Goal: Task Accomplishment & Management: Use online tool/utility

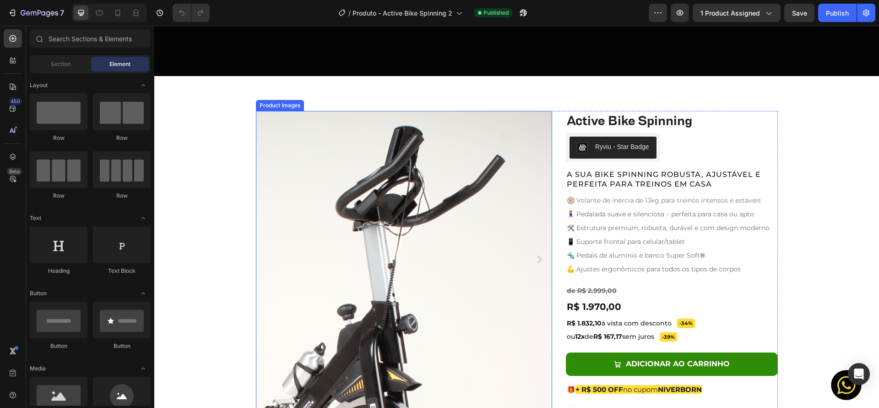
scroll to position [365, 0]
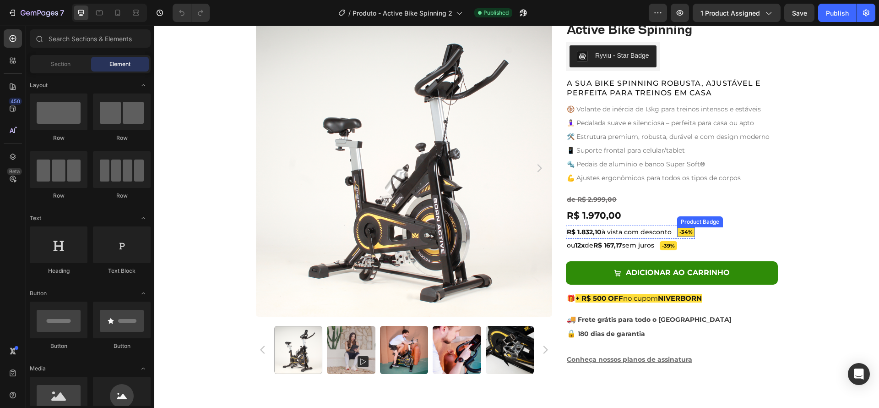
click at [682, 233] on pre "-34%" at bounding box center [686, 232] width 18 height 10
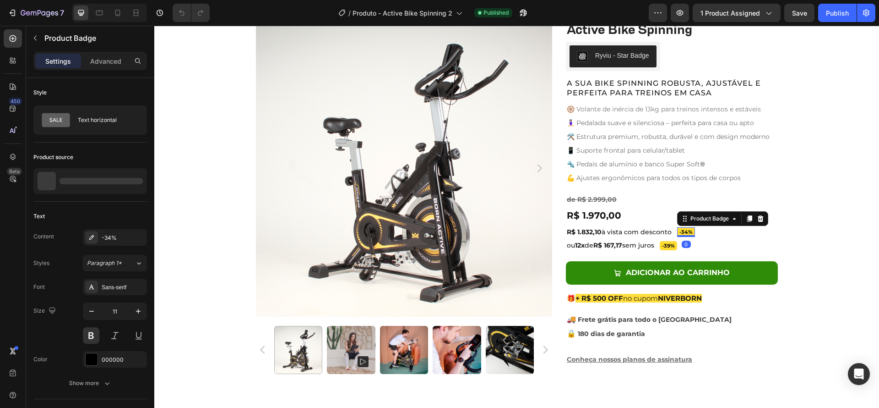
click at [682, 233] on pre "-34%" at bounding box center [686, 232] width 18 height 10
click at [683, 233] on pre "-34%" at bounding box center [686, 232] width 18 height 10
click at [128, 238] on div "-34%" at bounding box center [123, 238] width 43 height 8
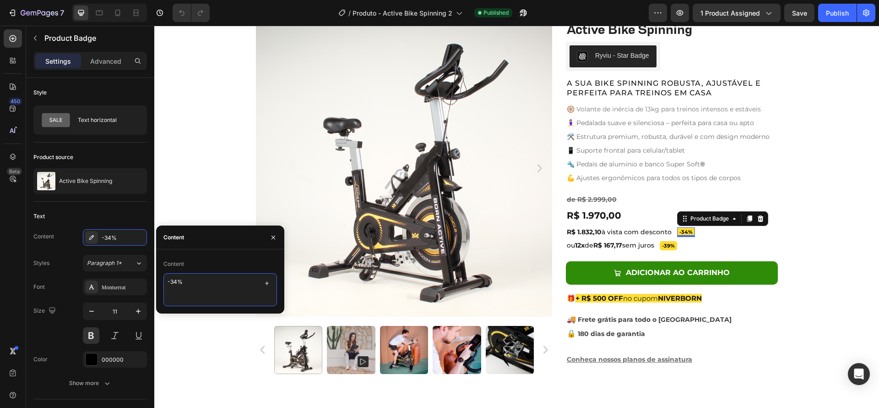
click at [179, 279] on textarea "-34%" at bounding box center [221, 289] width 114 height 33
type textarea "-39%"
click at [671, 245] on pre "-39%" at bounding box center [668, 246] width 17 height 10
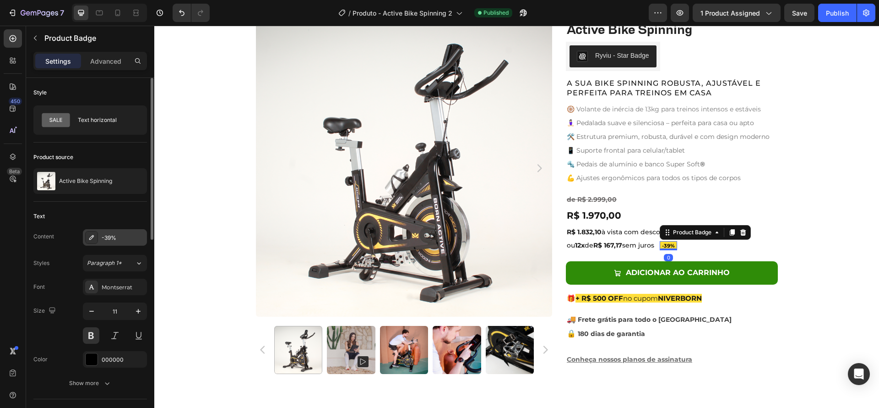
click at [109, 236] on div "-39%" at bounding box center [123, 238] width 43 height 8
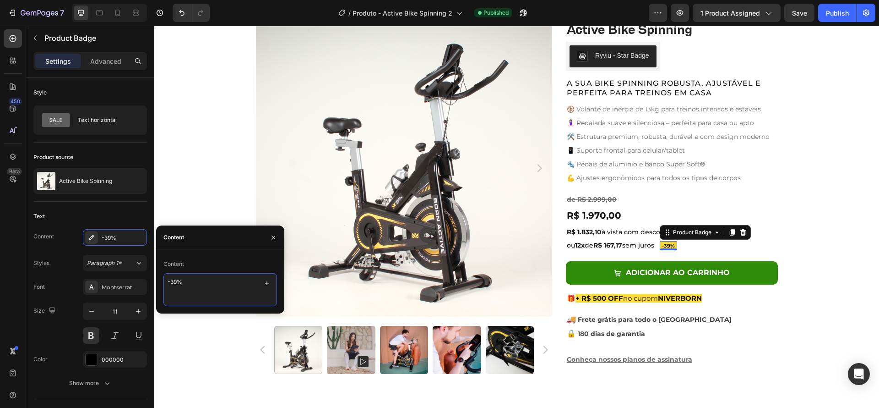
click at [179, 279] on textarea "-39%" at bounding box center [221, 289] width 114 height 33
type textarea "-34%"
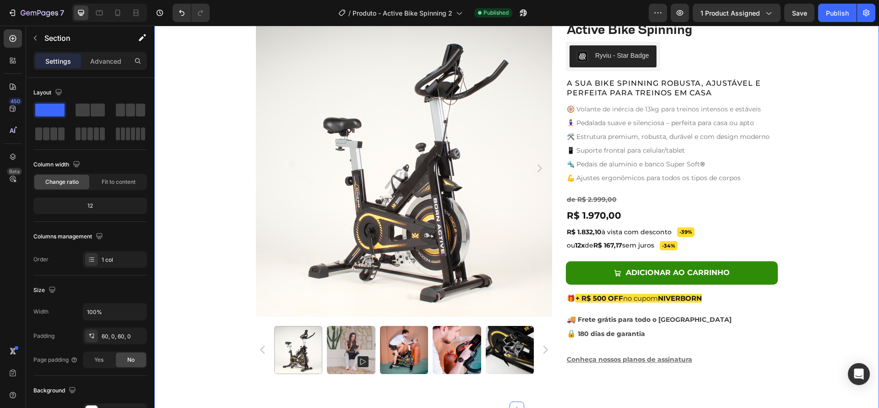
click at [841, 231] on div "Product Images Active Bike Spinning Product Title Ryviu - Star Badge Ryviu Row …" at bounding box center [516, 200] width 725 height 361
click at [834, 13] on div "Publish" at bounding box center [837, 13] width 23 height 10
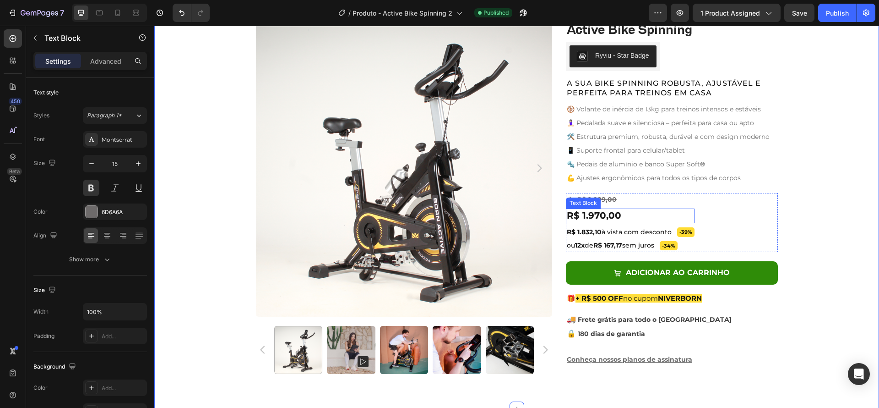
click at [611, 213] on span "R$ 1.970,00" at bounding box center [594, 215] width 55 height 11
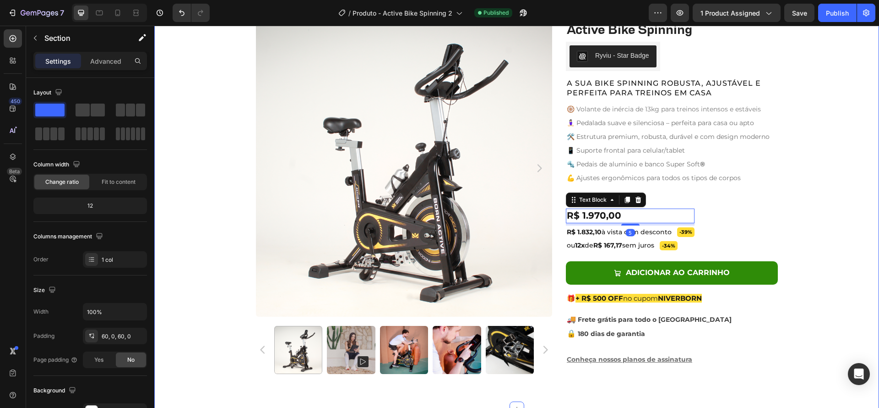
click at [809, 218] on div "Product Images Active Bike Spinning Product Title Ryviu - Star Badge Ryviu Row …" at bounding box center [516, 200] width 725 height 361
click at [837, 213] on div "Product Images Active Bike Spinning Product Title Ryviu - Star Badge Ryviu Row …" at bounding box center [516, 200] width 725 height 361
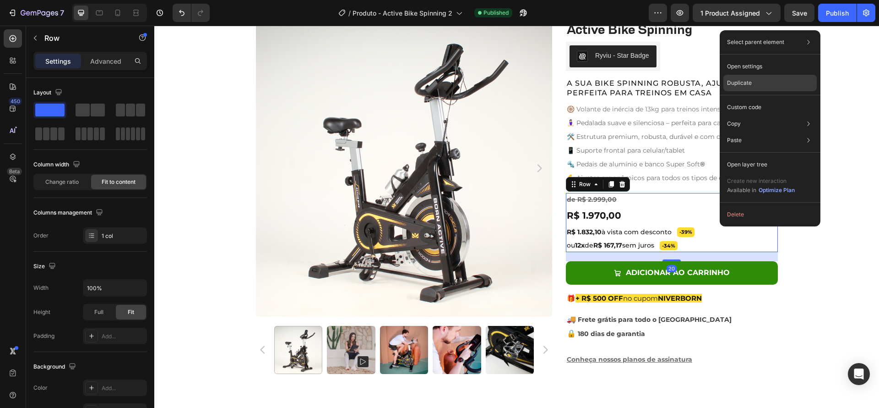
click at [750, 81] on p "Duplicate" at bounding box center [739, 83] width 25 height 8
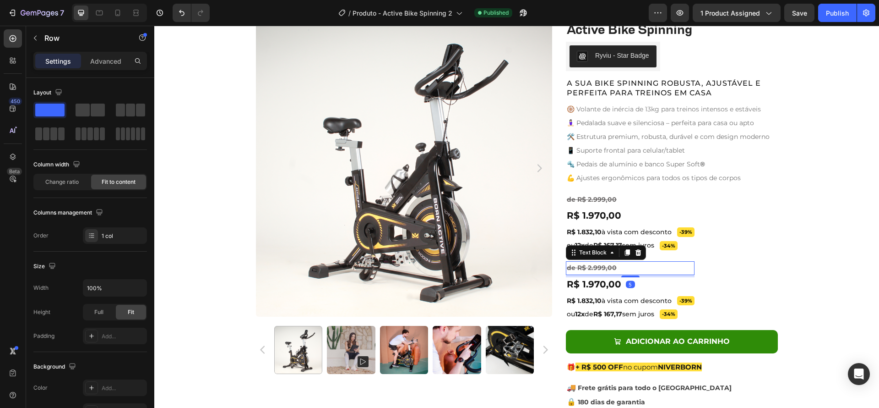
click at [623, 269] on p "de R$ 2.999,00" at bounding box center [630, 267] width 127 height 11
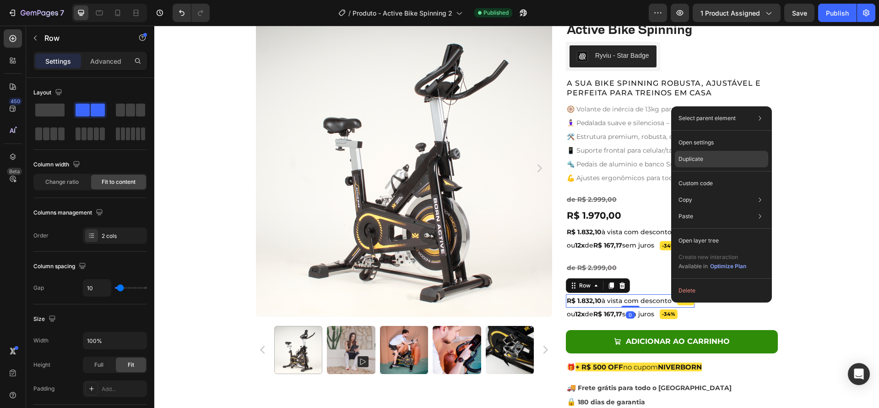
drag, startPoint x: 699, startPoint y: 161, endPoint x: 518, endPoint y: 217, distance: 189.1
click at [699, 161] on p "Duplicate" at bounding box center [691, 159] width 25 height 8
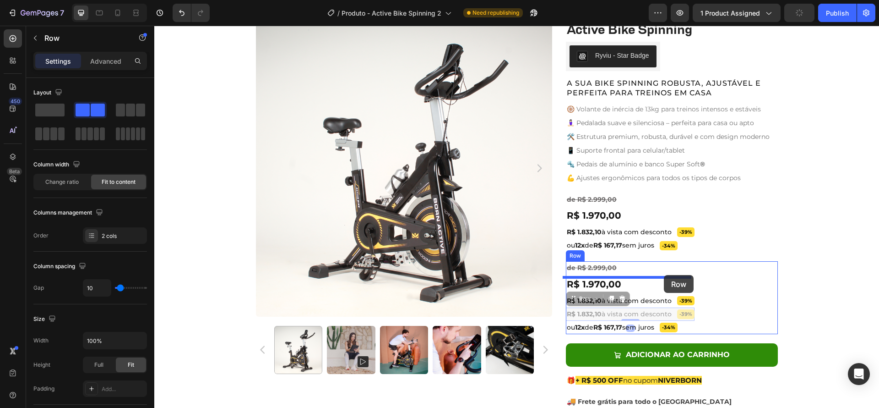
drag, startPoint x: 671, startPoint y: 312, endPoint x: 664, endPoint y: 275, distance: 38.2
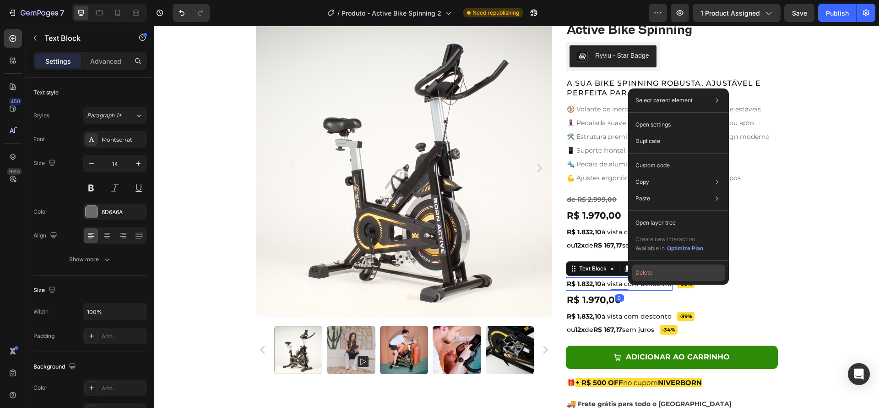
click at [657, 271] on button "Delete" at bounding box center [678, 272] width 93 height 16
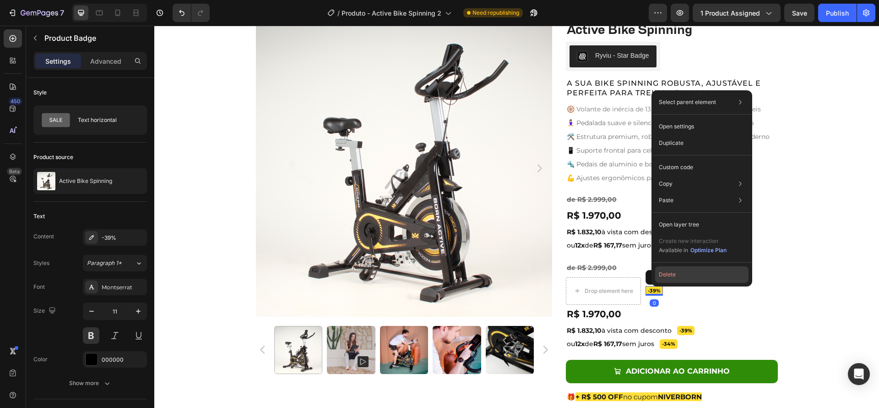
click at [677, 273] on button "Delete" at bounding box center [701, 274] width 93 height 16
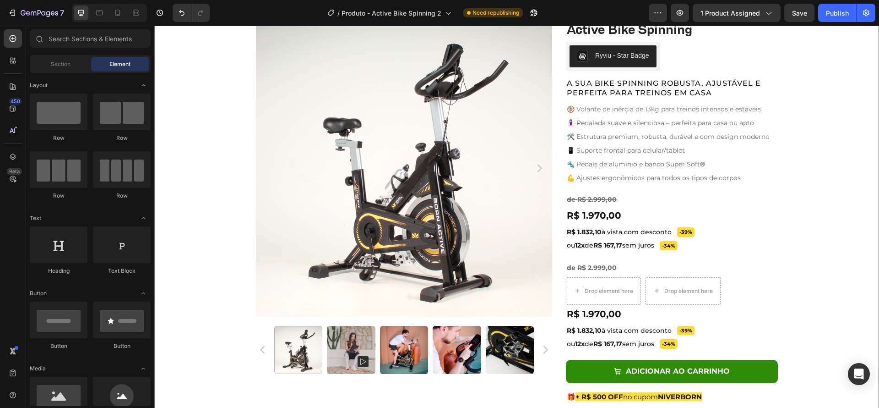
click at [815, 298] on div "Product Images Active Bike Spinning Product Title Ryviu - Star Badge Ryviu Row …" at bounding box center [516, 246] width 725 height 452
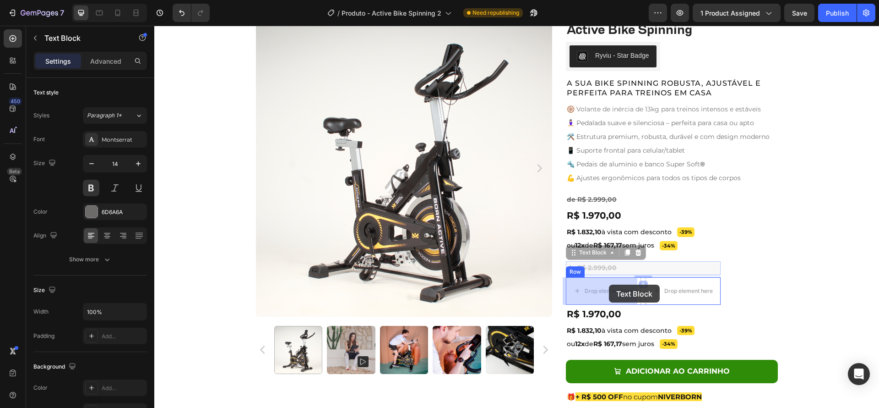
drag, startPoint x: 614, startPoint y: 267, endPoint x: 609, endPoint y: 284, distance: 18.0
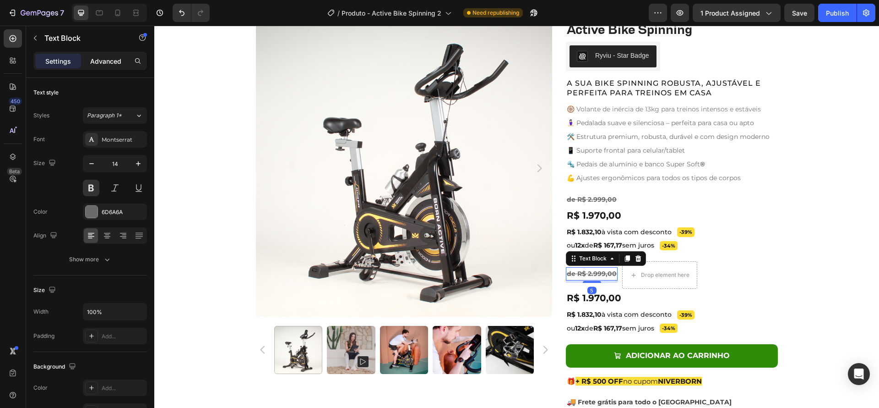
click at [109, 62] on p "Advanced" at bounding box center [105, 61] width 31 height 10
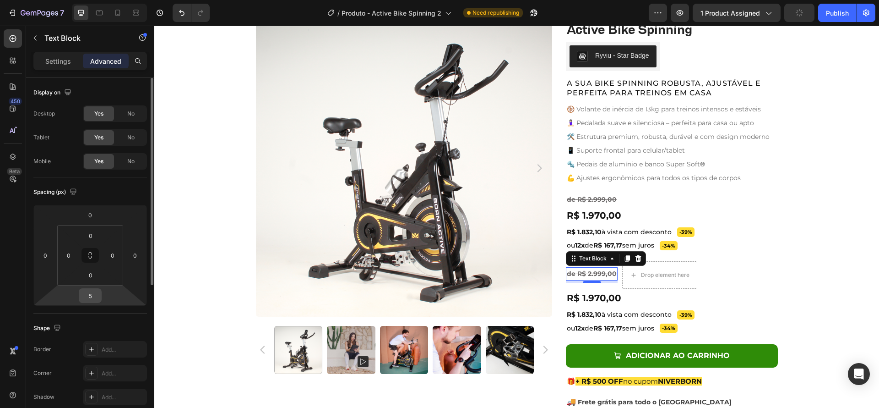
click at [91, 295] on input "5" at bounding box center [90, 296] width 18 height 14
type input "0"
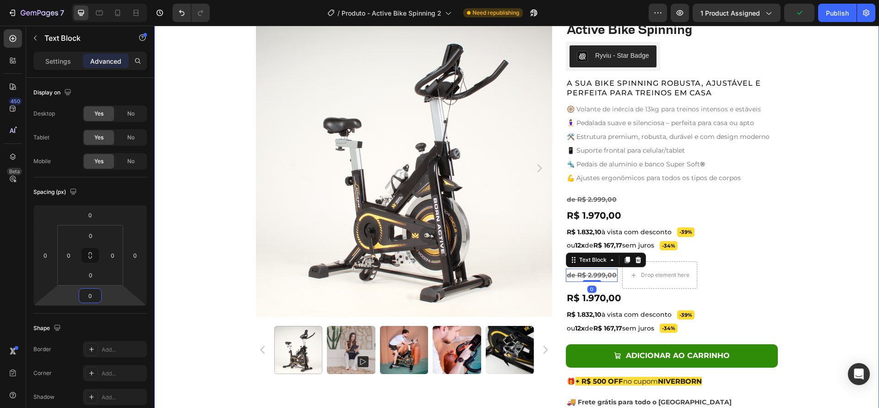
click at [807, 277] on div "Product Images Active Bike Spinning Product Title Ryviu - Star Badge Ryviu Row …" at bounding box center [516, 238] width 725 height 437
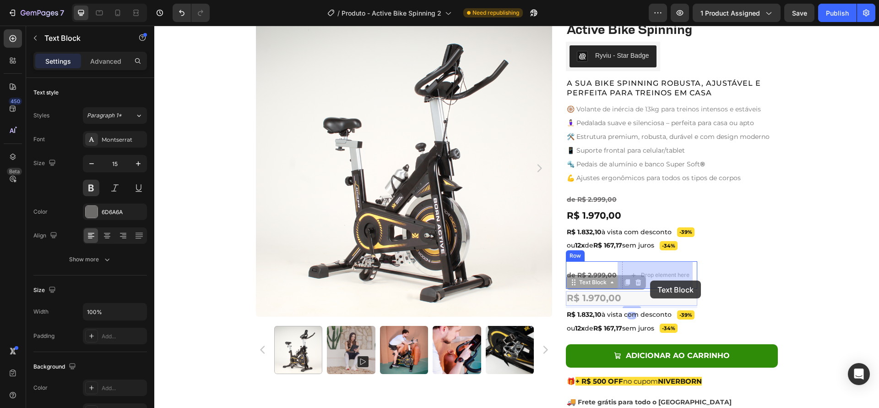
drag, startPoint x: 620, startPoint y: 298, endPoint x: 650, endPoint y: 280, distance: 35.1
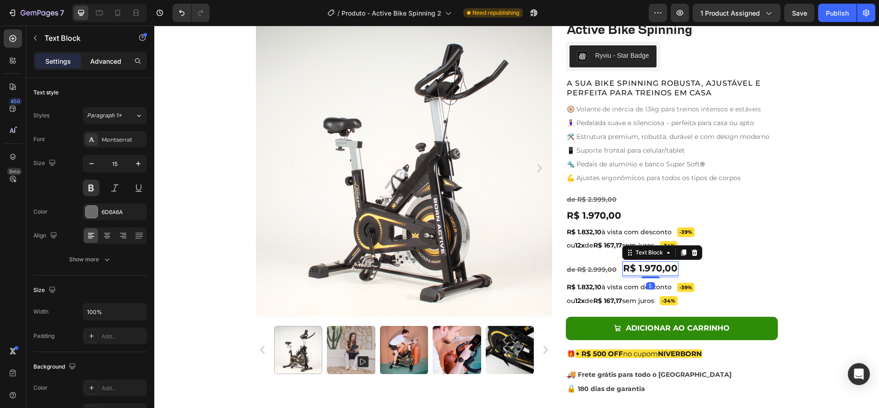
click at [114, 63] on p "Advanced" at bounding box center [105, 61] width 31 height 10
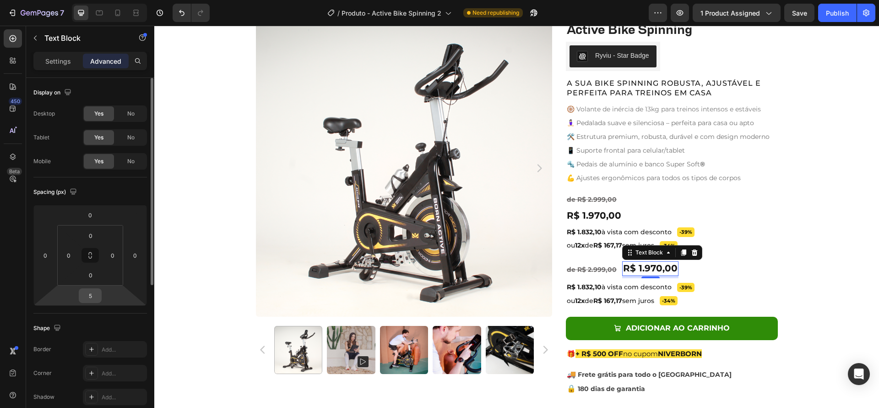
click at [94, 292] on input "5" at bounding box center [90, 296] width 18 height 14
type input "0"
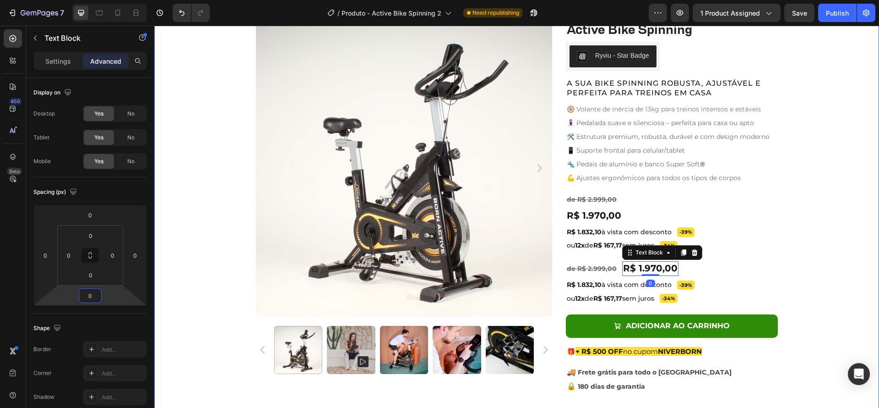
click at [793, 224] on div "Product Images Active Bike Spinning Product Title Ryviu - Star Badge Ryviu Row …" at bounding box center [516, 223] width 725 height 407
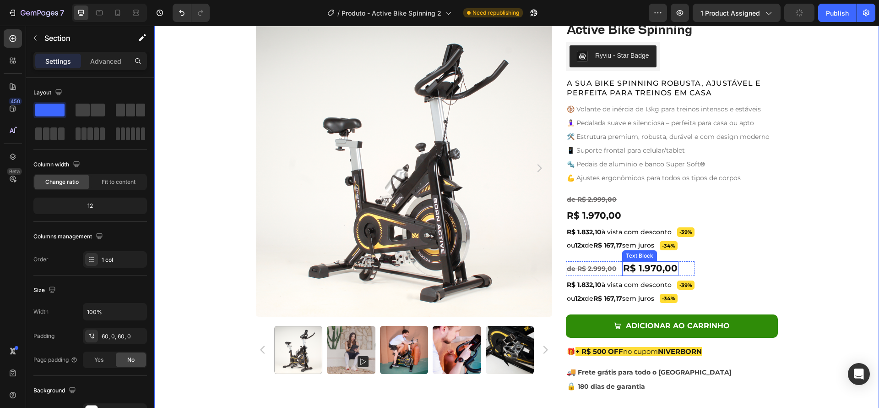
click at [631, 269] on span "R$ 1.970,00" at bounding box center [650, 267] width 55 height 11
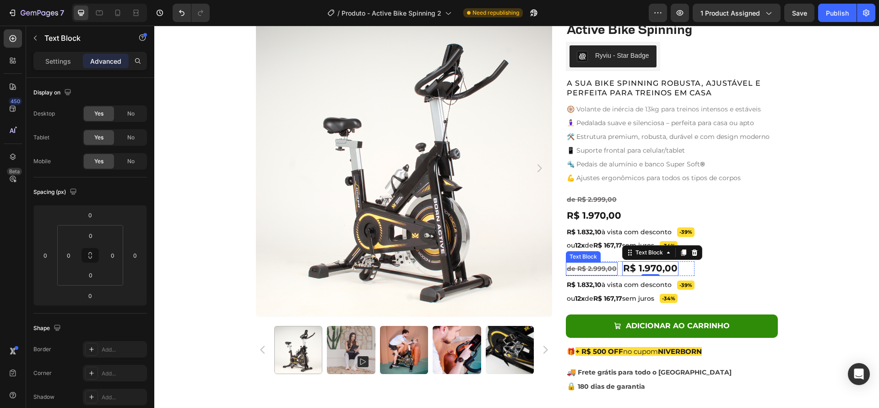
click at [603, 270] on s "de R$ 2.999,00" at bounding box center [592, 268] width 50 height 8
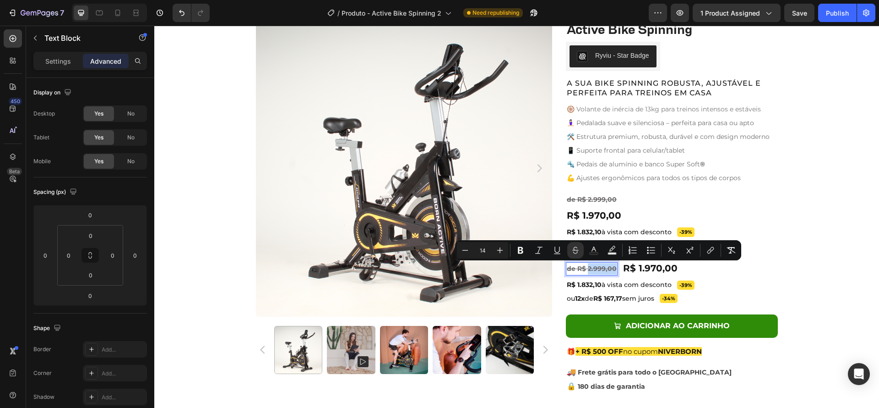
click at [610, 269] on s "de R$ 2.999,00" at bounding box center [592, 268] width 50 height 8
click at [612, 271] on s "de R$ 2.999,00" at bounding box center [592, 268] width 50 height 8
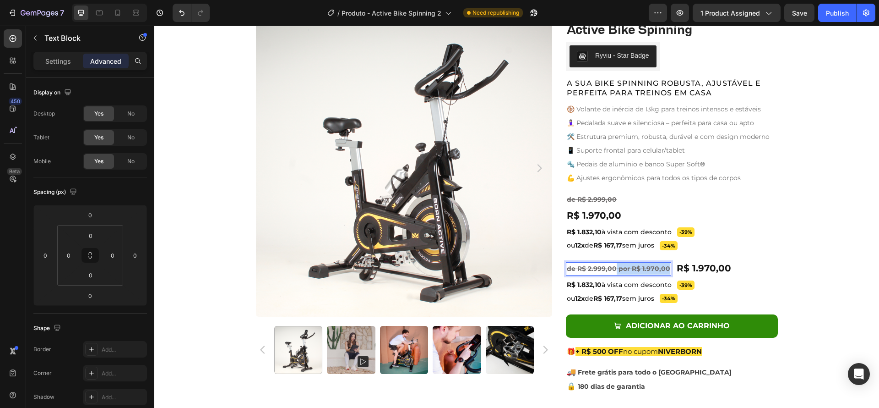
click at [613, 268] on s "de R$ 2.999,00 por R$ 1.970,00" at bounding box center [619, 268] width 104 height 8
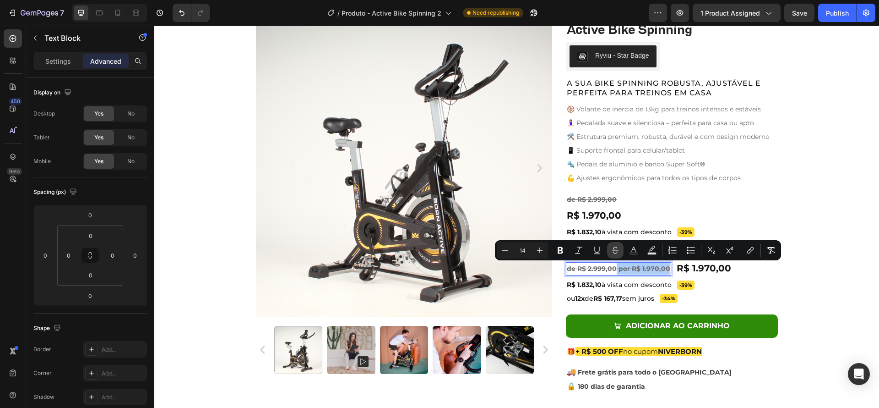
click at [614, 251] on icon "Editor contextual toolbar" at bounding box center [615, 250] width 9 height 9
click at [628, 250] on button "Text Color" at bounding box center [634, 250] width 16 height 16
type input "6D6A6A"
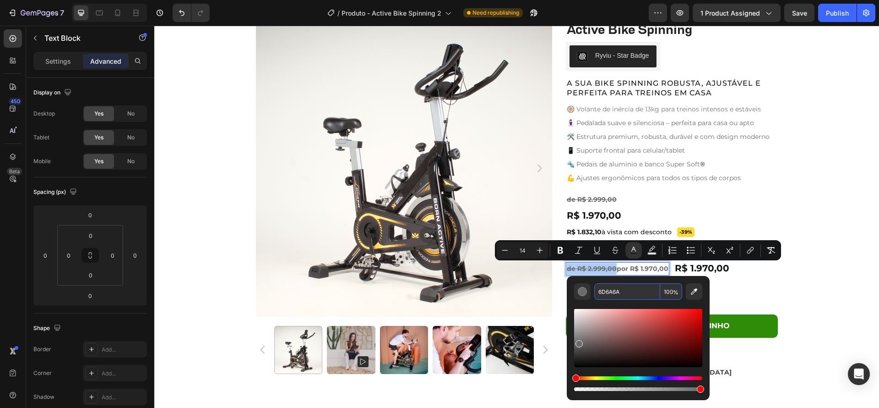
click at [625, 292] on input "6D6A6A" at bounding box center [628, 291] width 66 height 16
type input "151515"
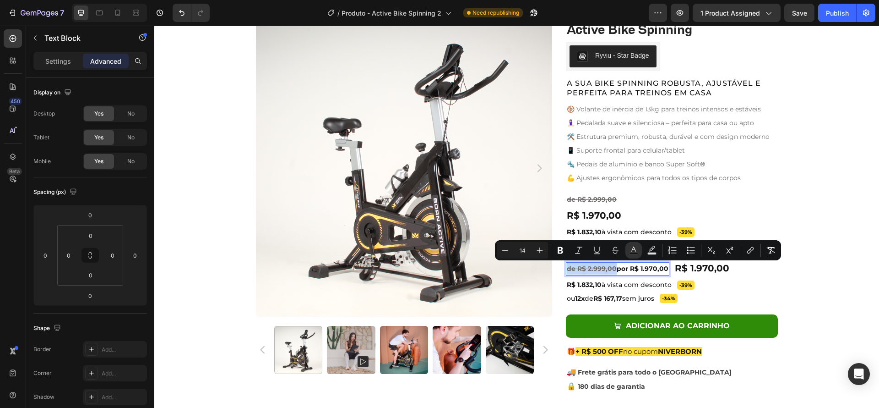
click at [645, 269] on span "por R$ 1.970,00" at bounding box center [643, 268] width 52 height 8
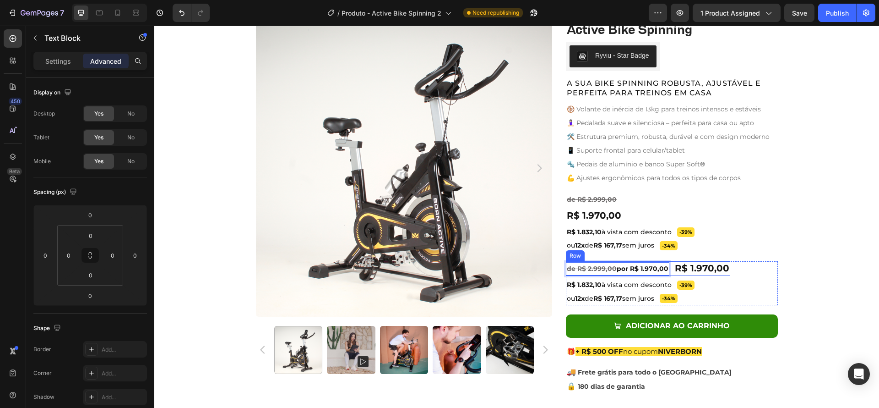
drag, startPoint x: 627, startPoint y: 270, endPoint x: 669, endPoint y: 269, distance: 42.2
click at [669, 269] on div "R$ 1.970,00 Text Block de R$ 2.999,00 por R$ 1.970,00 Text Block 0 Row" at bounding box center [648, 268] width 164 height 15
click at [696, 272] on span "R$ 1.970,00" at bounding box center [702, 267] width 55 height 11
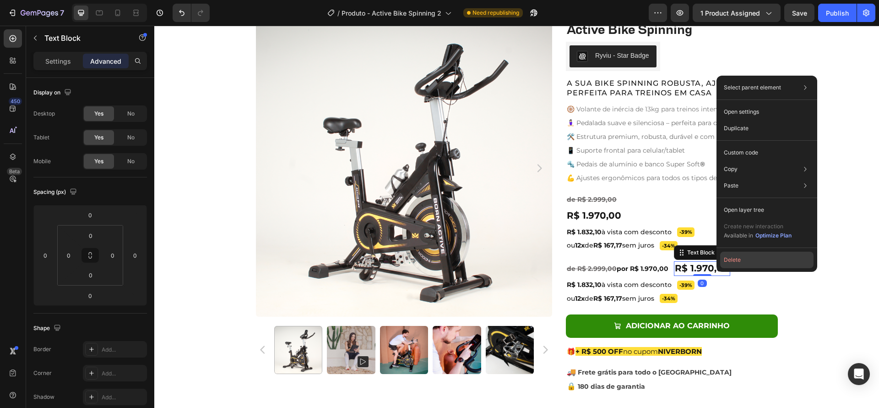
click at [728, 264] on button "Delete" at bounding box center [767, 259] width 93 height 16
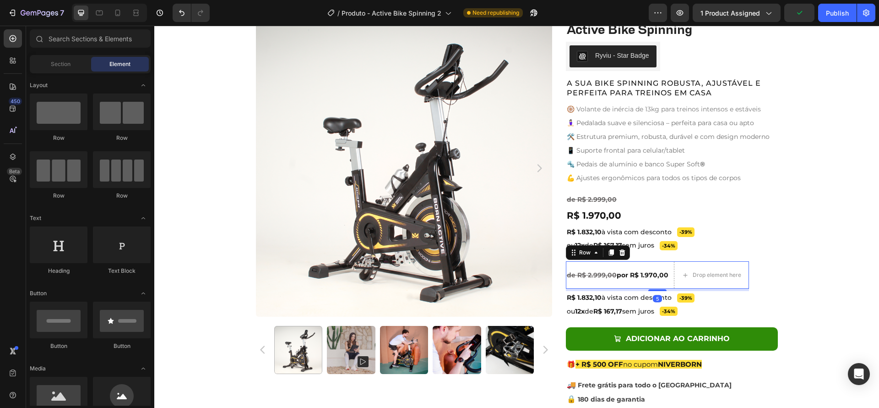
click at [664, 267] on div "de R$ 2.999,00 por R$ 1.970,00 Text Block" at bounding box center [618, 274] width 104 height 27
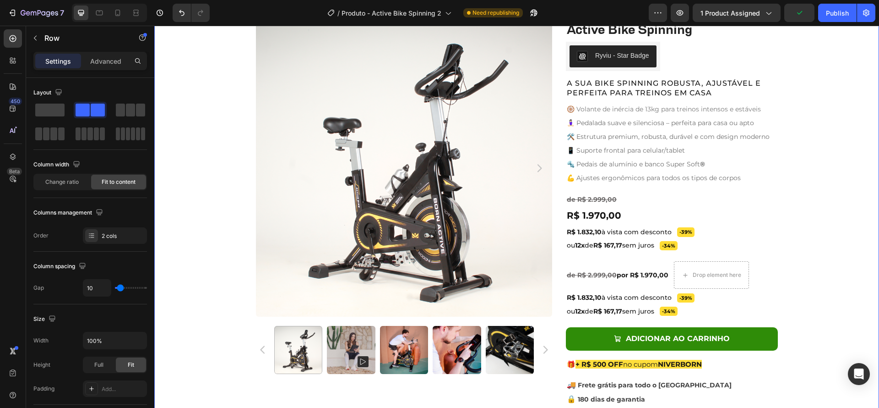
click at [821, 274] on div "Product Images Active Bike Spinning Product Title Ryviu - Star Badge Ryviu Row …" at bounding box center [516, 230] width 725 height 420
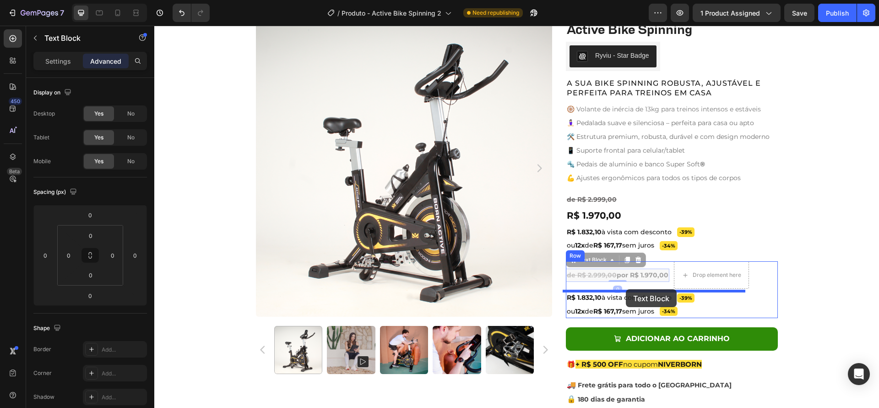
drag, startPoint x: 629, startPoint y: 273, endPoint x: 626, endPoint y: 289, distance: 16.3
type input "5"
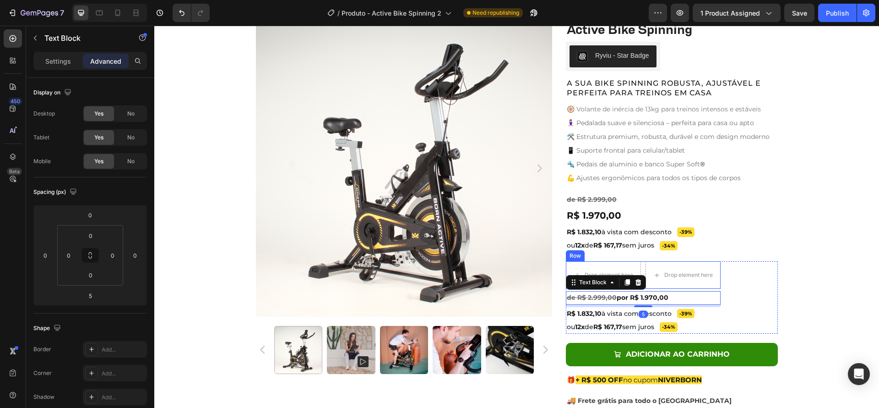
click at [641, 265] on div "Drop element here Drop element here Row" at bounding box center [643, 274] width 155 height 27
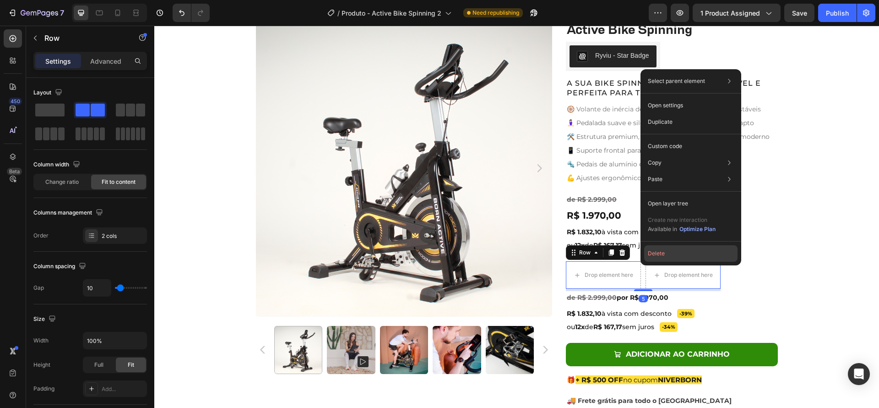
click at [652, 256] on button "Delete" at bounding box center [690, 253] width 93 height 16
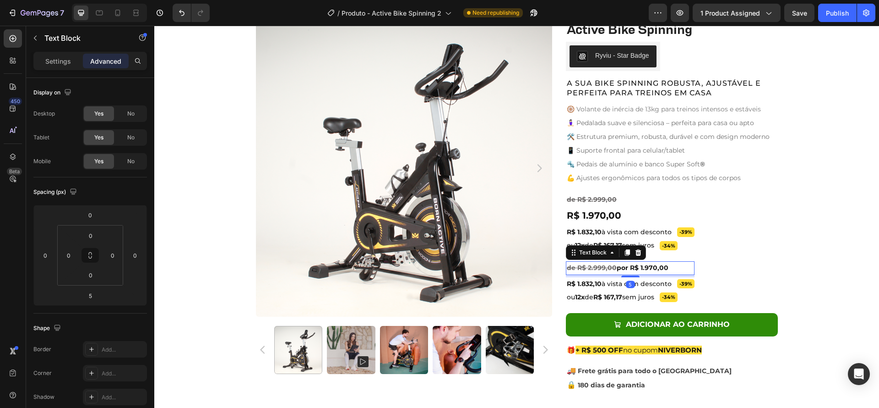
click at [675, 269] on p "de R$ 2.999,00 por R$ 1.970,00" at bounding box center [630, 267] width 127 height 11
click at [807, 269] on div "Product Images Active Bike Spinning Product Title Ryviu - Star Badge Ryviu Row …" at bounding box center [516, 222] width 725 height 405
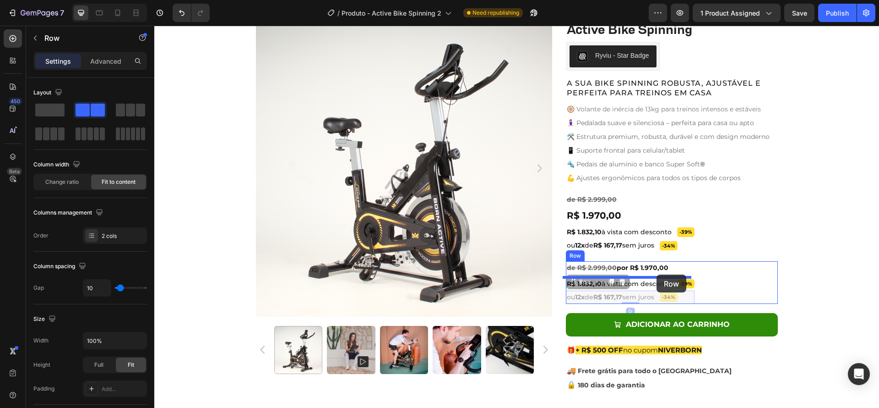
drag, startPoint x: 660, startPoint y: 298, endPoint x: 657, endPoint y: 274, distance: 23.5
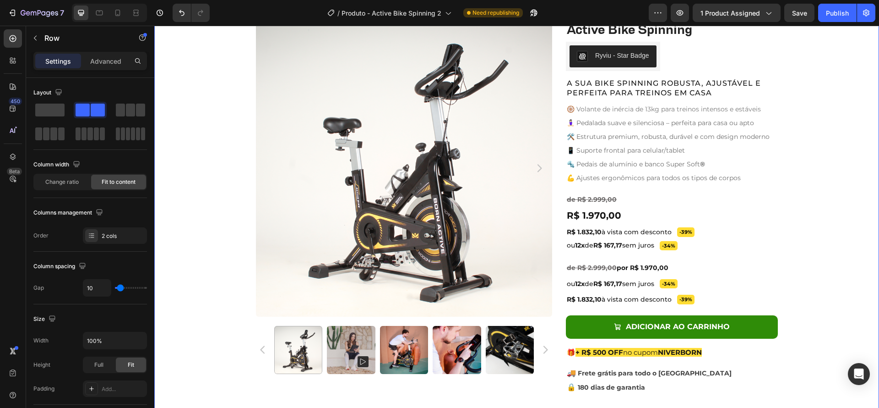
click at [797, 286] on div "Product Images Active Bike Spinning Product Title Ryviu - Star Badge Ryviu Row …" at bounding box center [516, 224] width 725 height 408
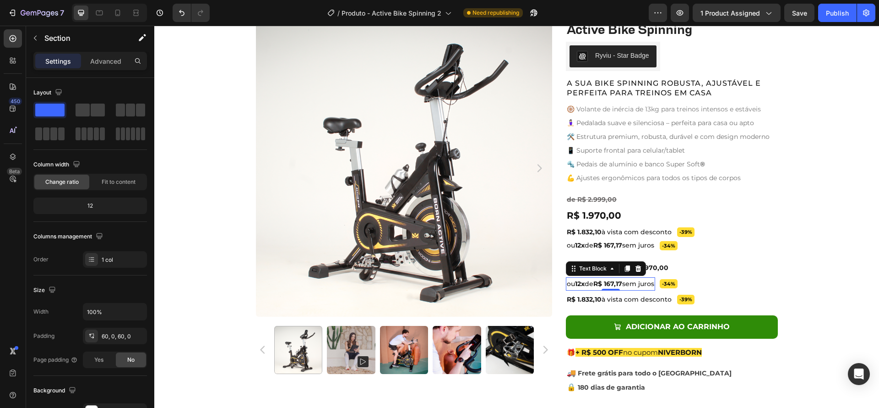
click at [646, 284] on span "ou 12x de R$ 167,17 sem juros" at bounding box center [610, 283] width 87 height 8
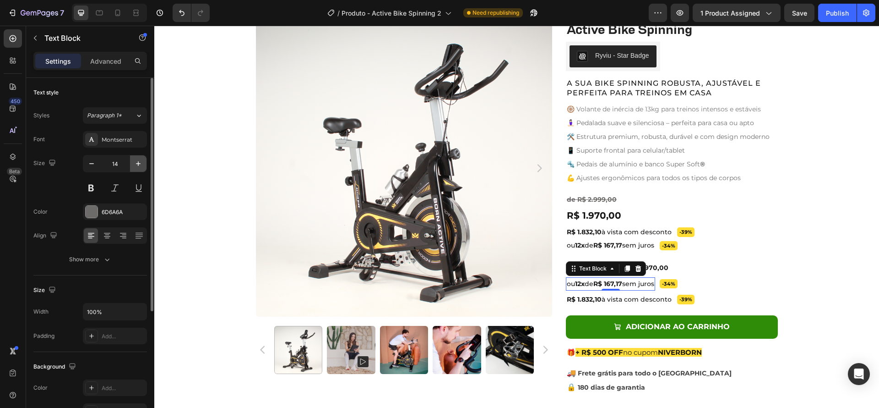
click at [138, 165] on icon "button" at bounding box center [138, 163] width 9 height 9
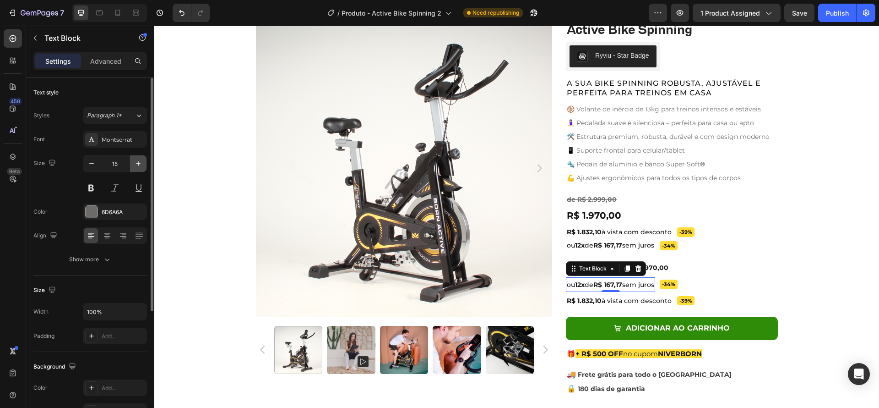
click at [138, 164] on icon "button" at bounding box center [138, 163] width 9 height 9
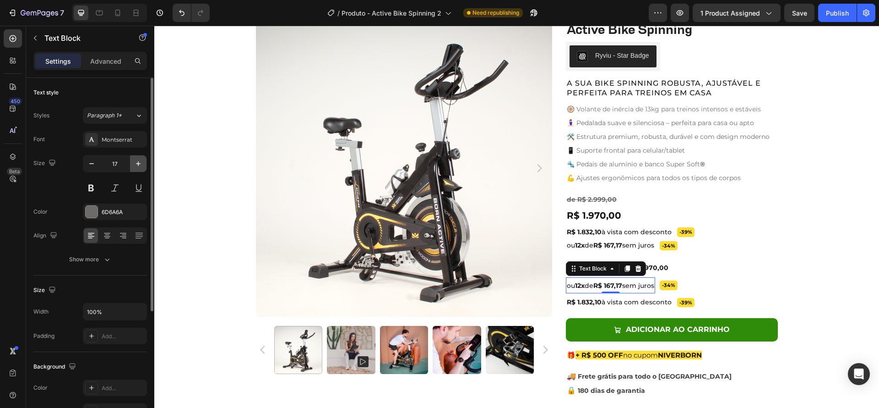
click at [138, 164] on icon "button" at bounding box center [138, 163] width 9 height 9
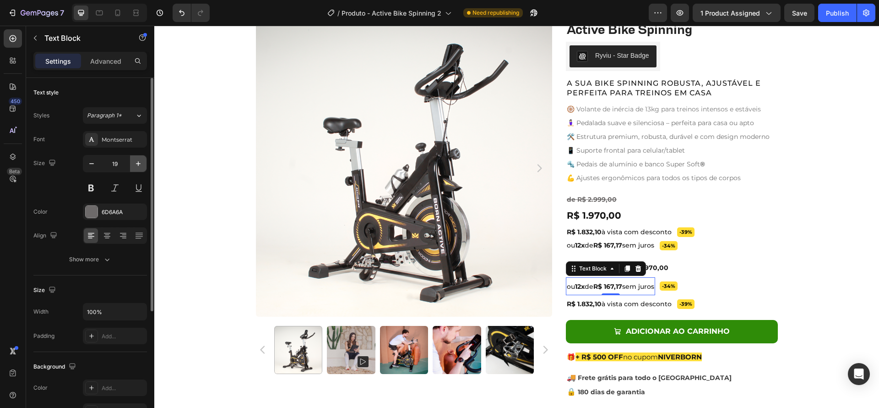
click at [136, 162] on icon "button" at bounding box center [138, 163] width 9 height 9
type input "20"
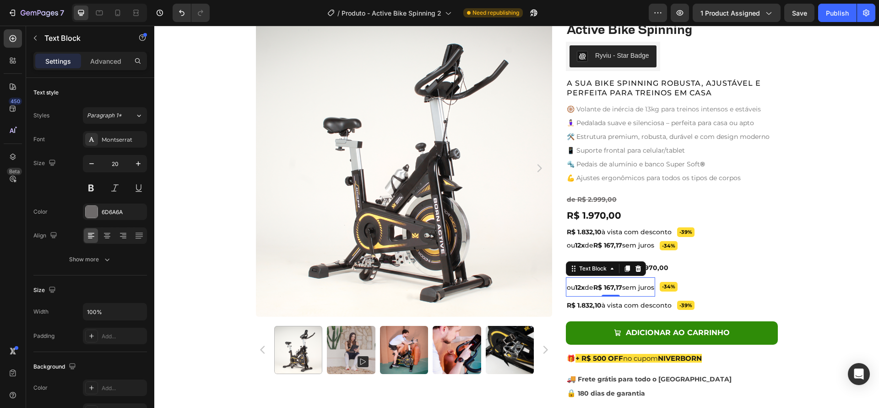
click at [588, 288] on span "ou 12x de R$ 167,17 sem juros" at bounding box center [610, 287] width 87 height 8
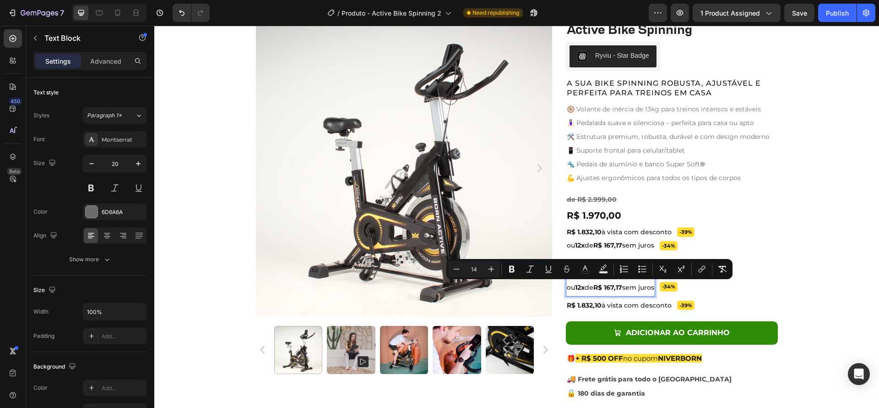
click at [588, 287] on span "ou 12x de R$ 167,17 sem juros" at bounding box center [610, 287] width 87 height 8
click at [511, 268] on icon "Editor contextual toolbar" at bounding box center [512, 268] width 9 height 9
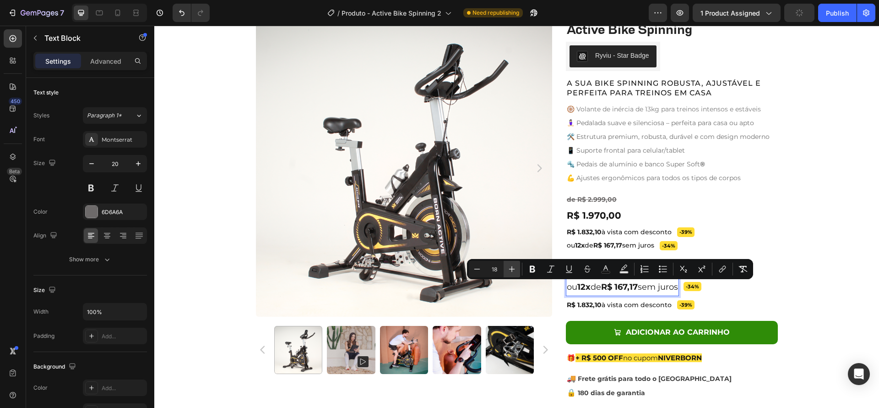
click at [511, 268] on icon "Editor contextual toolbar" at bounding box center [512, 268] width 9 height 9
click at [510, 268] on icon "Editor contextual toolbar" at bounding box center [512, 268] width 9 height 9
type input "20"
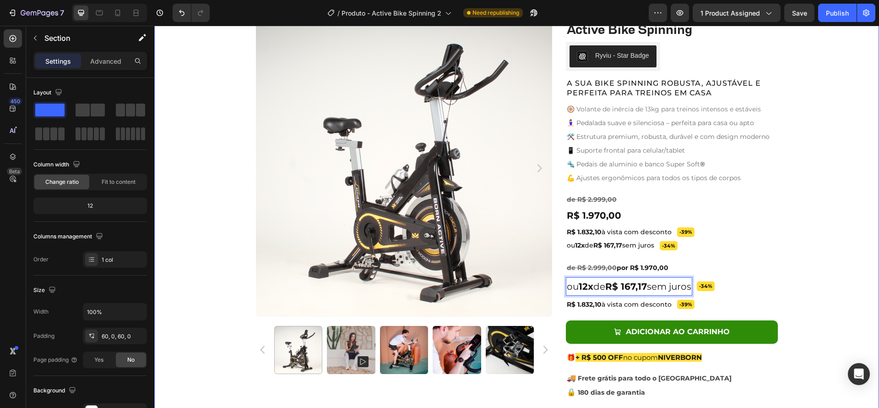
click at [825, 300] on div "Product Images Active Bike Spinning Product Title Ryviu - Star Badge Ryviu Row …" at bounding box center [516, 226] width 725 height 413
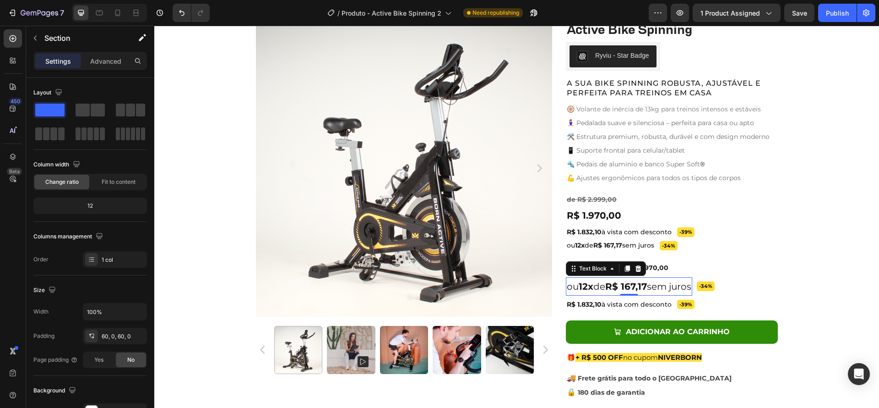
click at [610, 287] on strong "R$ 167,17" at bounding box center [627, 286] width 42 height 11
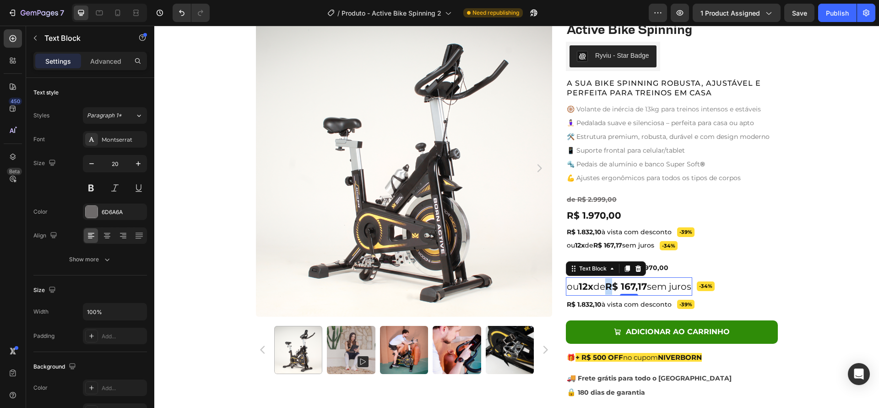
click at [611, 288] on strong "R$ 167,17" at bounding box center [627, 286] width 42 height 11
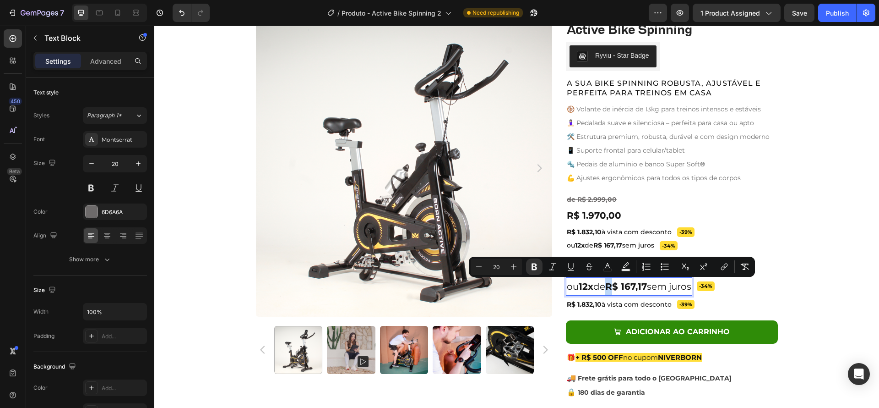
click at [611, 288] on strong "R$ 167,17" at bounding box center [627, 286] width 42 height 11
drag, startPoint x: 620, startPoint y: 287, endPoint x: 554, endPoint y: 287, distance: 66.4
click at [554, 287] on div "Product Images Active Bike Spinning Product Title Ryviu - Star Badge Ryviu Row …" at bounding box center [517, 226] width 522 height 413
click at [459, 267] on icon "Editor contextual toolbar" at bounding box center [459, 266] width 9 height 9
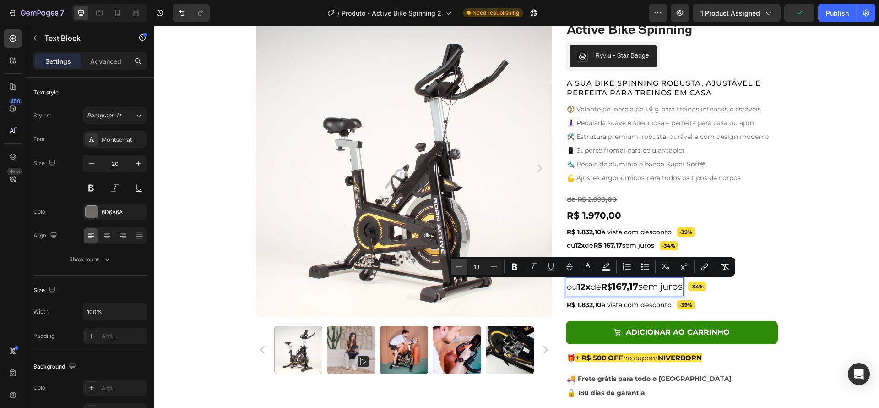
click at [459, 267] on icon "Editor contextual toolbar" at bounding box center [459, 266] width 9 height 9
click at [456, 265] on icon "Editor contextual toolbar" at bounding box center [459, 266] width 9 height 9
type input "20"
click at [664, 291] on span "167,17 sem juros" at bounding box center [643, 286] width 71 height 11
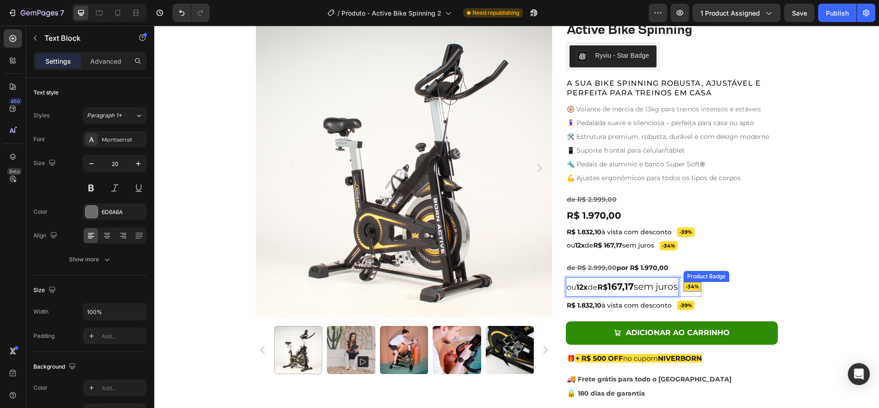
drag, startPoint x: 640, startPoint y: 286, endPoint x: 704, endPoint y: 290, distance: 63.8
click at [702, 290] on div "-34% Product Badge ou 12x de R$ 167,17 sem juros Text Block 0 Row" at bounding box center [634, 286] width 136 height 19
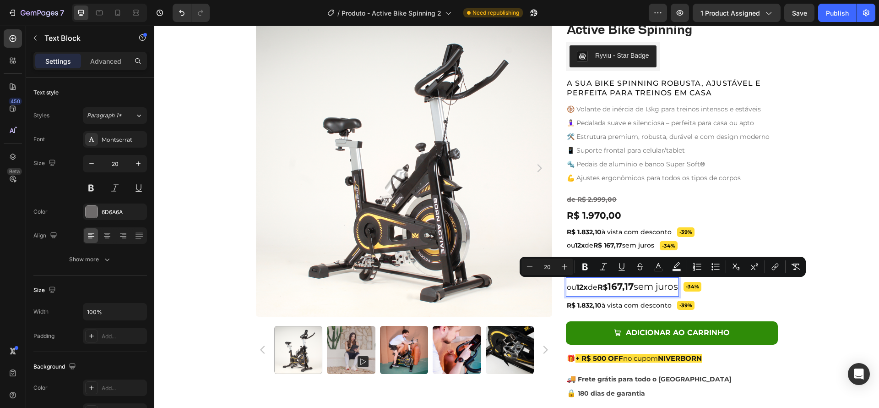
click at [648, 288] on span "167,17 sem juros" at bounding box center [643, 286] width 71 height 11
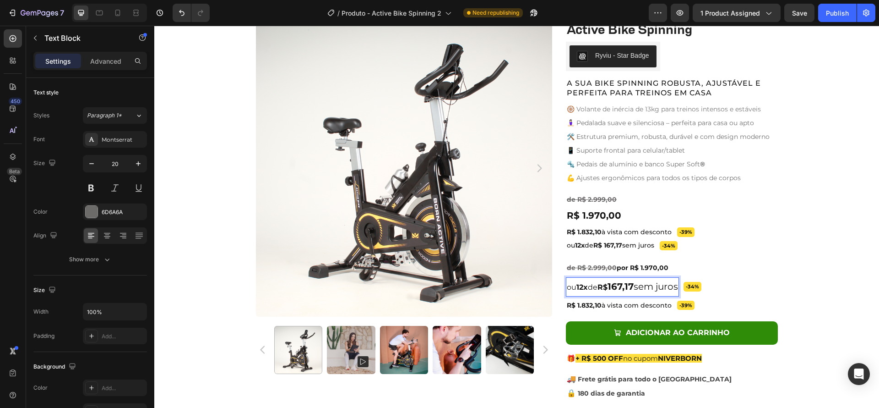
drag, startPoint x: 638, startPoint y: 284, endPoint x: 704, endPoint y: 289, distance: 67.1
click at [702, 289] on div "-34% Product Badge ou 12x de R$ 167,17 sem juros Text Block 0 Row" at bounding box center [634, 286] width 136 height 19
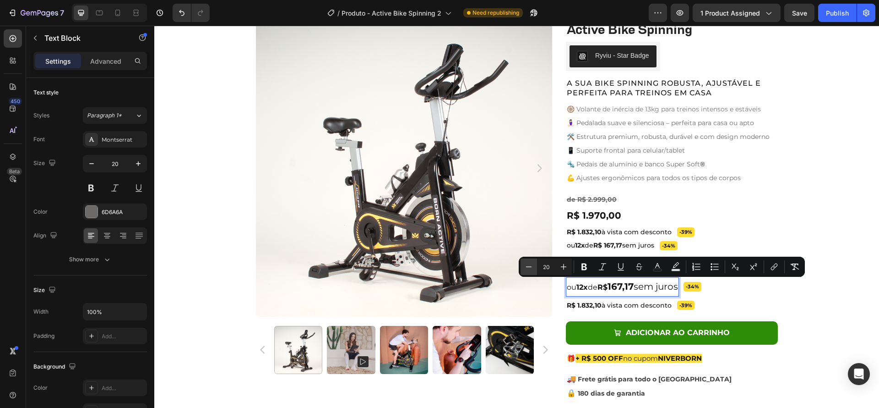
click at [531, 263] on icon "Editor contextual toolbar" at bounding box center [528, 266] width 9 height 9
type input "16"
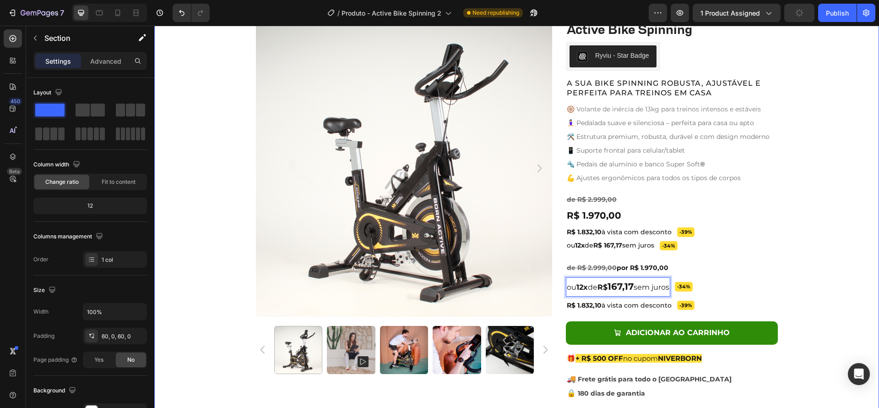
click at [830, 295] on div "Product Images Active Bike Spinning Product Title Ryviu - Star Badge Ryviu Row …" at bounding box center [516, 227] width 725 height 414
click at [600, 292] on p "ou 12x de R$ 167,17 sem juros" at bounding box center [618, 286] width 103 height 17
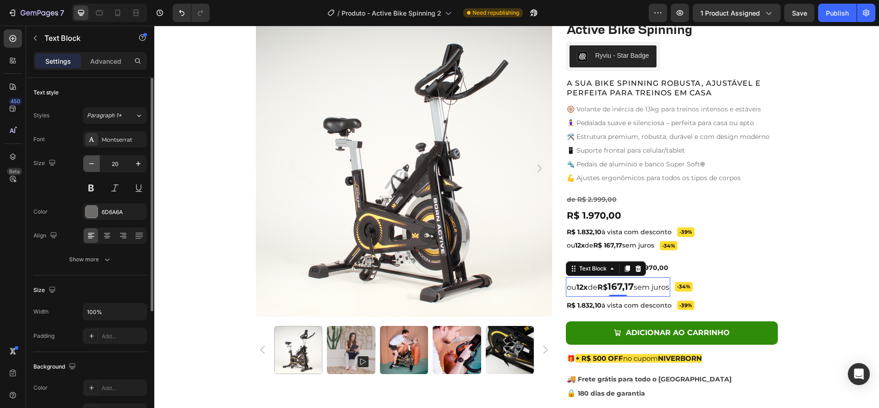
click at [92, 166] on icon "button" at bounding box center [91, 163] width 9 height 9
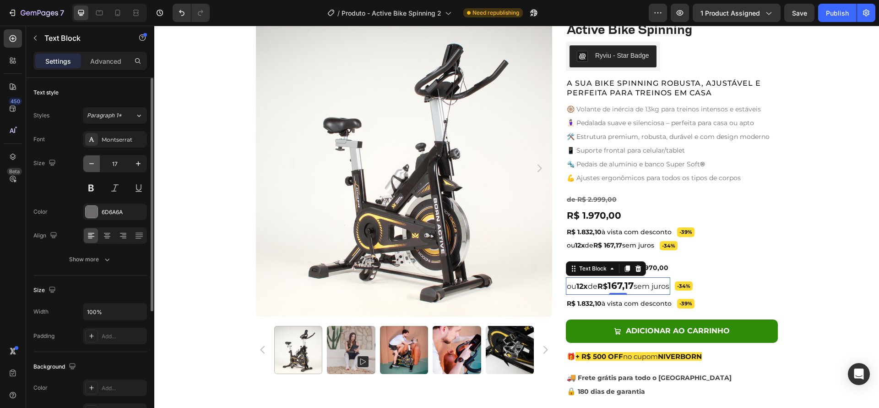
click at [92, 166] on icon "button" at bounding box center [91, 163] width 9 height 9
type input "16"
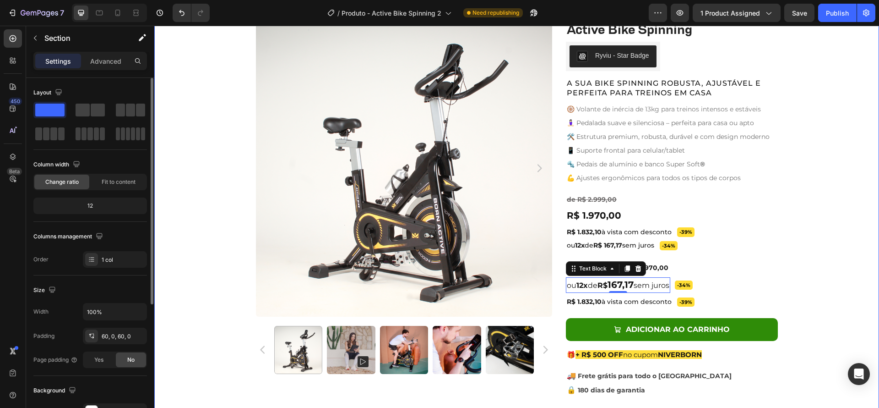
click at [812, 278] on div "Product Images Active Bike Spinning Product Title Ryviu - Star Badge Ryviu Row …" at bounding box center [516, 225] width 725 height 410
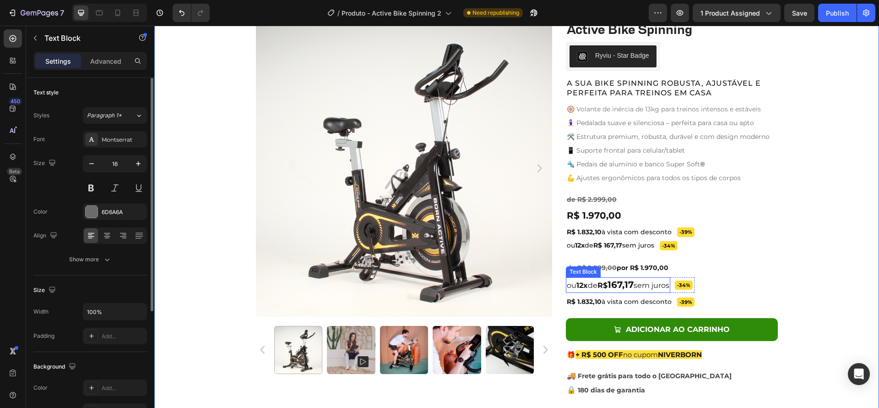
click at [661, 287] on span "sem juros" at bounding box center [652, 285] width 36 height 9
click at [653, 286] on span "sem juros" at bounding box center [652, 285] width 36 height 9
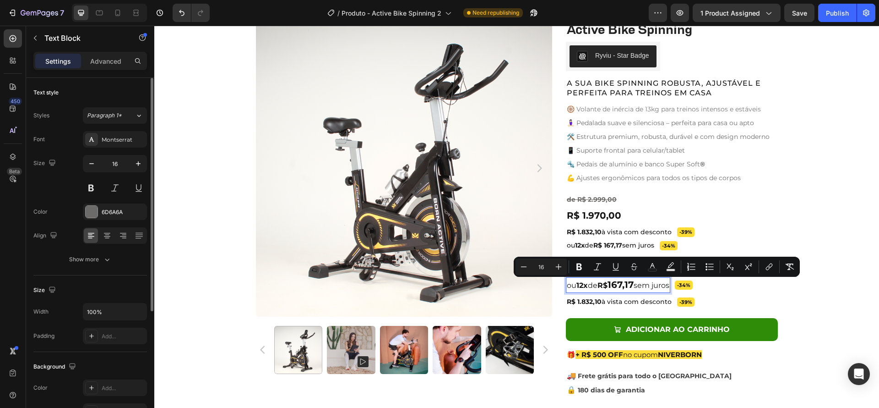
click at [644, 284] on span "sem juros" at bounding box center [652, 285] width 36 height 9
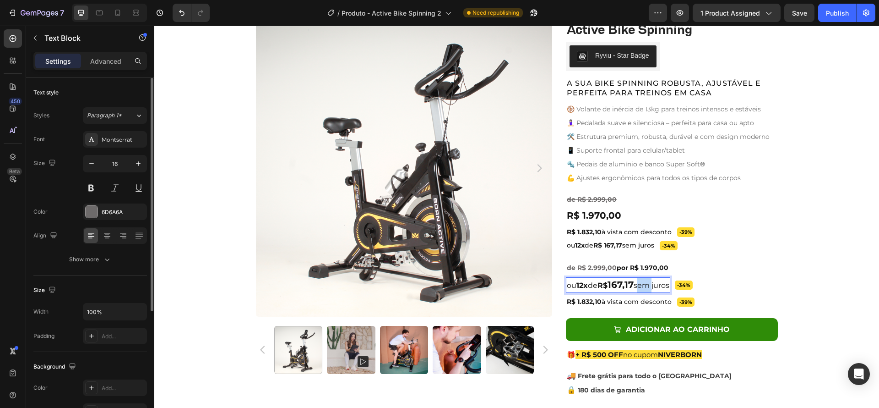
click at [644, 284] on span "sem juros" at bounding box center [652, 285] width 36 height 9
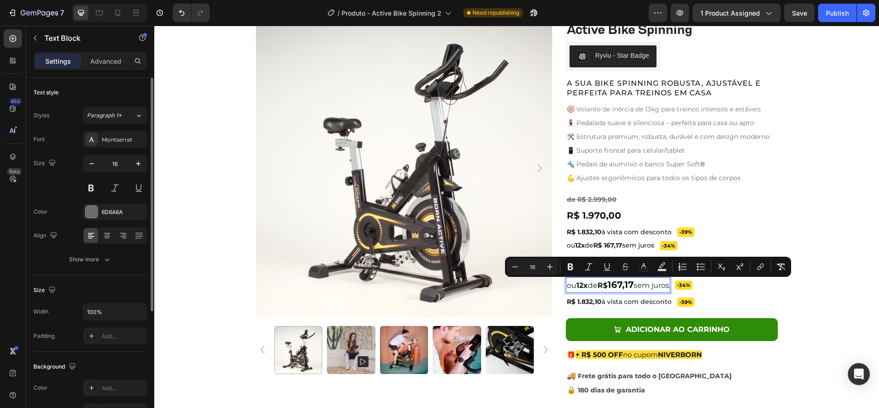
click at [586, 284] on span "ou 12x de R$" at bounding box center [587, 285] width 41 height 9
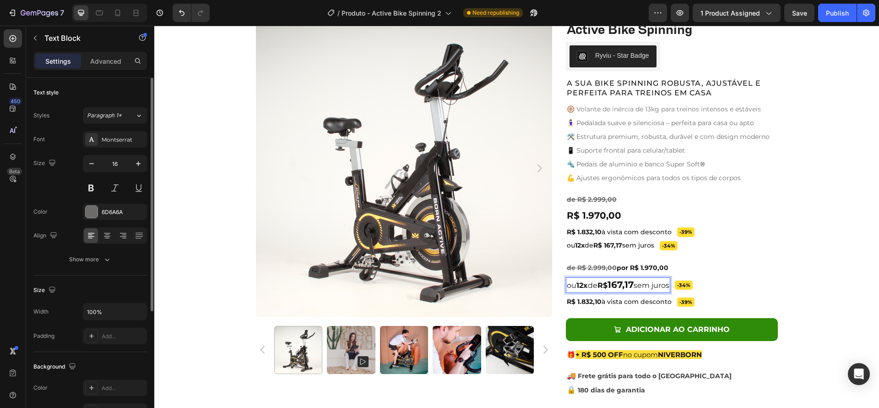
click at [590, 286] on span "ou 12x de R$" at bounding box center [587, 285] width 41 height 9
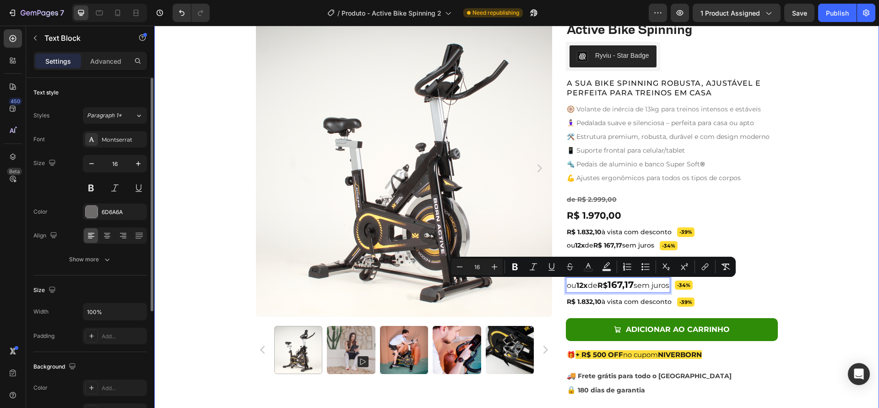
click at [816, 299] on div "Product Images Active Bike Spinning Product Title Ryviu - Star Badge Ryviu Row …" at bounding box center [516, 225] width 725 height 410
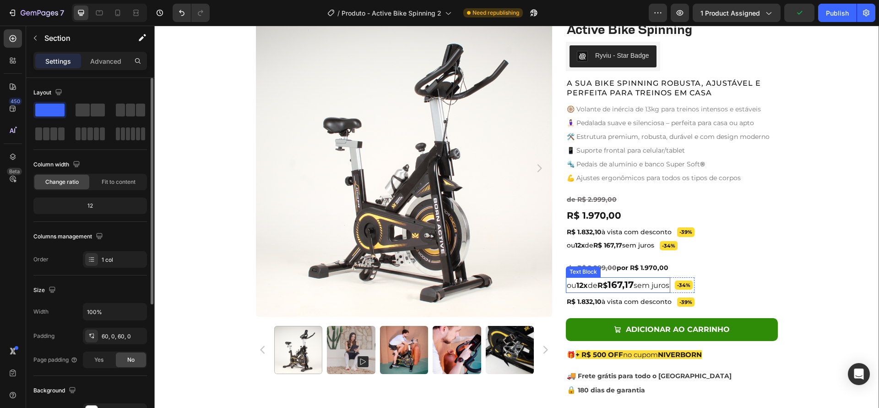
click at [622, 283] on strong "167,17" at bounding box center [621, 284] width 26 height 11
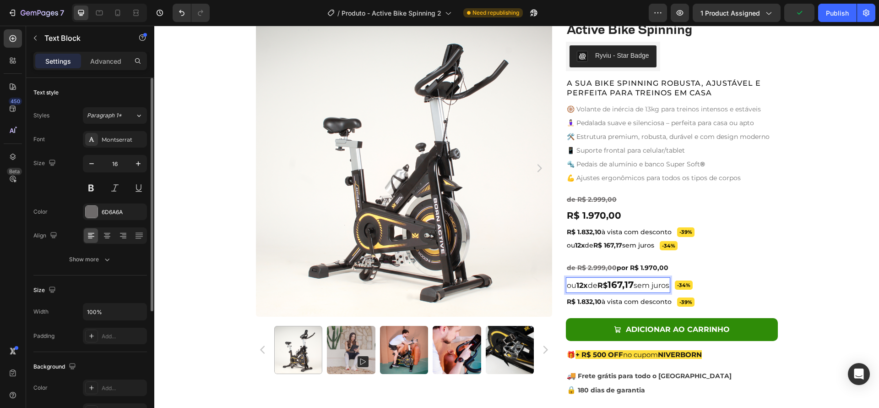
click at [620, 284] on strong "167,17" at bounding box center [621, 284] width 26 height 11
click at [610, 285] on strong "167,17" at bounding box center [621, 284] width 26 height 11
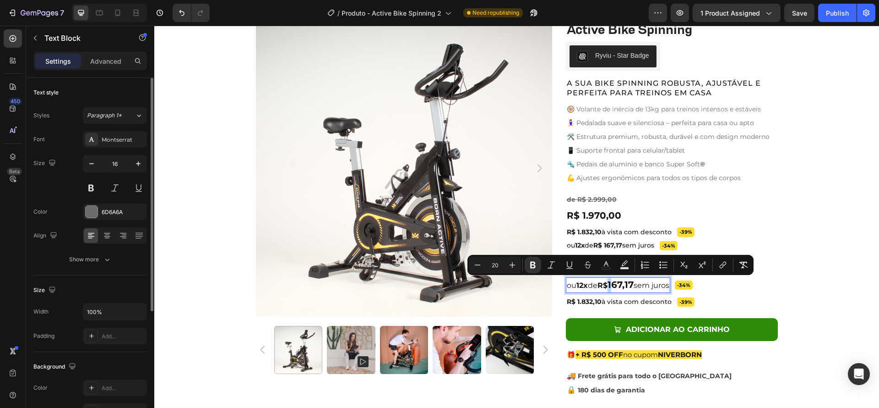
click at [613, 285] on strong "167,17" at bounding box center [621, 284] width 26 height 11
click at [483, 264] on button "Minus" at bounding box center [478, 265] width 16 height 16
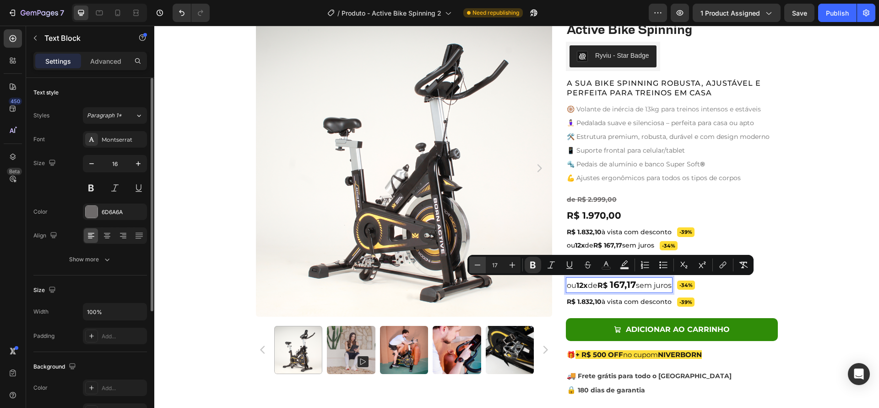
type input "16"
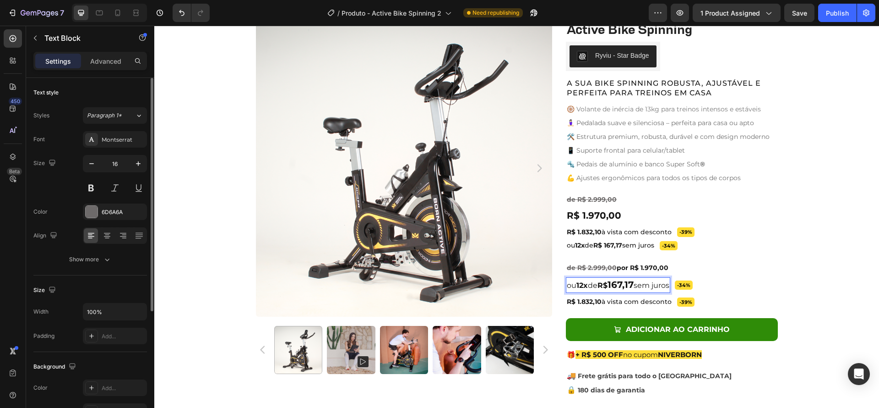
click at [640, 284] on span "sem juros" at bounding box center [652, 285] width 36 height 9
drag, startPoint x: 614, startPoint y: 283, endPoint x: 621, endPoint y: 284, distance: 6.9
click at [620, 284] on strong "167,17" at bounding box center [621, 284] width 26 height 11
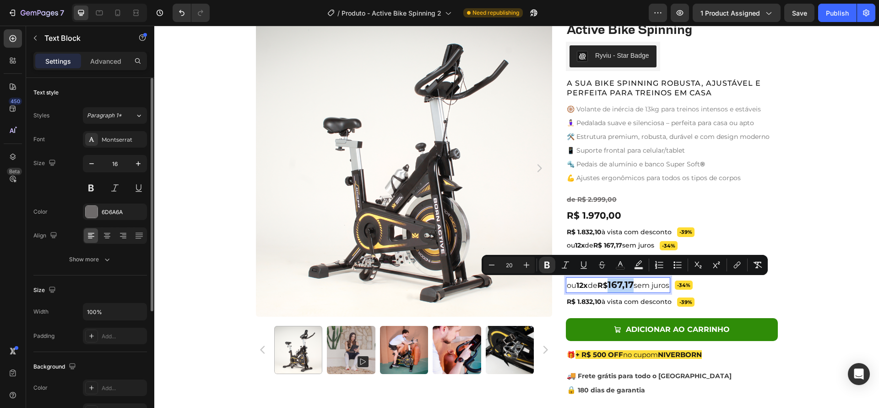
drag, startPoint x: 612, startPoint y: 285, endPoint x: 636, endPoint y: 289, distance: 23.6
click at [634, 289] on strong "167,17" at bounding box center [621, 284] width 26 height 11
click at [529, 266] on icon "Editor contextual toolbar" at bounding box center [526, 264] width 9 height 9
type input "22"
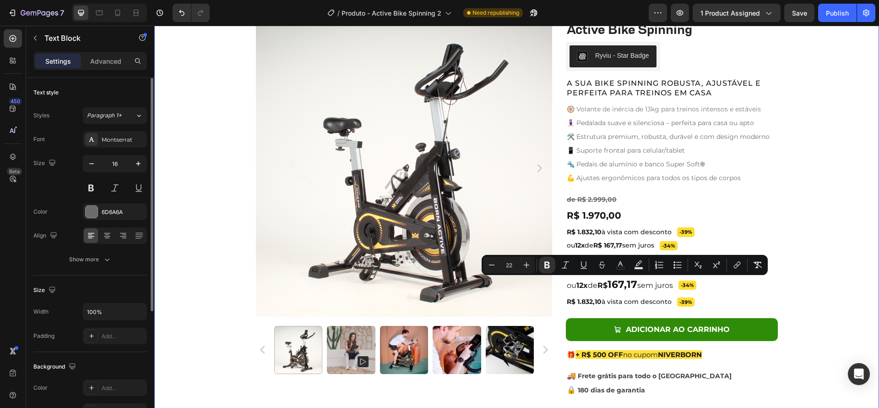
click at [831, 299] on div "Product Images Active Bike Spinning Product Title Ryviu - Star Badge Ryviu Row …" at bounding box center [516, 225] width 725 height 410
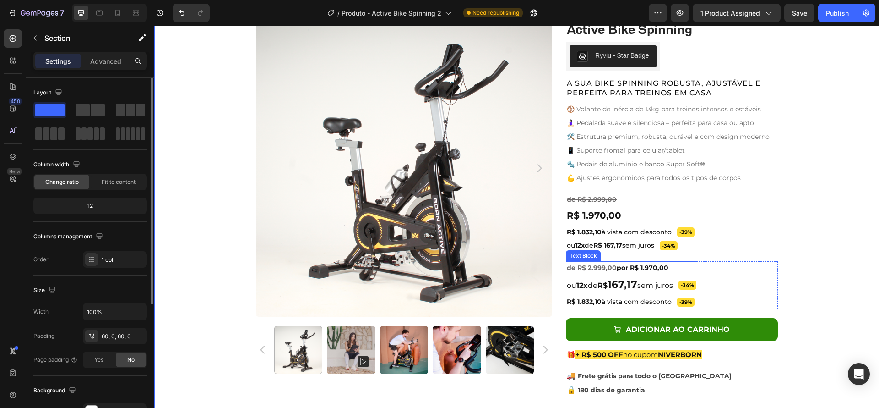
click at [646, 268] on span "por R$ 1.970,00" at bounding box center [643, 267] width 52 height 8
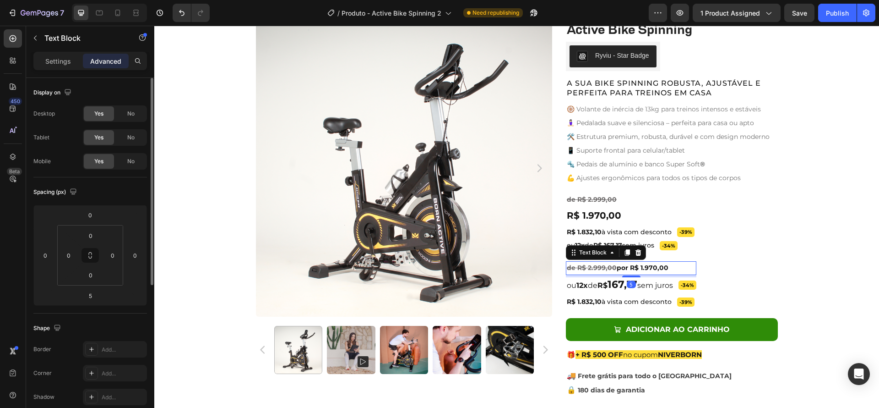
click at [646, 268] on span "por R$ 1.970,00" at bounding box center [643, 267] width 52 height 8
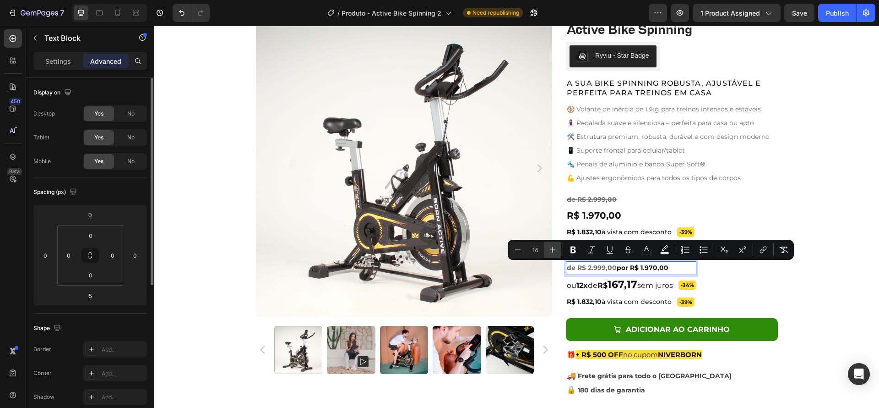
click at [551, 249] on icon "Editor contextual toolbar" at bounding box center [553, 250] width 6 height 6
type input "16"
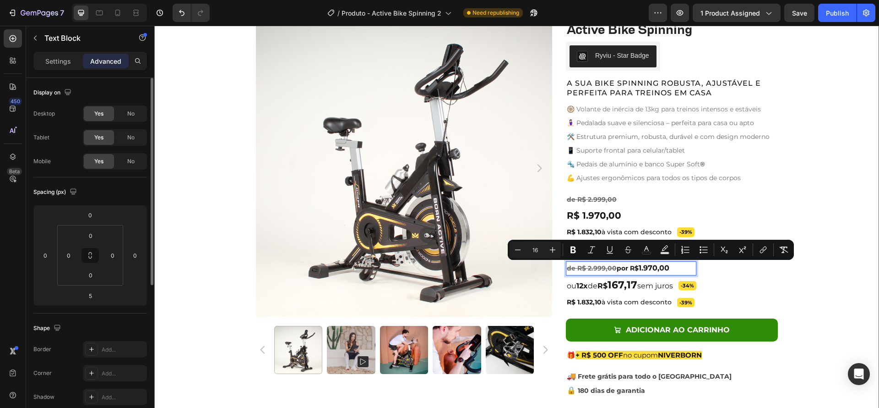
click at [842, 279] on div "Product Images Active Bike Spinning Product Title Ryviu - Star Badge Ryviu Row …" at bounding box center [516, 225] width 725 height 411
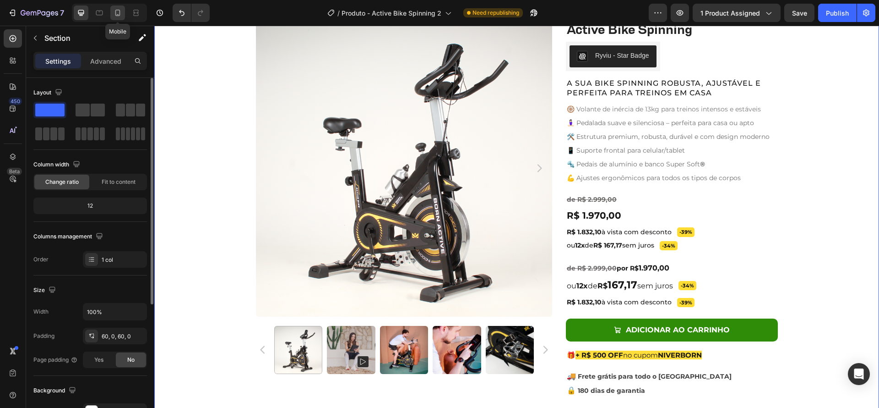
click at [121, 13] on icon at bounding box center [117, 12] width 9 height 9
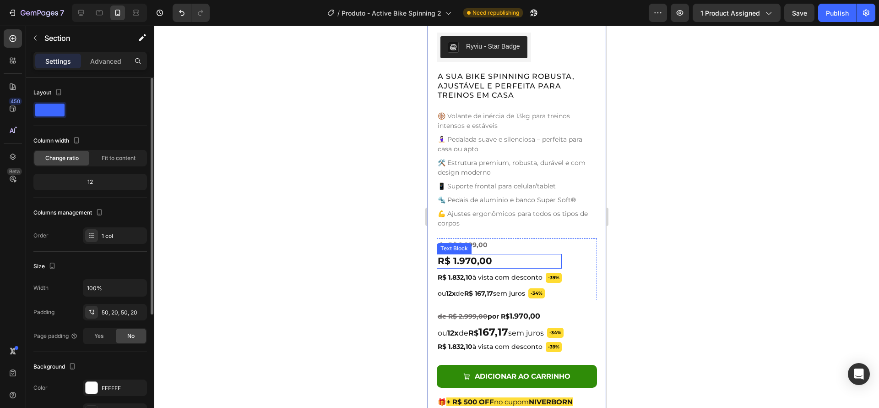
scroll to position [553, 0]
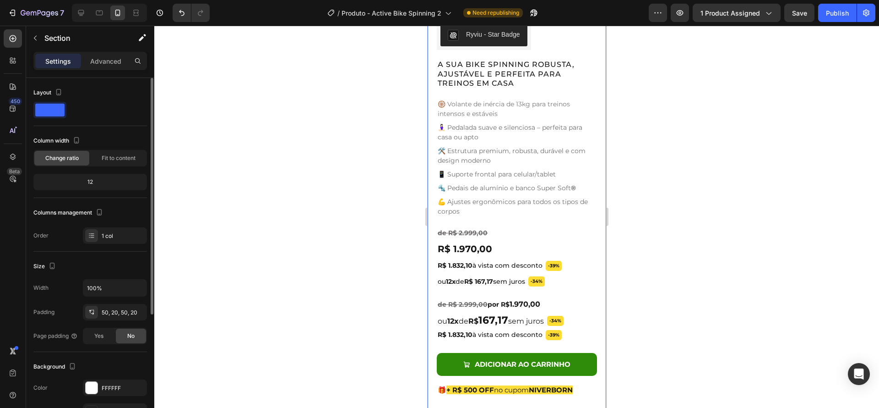
click at [696, 289] on div at bounding box center [516, 217] width 725 height 382
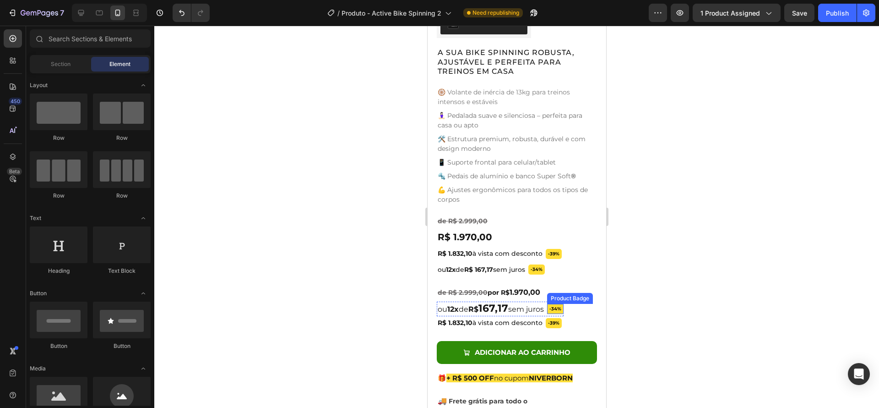
scroll to position [571, 0]
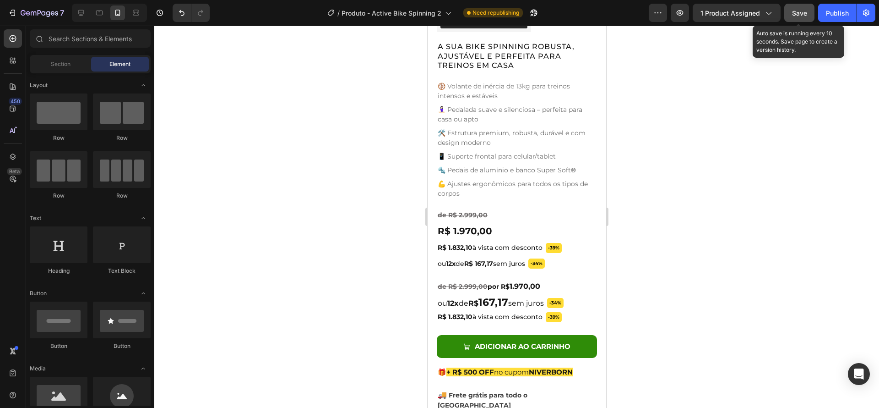
click at [799, 11] on span "Save" at bounding box center [799, 13] width 15 height 8
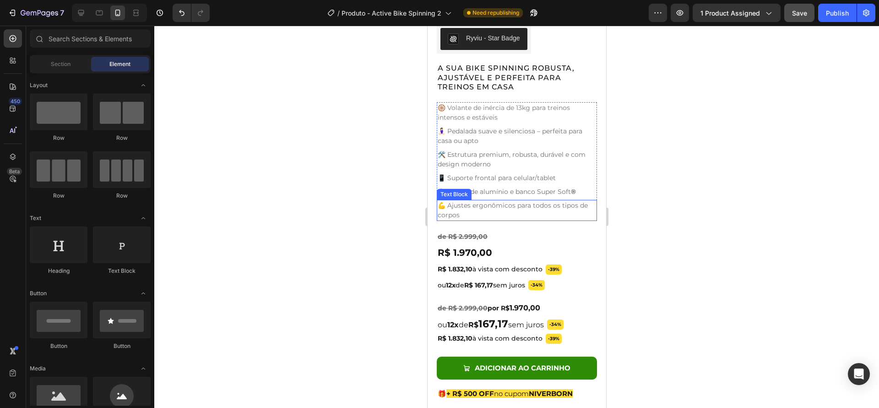
scroll to position [583, 0]
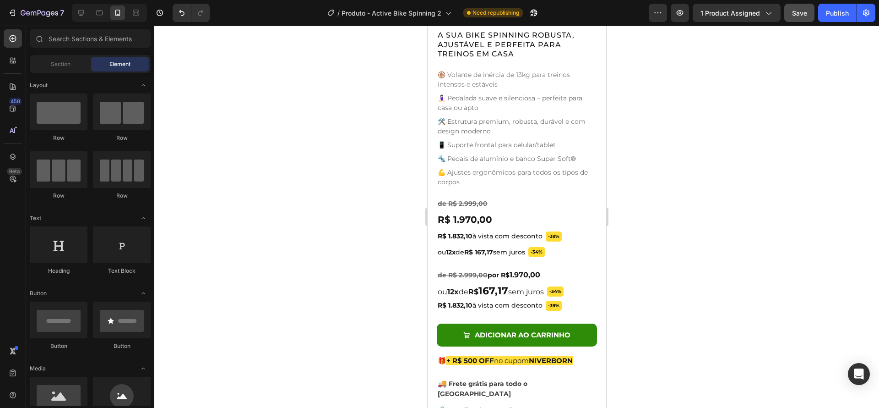
click at [691, 261] on div at bounding box center [516, 217] width 725 height 382
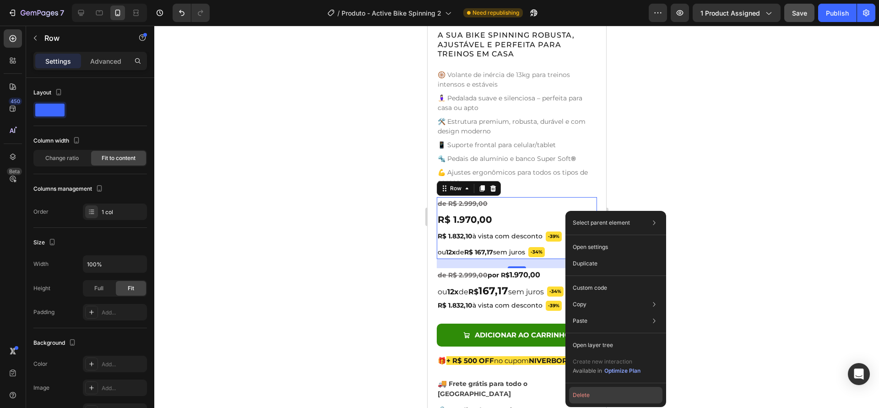
drag, startPoint x: 595, startPoint y: 394, endPoint x: 177, endPoint y: 355, distance: 420.1
click at [595, 394] on button "Delete" at bounding box center [615, 395] width 93 height 16
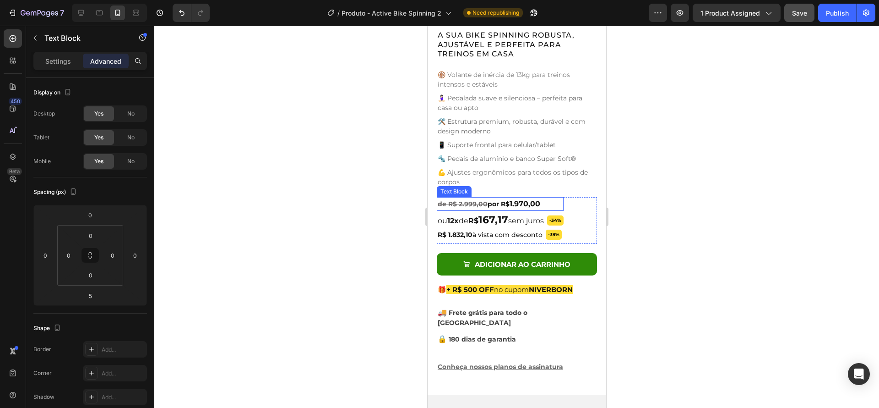
click at [527, 199] on span "1.970,00" at bounding box center [524, 203] width 31 height 9
click at [523, 199] on span "1.970,00" at bounding box center [524, 203] width 31 height 9
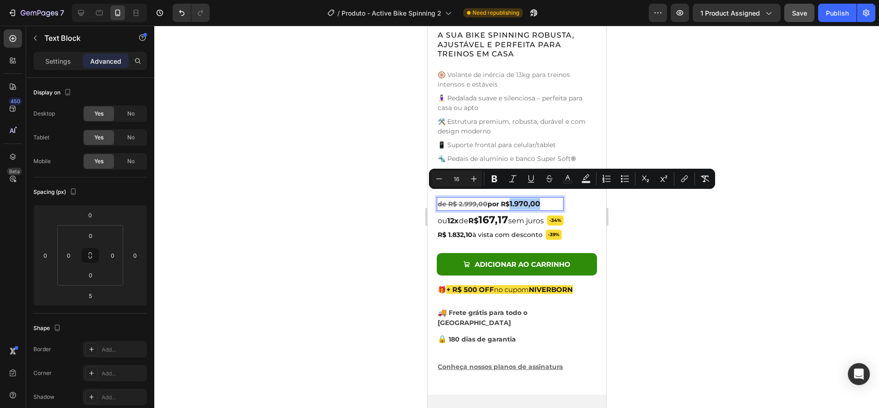
click at [656, 241] on div at bounding box center [516, 217] width 725 height 382
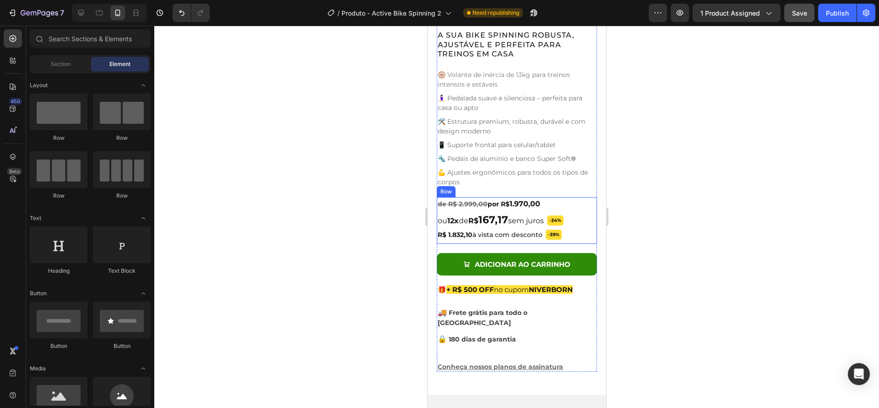
scroll to position [571, 0]
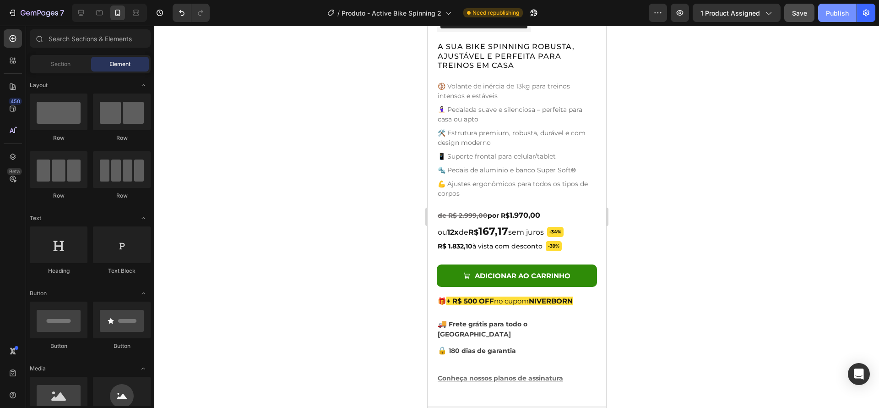
click at [827, 16] on div "Publish" at bounding box center [837, 13] width 23 height 10
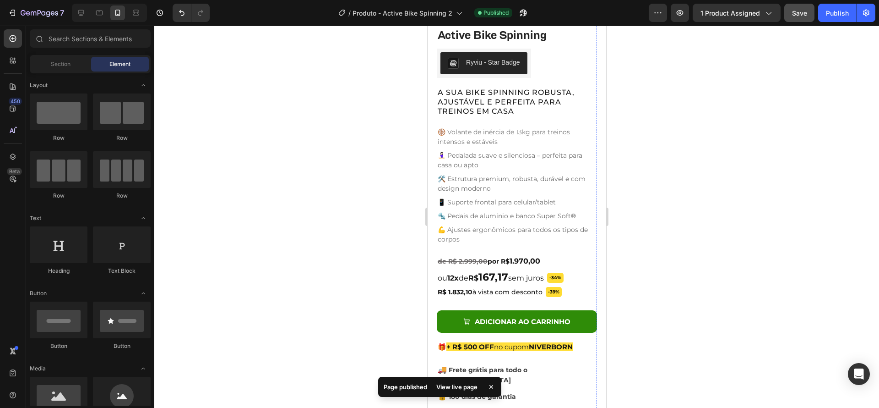
scroll to position [625, 0]
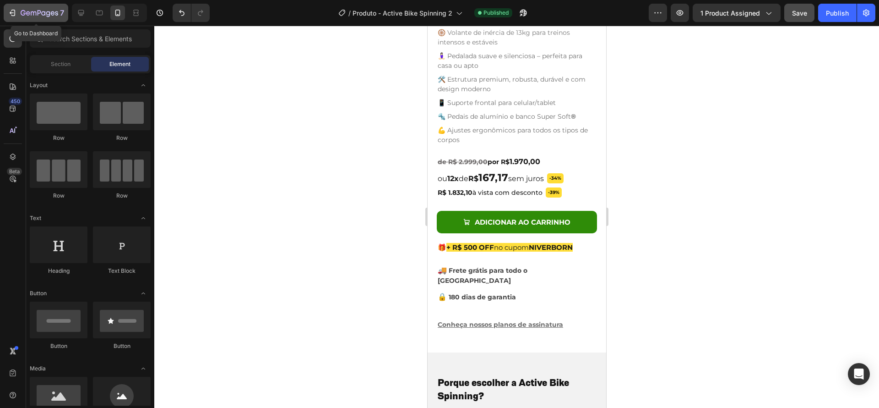
click at [58, 11] on div "7" at bounding box center [43, 12] width 44 height 11
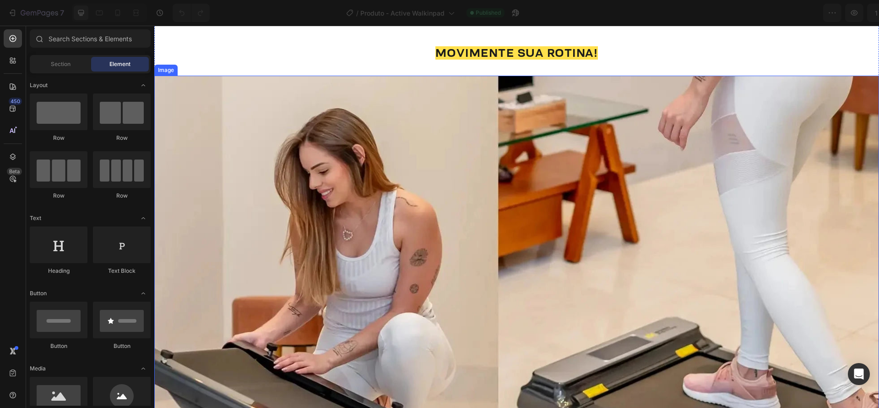
scroll to position [1389, 0]
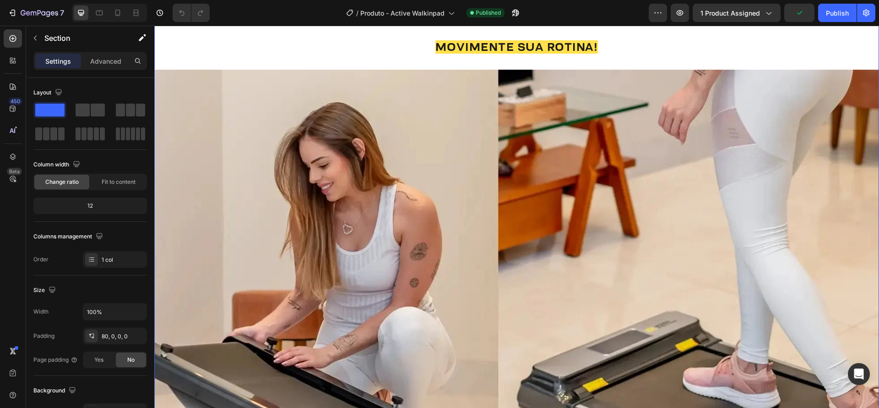
click at [482, 59] on div "MOVIMENTE SUA ROTINA! Heading Image" at bounding box center [516, 295] width 725 height 515
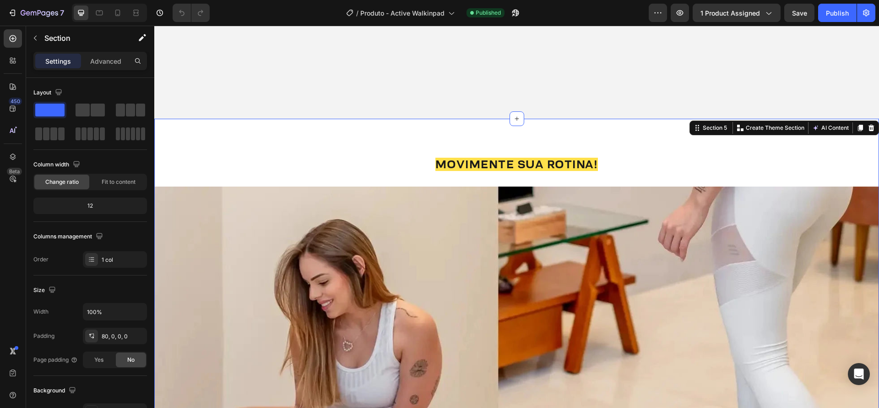
click at [388, 129] on div "MOVIMENTE SUA ROTINA! Heading Image Section 5 Create Theme Section AI Content W…" at bounding box center [516, 395] width 725 height 552
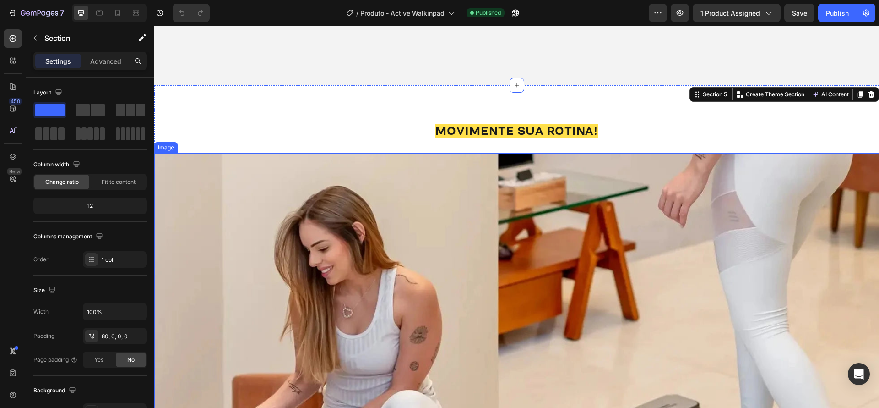
scroll to position [1304, 0]
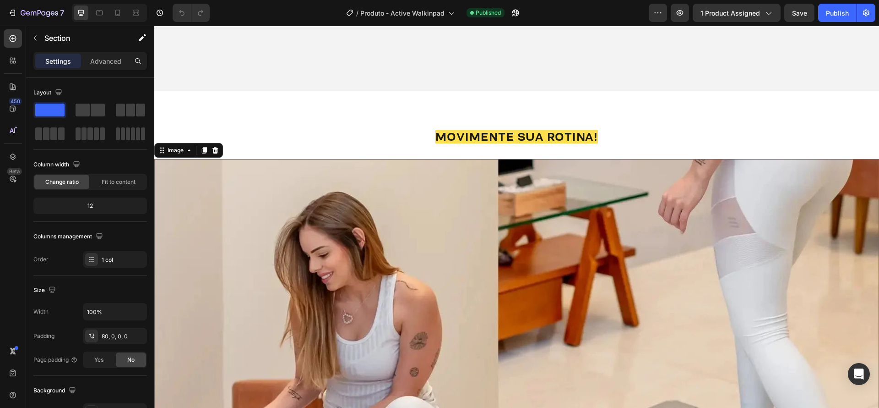
click at [374, 181] on img at bounding box center [516, 400] width 725 height 483
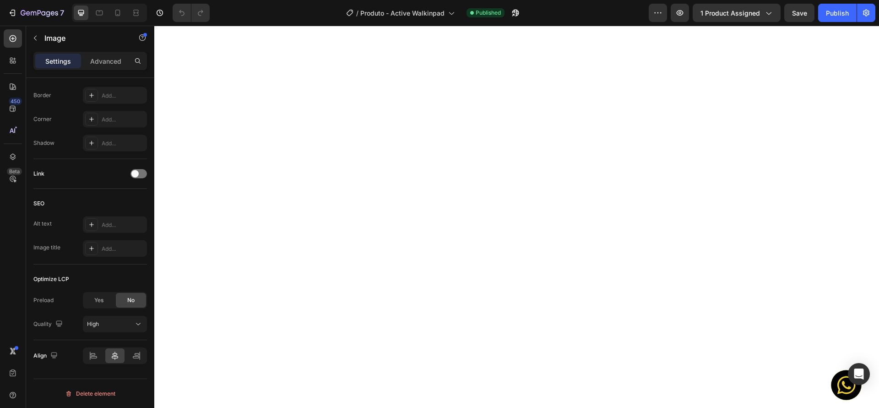
scroll to position [0, 0]
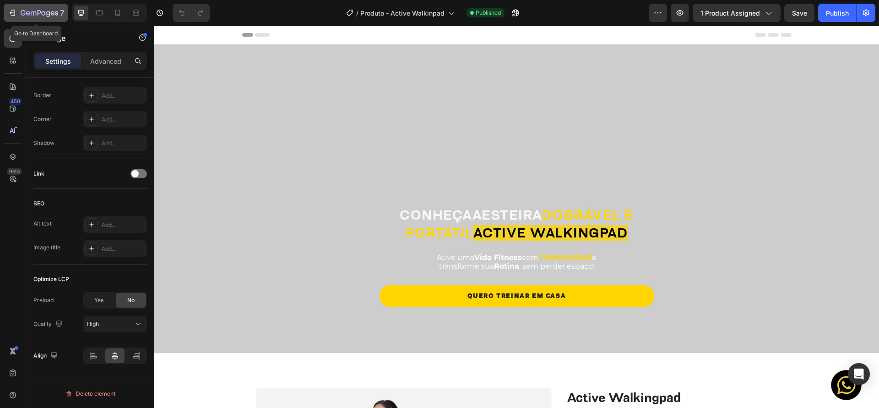
click at [47, 11] on icon "button" at bounding box center [40, 14] width 38 height 8
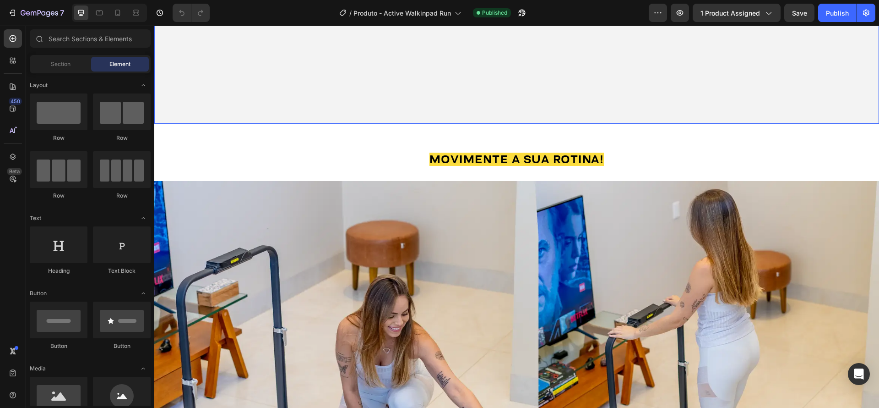
scroll to position [1316, 0]
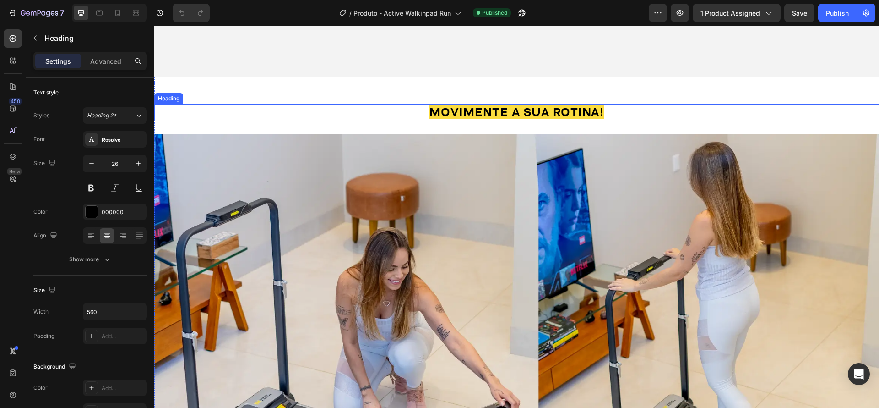
click at [623, 115] on h2 "movimente a sua rotina!" at bounding box center [517, 112] width 257 height 16
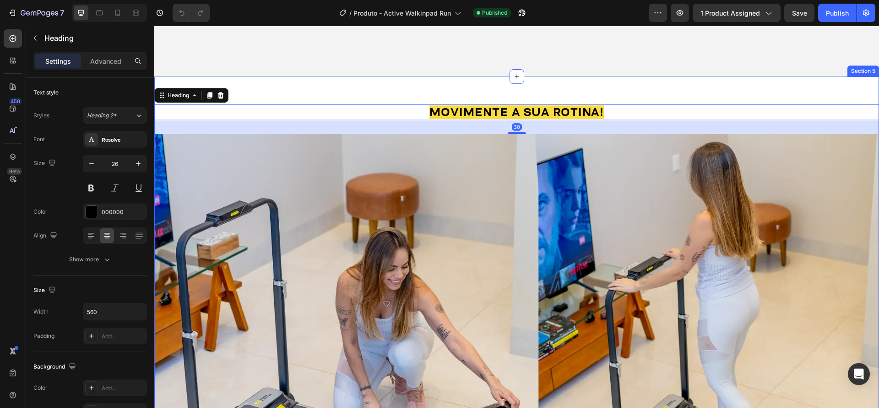
click at [621, 92] on div "movimente a sua rotina! Heading 30 Image Section 5" at bounding box center [516, 308] width 725 height 465
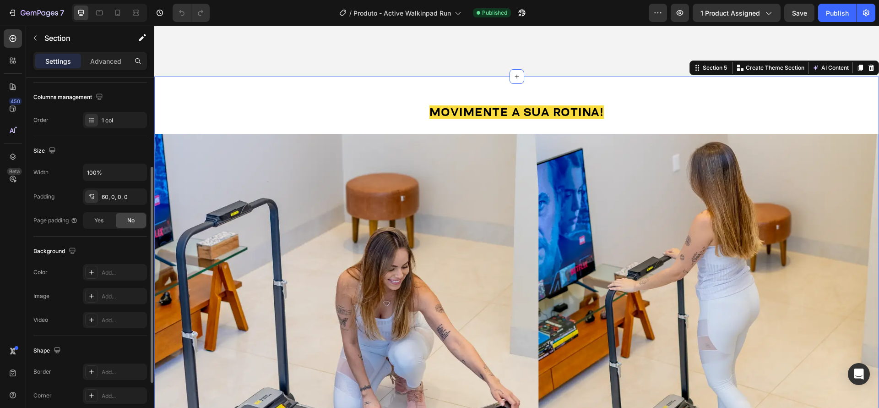
scroll to position [127, 0]
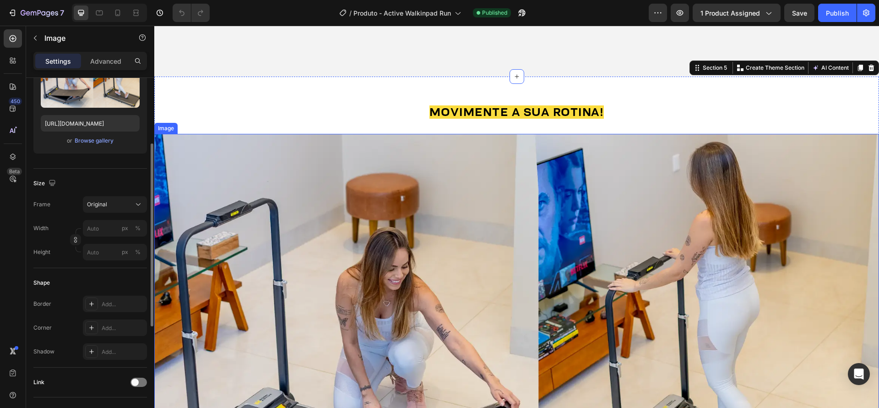
click at [490, 217] on img at bounding box center [516, 338] width 725 height 408
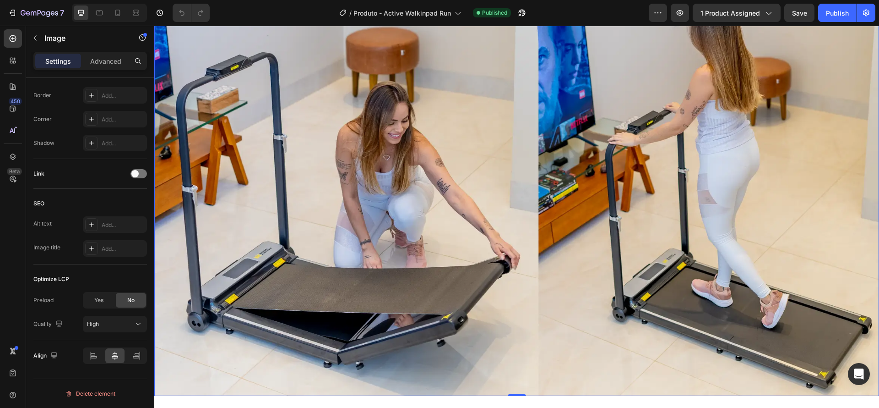
scroll to position [1600, 0]
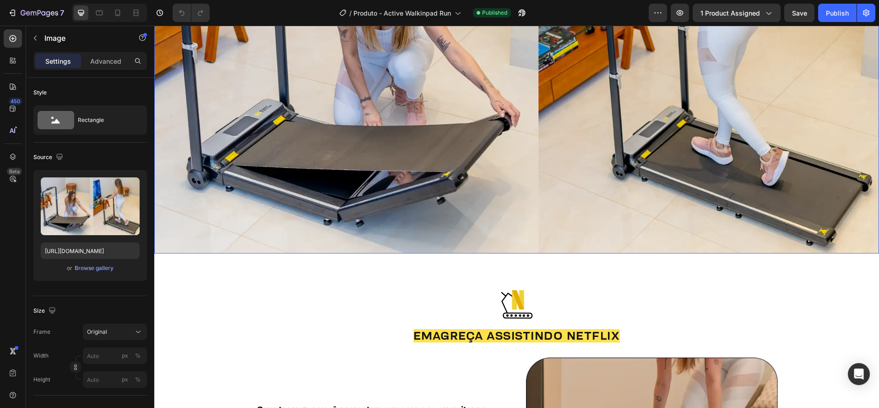
click at [781, 220] on img at bounding box center [516, 50] width 725 height 408
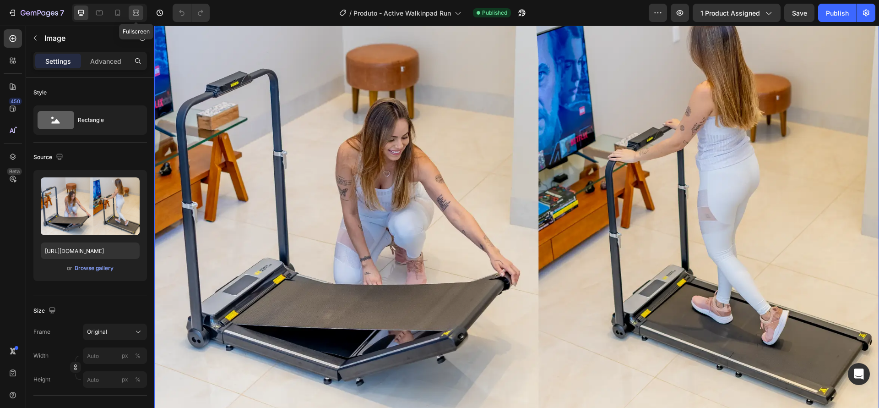
click at [138, 14] on icon at bounding box center [135, 15] width 5 height 2
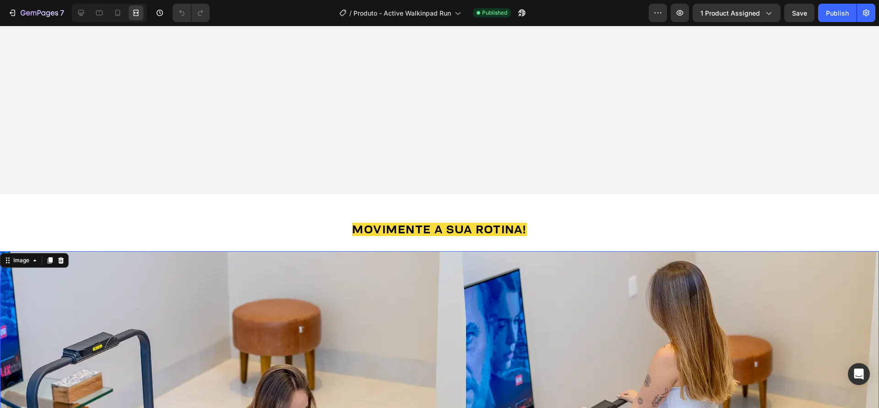
scroll to position [1234, 0]
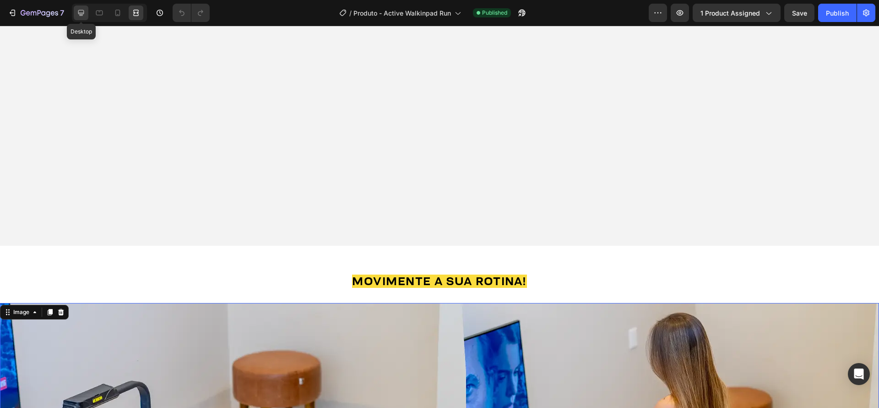
click at [84, 12] on icon at bounding box center [80, 12] width 9 height 9
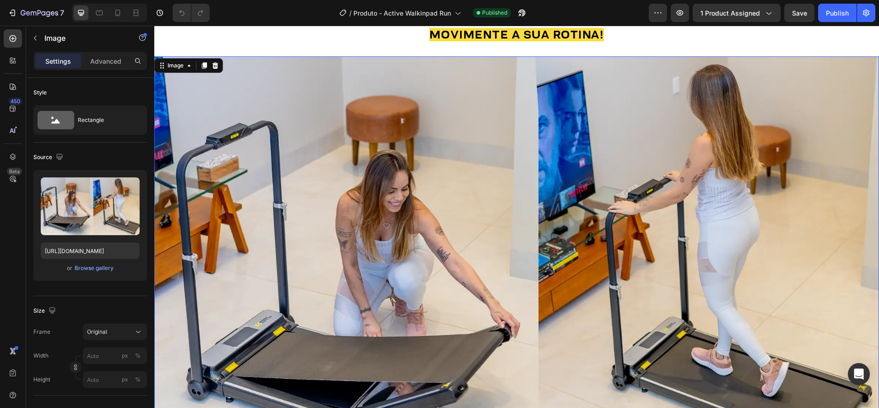
scroll to position [1401, 0]
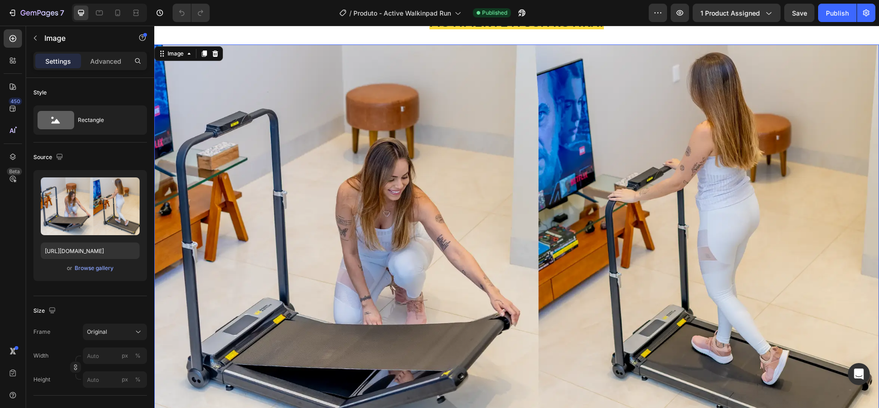
click at [416, 257] on img at bounding box center [516, 248] width 725 height 408
click at [84, 252] on input "https://cdn.shopify.com/s/files/1/0894/1440/2357/files/gempages_523660391679525…" at bounding box center [90, 250] width 99 height 16
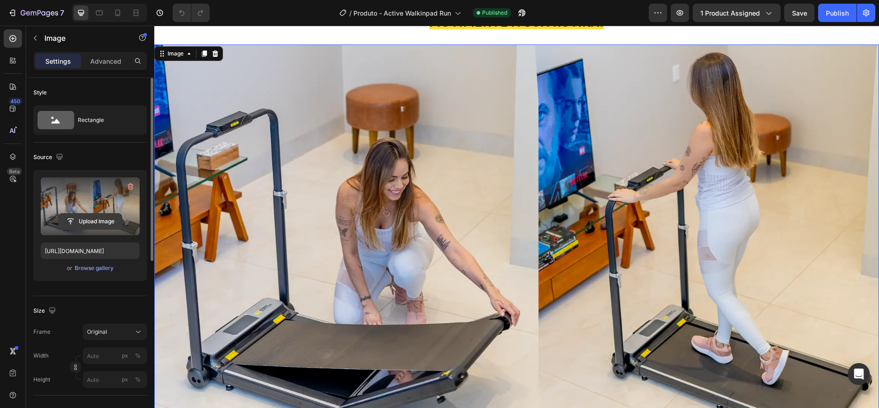
click at [94, 225] on input "file" at bounding box center [90, 221] width 63 height 16
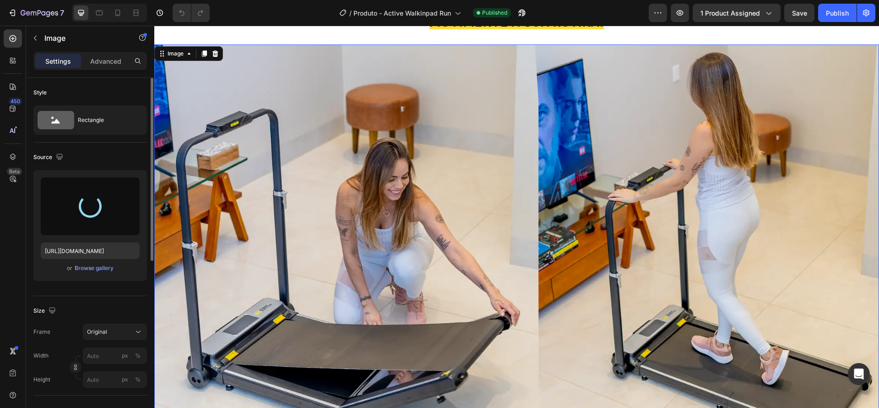
type input "https://cdn.shopify.com/s/files/1/0894/1440/2357/files/gempages_523660391679525…"
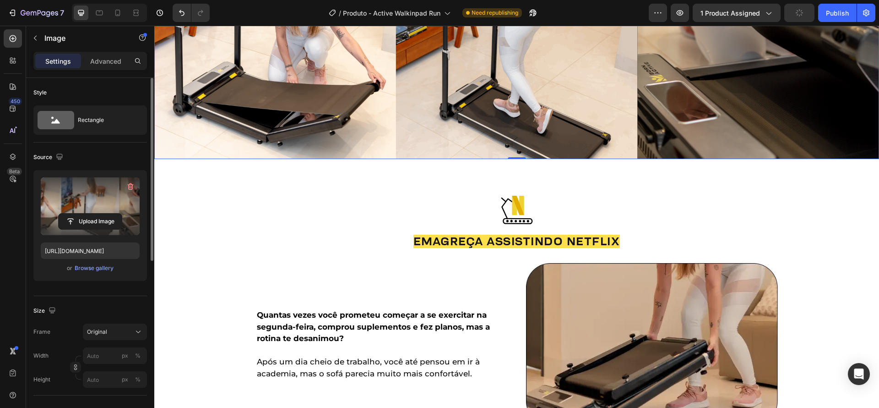
scroll to position [1540, 0]
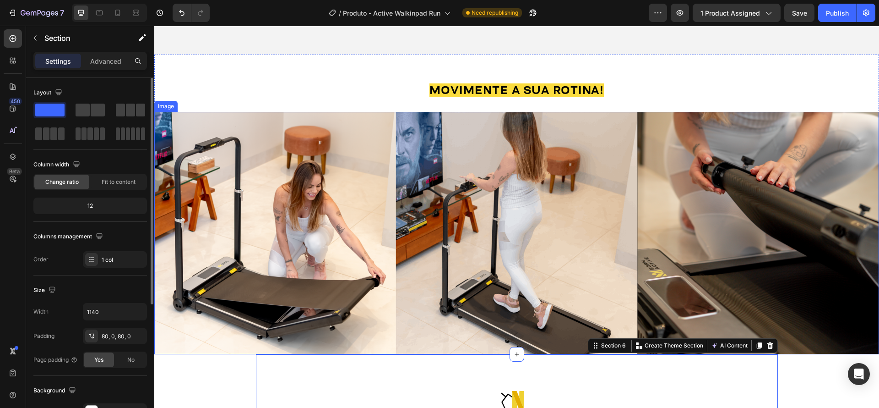
scroll to position [1332, 0]
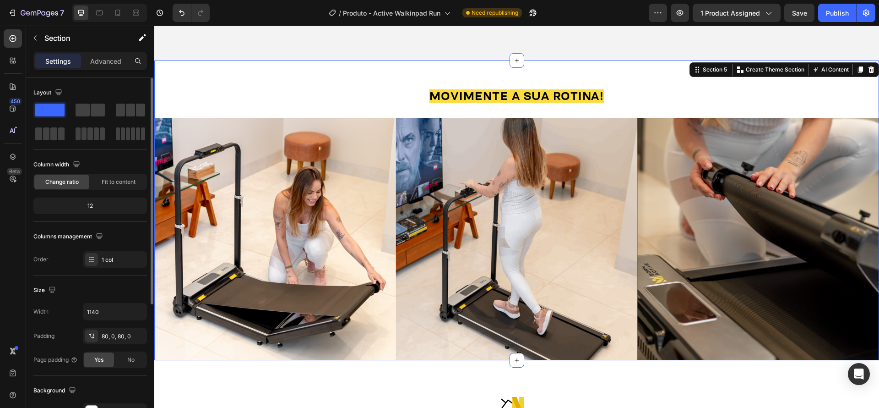
click at [629, 76] on div "movimente a sua rotina! Heading Image Section 5 Create Theme Section AI Content…" at bounding box center [516, 210] width 725 height 300
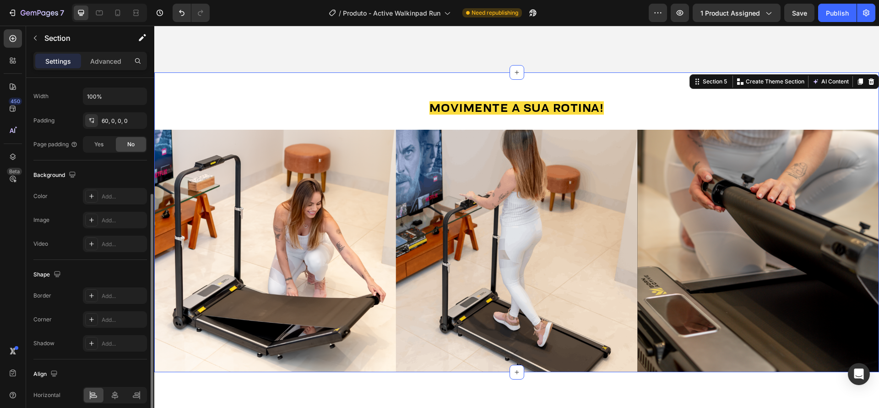
scroll to position [180, 0]
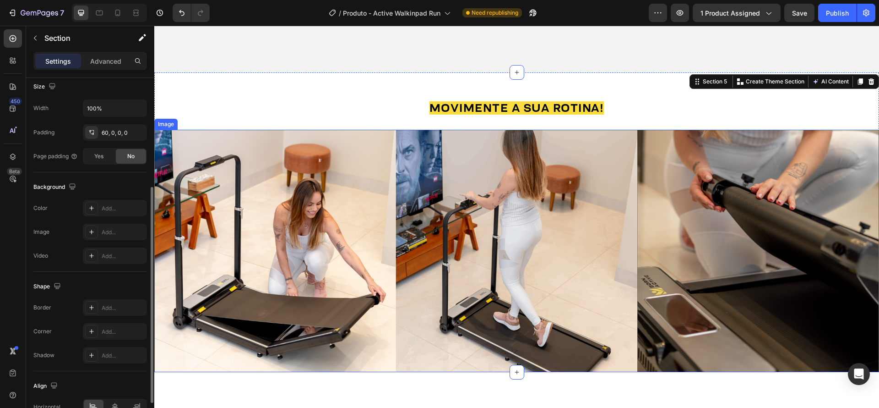
click at [323, 240] on img at bounding box center [516, 251] width 725 height 242
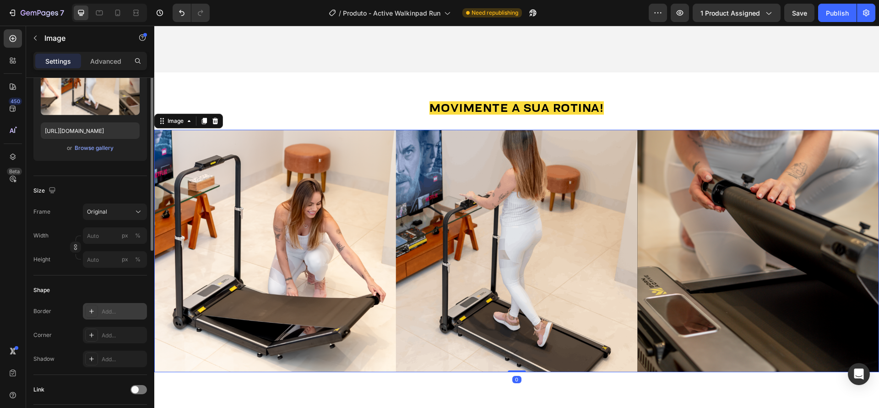
scroll to position [167, 0]
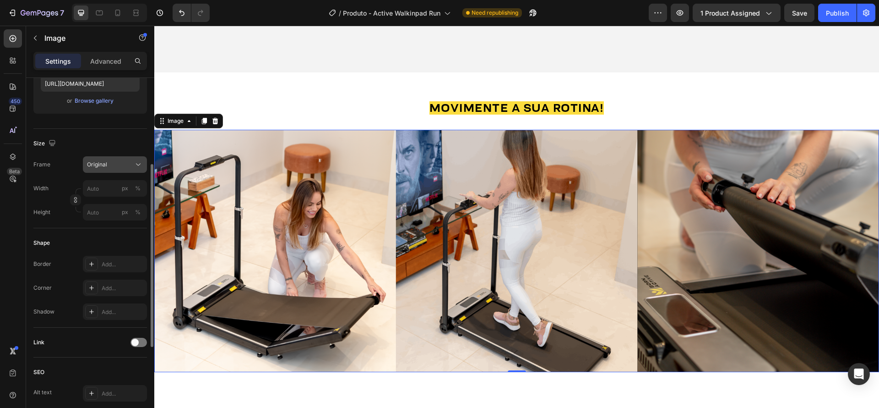
click at [129, 166] on div "Original" at bounding box center [109, 164] width 45 height 8
click at [81, 142] on div "Size" at bounding box center [90, 143] width 114 height 15
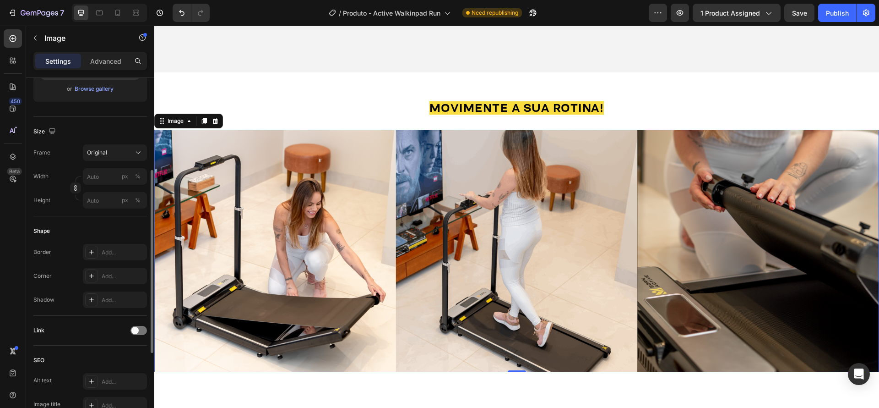
scroll to position [185, 0]
click at [109, 169] on input "px %" at bounding box center [115, 170] width 64 height 16
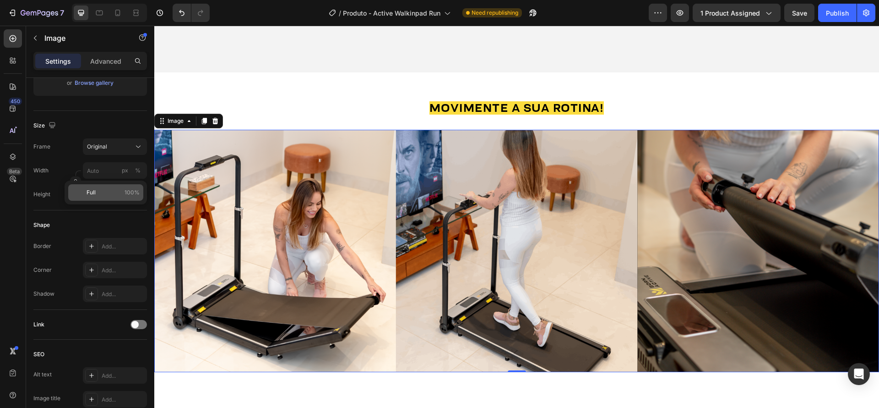
click at [99, 190] on p "Full 100%" at bounding box center [113, 192] width 53 height 8
type input "100"
click at [57, 205] on div "Size Frame Original Width 100 px % Height px %" at bounding box center [90, 160] width 114 height 99
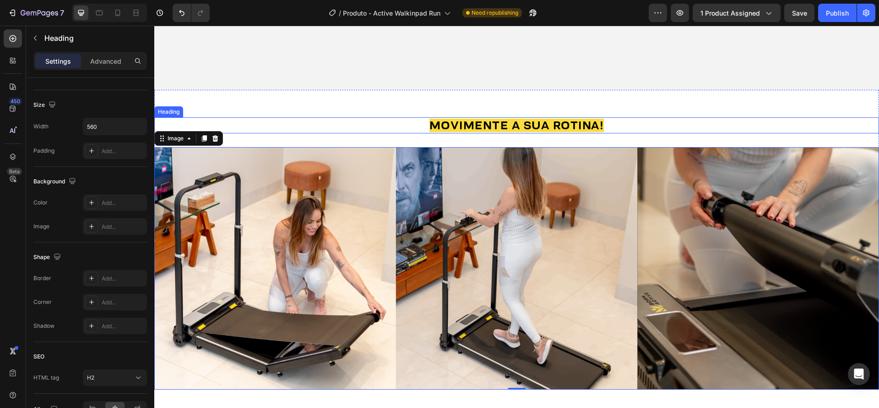
click at [668, 128] on div "movimente a sua rotina!" at bounding box center [516, 125] width 725 height 16
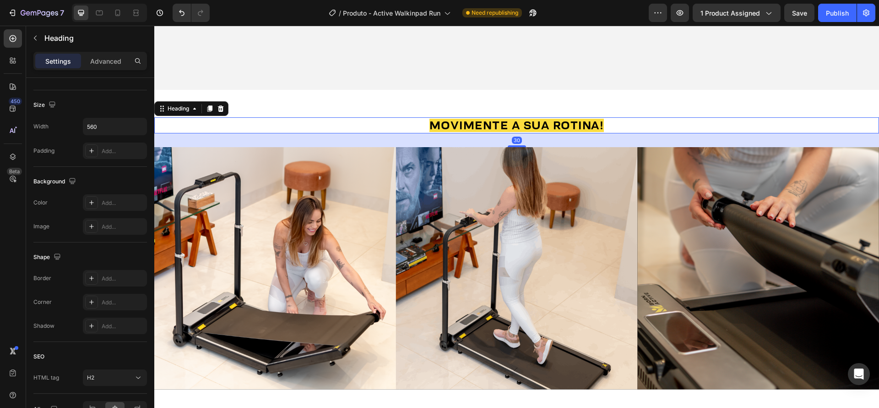
scroll to position [0, 0]
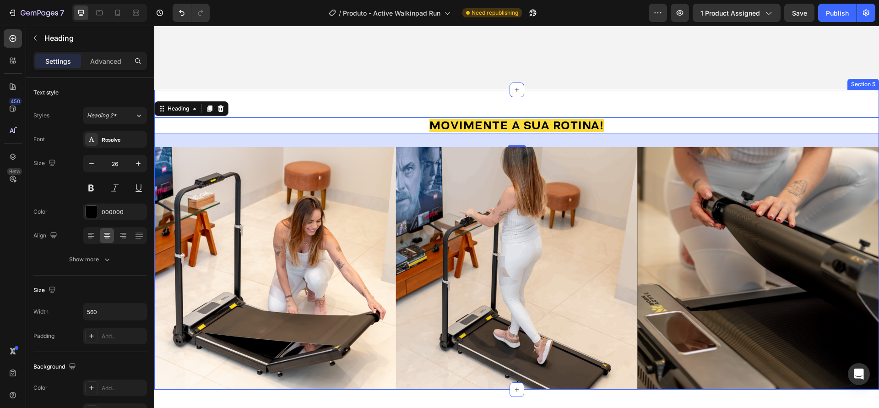
click at [644, 99] on div "movimente a sua rotina! Heading 30 Image Section 5" at bounding box center [516, 240] width 725 height 300
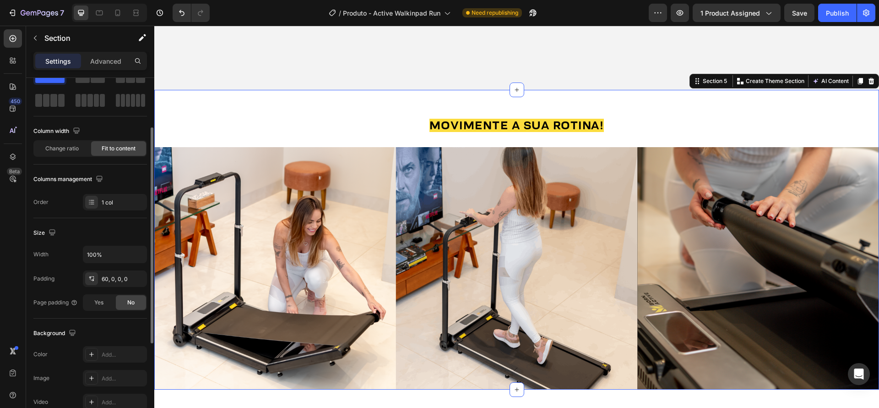
scroll to position [52, 0]
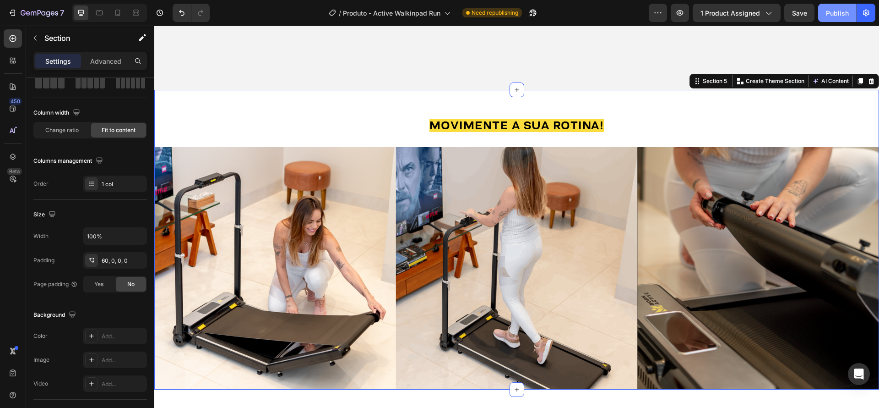
click at [825, 12] on button "Publish" at bounding box center [838, 13] width 38 height 18
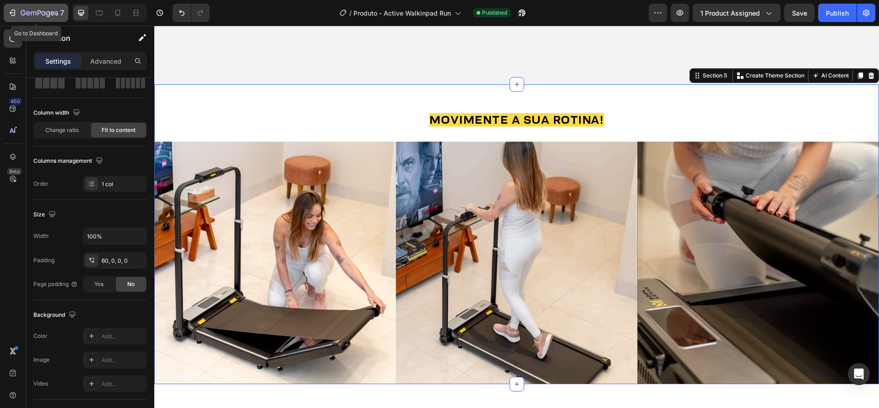
click at [37, 10] on icon "button" at bounding box center [40, 14] width 38 height 8
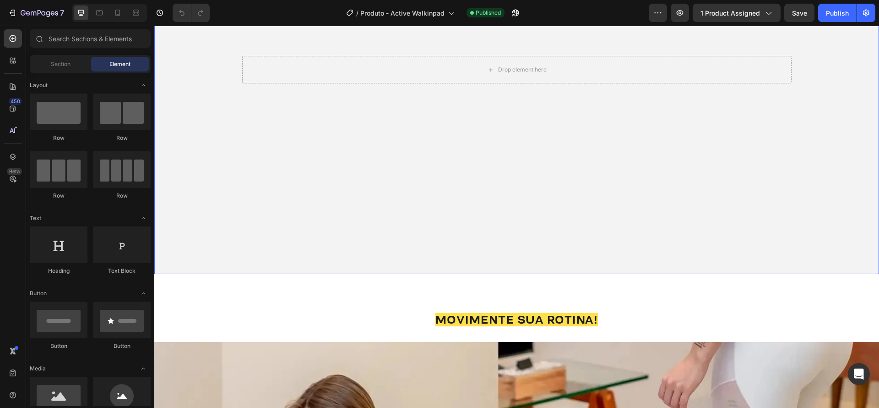
scroll to position [1182, 0]
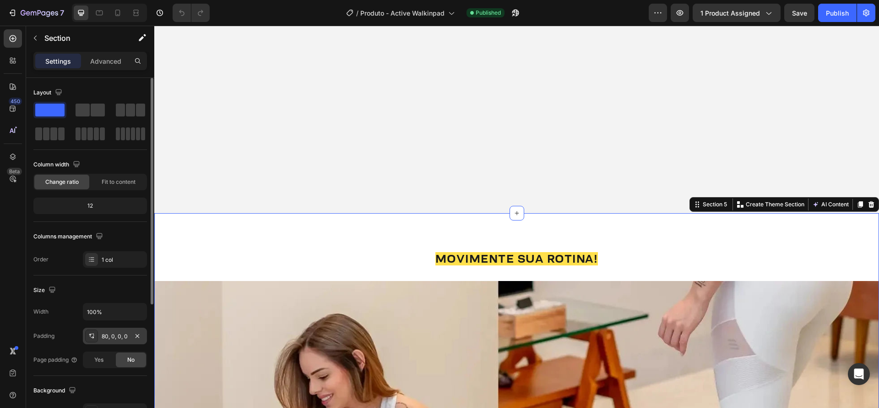
click at [104, 334] on div "80, 0, 0, 0" at bounding box center [115, 336] width 27 height 8
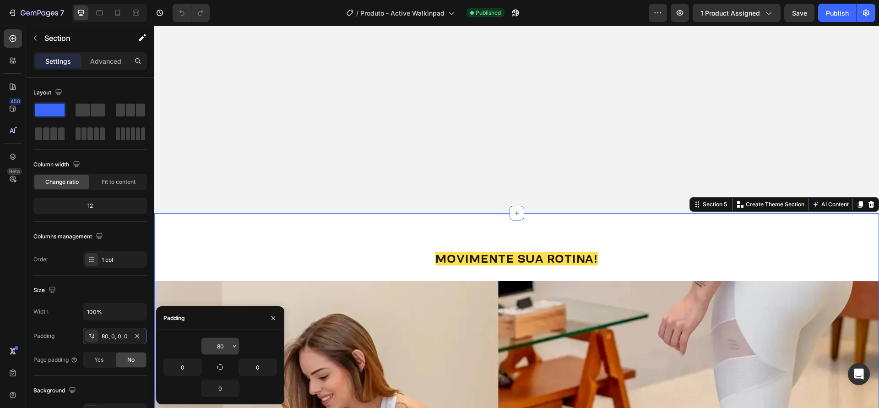
click at [216, 342] on input "80" at bounding box center [221, 346] width 38 height 16
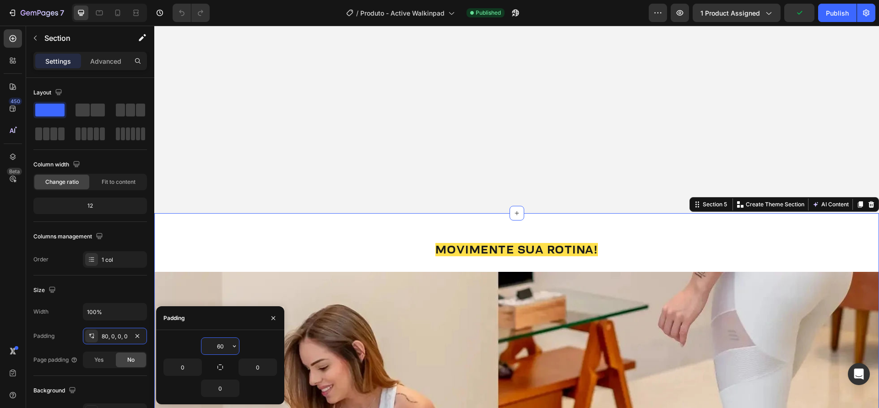
type input "60"
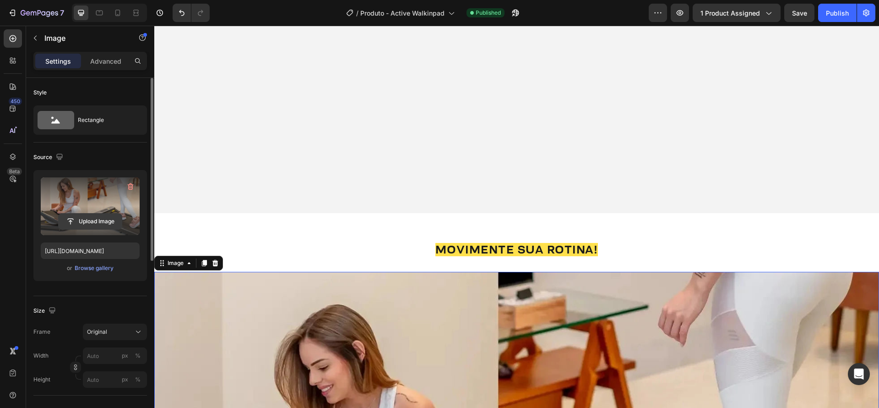
click at [87, 219] on input "file" at bounding box center [90, 221] width 63 height 16
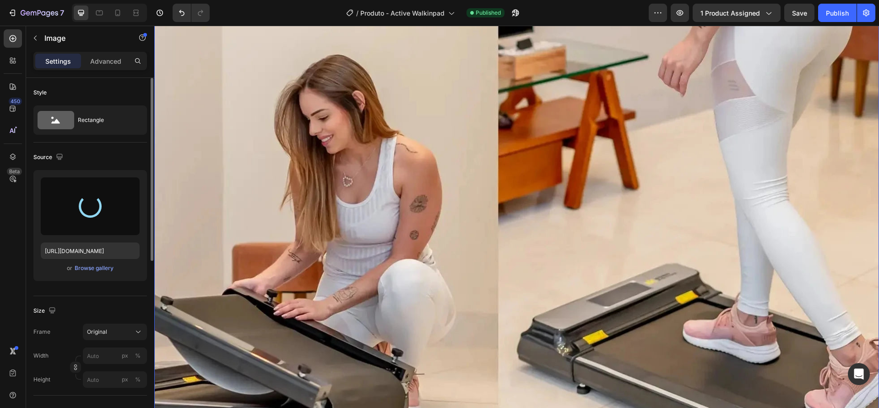
scroll to position [1475, 0]
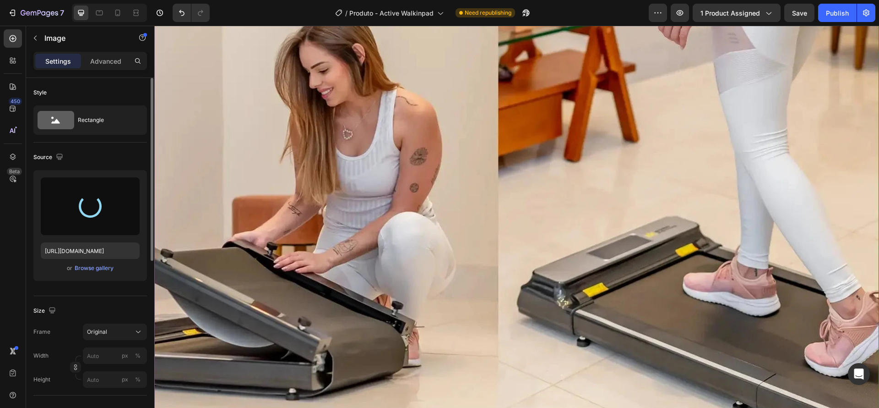
type input "https://cdn.shopify.com/s/files/1/0894/1440/2357/files/gempages_523660391679525…"
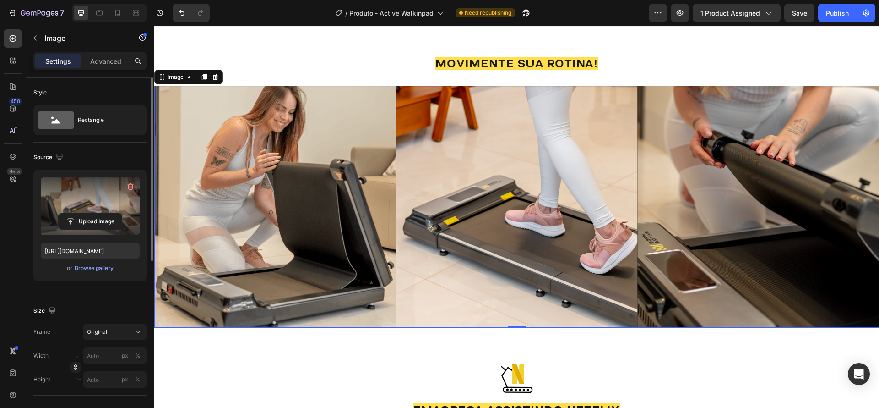
scroll to position [1333, 0]
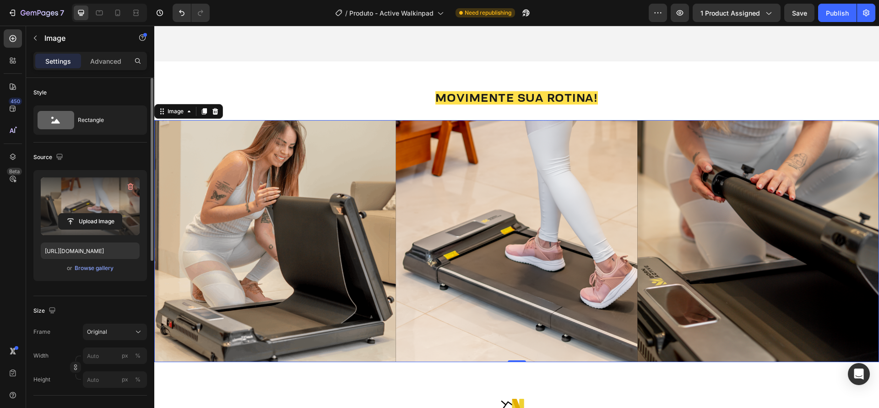
click at [318, 236] on img at bounding box center [516, 241] width 725 height 242
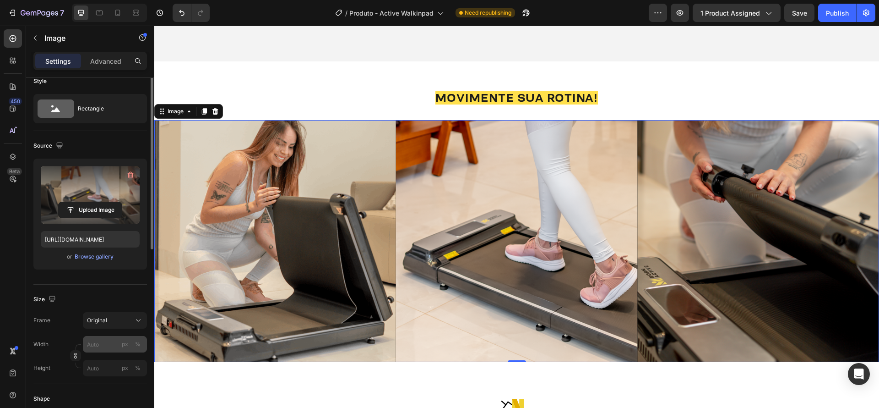
scroll to position [17, 0]
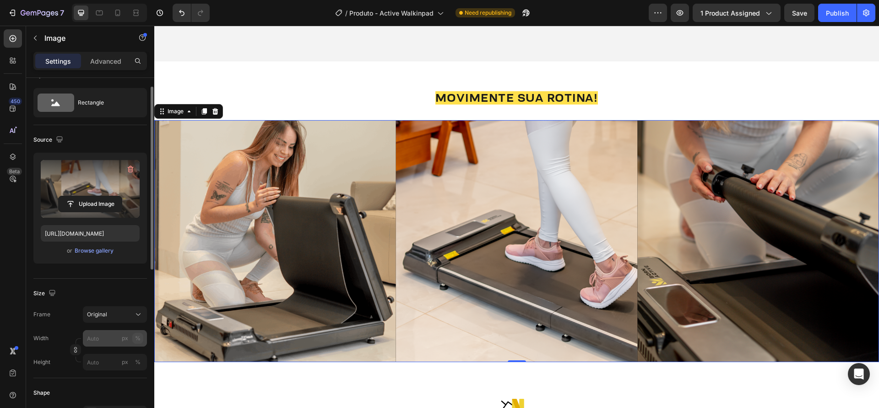
click at [136, 337] on div "%" at bounding box center [137, 338] width 5 height 8
click at [102, 339] on input "px %" at bounding box center [115, 338] width 64 height 16
click at [100, 358] on p "Full 100%" at bounding box center [113, 360] width 53 height 8
type input "100"
click at [836, 16] on div "Publish" at bounding box center [837, 13] width 23 height 10
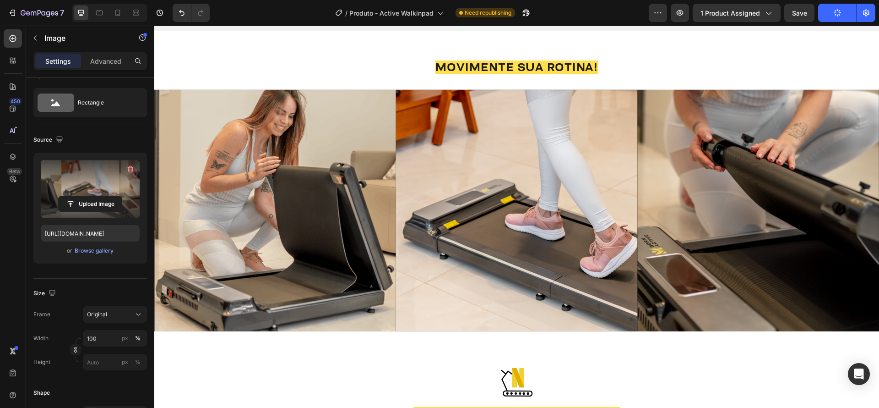
scroll to position [1349, 0]
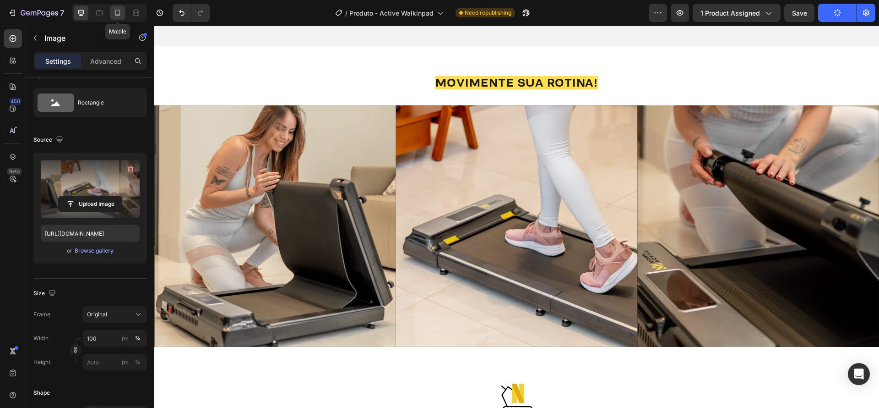
click at [120, 13] on icon at bounding box center [117, 12] width 9 height 9
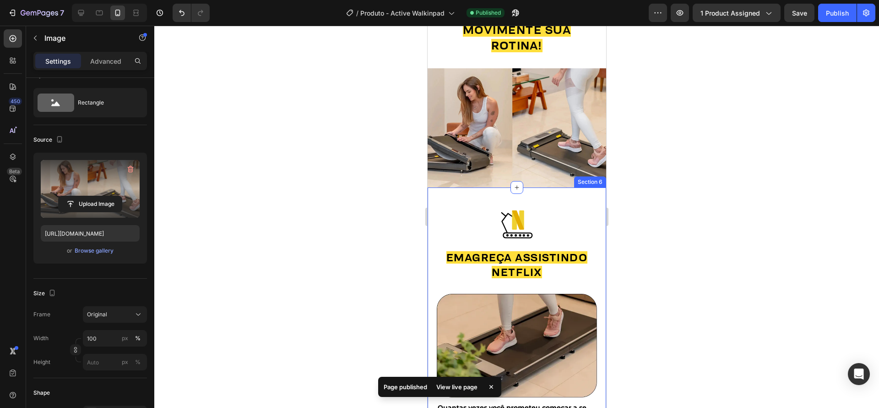
scroll to position [963, 0]
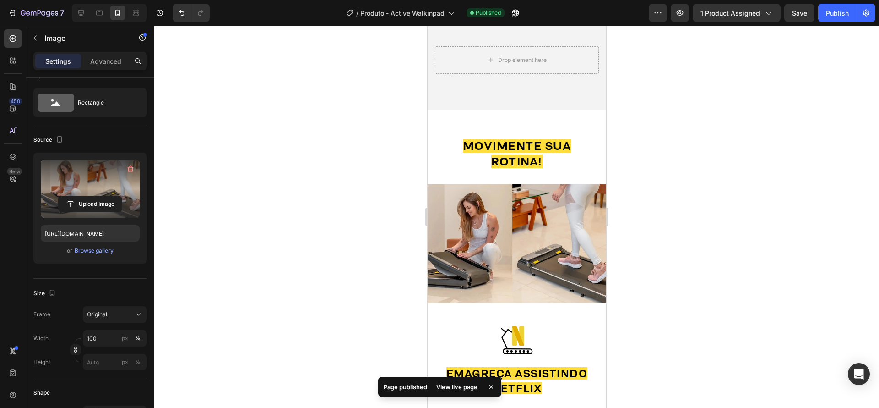
click at [544, 213] on img at bounding box center [516, 243] width 179 height 119
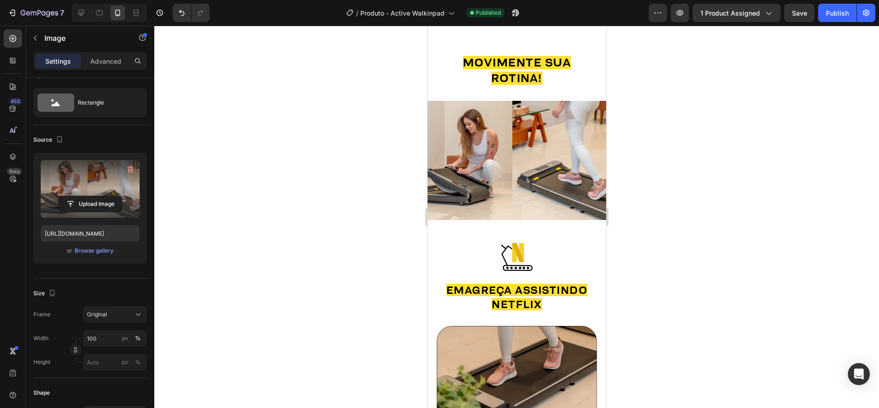
scroll to position [1090, 0]
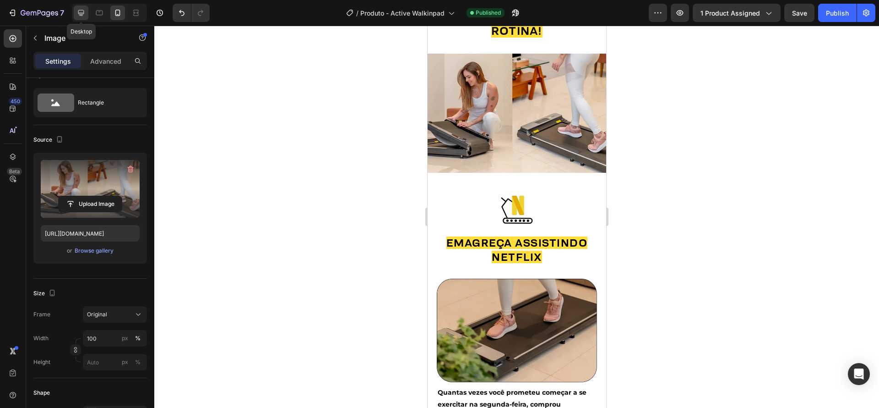
click at [85, 11] on icon at bounding box center [80, 12] width 9 height 9
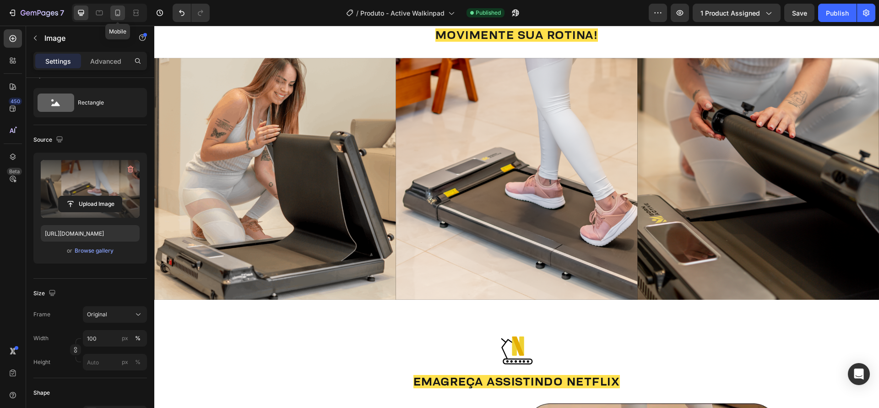
click at [117, 15] on icon at bounding box center [117, 12] width 9 height 9
type input "https://cdn.shopify.com/s/files/1/0894/1440/2357/files/gempages_523660391679525…"
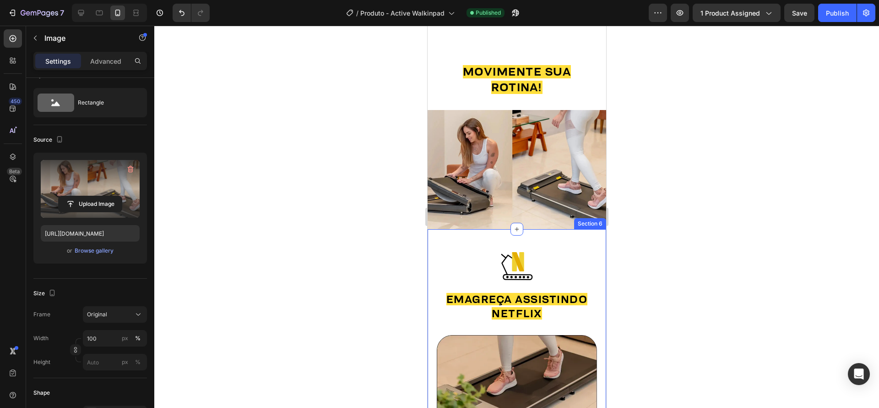
scroll to position [987, 0]
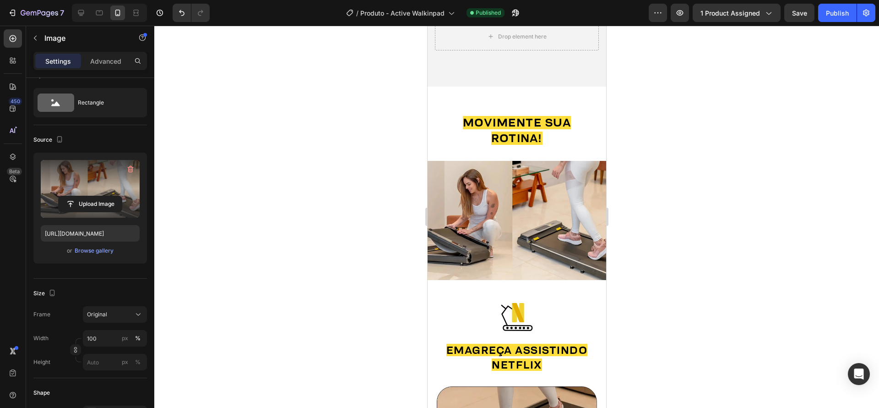
click at [534, 209] on img at bounding box center [516, 220] width 179 height 119
click at [582, 101] on div "MOVIMENTE SUA ROTINA! Heading Image Section 5" at bounding box center [516, 183] width 179 height 193
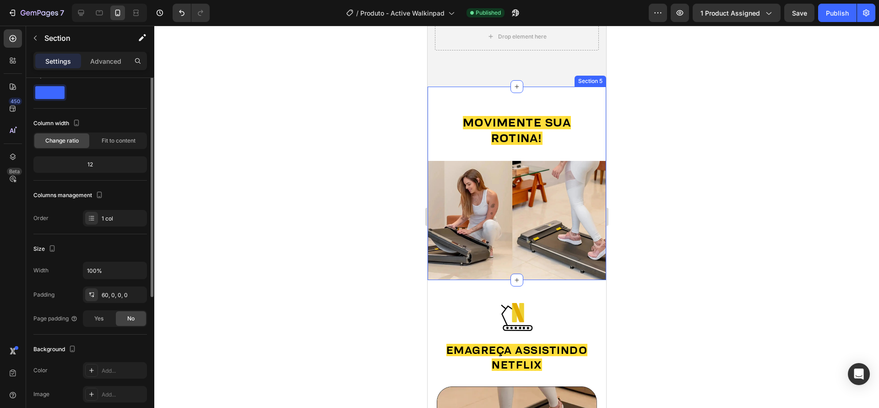
scroll to position [0, 0]
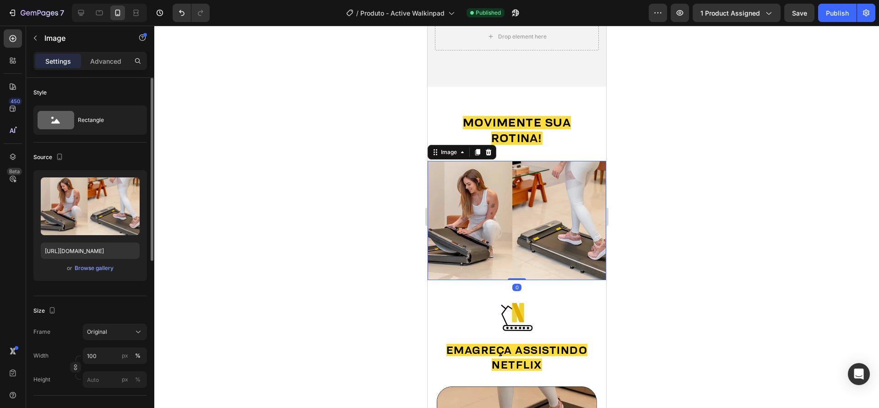
click at [575, 169] on img at bounding box center [516, 220] width 179 height 119
click at [89, 271] on div "Browse gallery" at bounding box center [94, 268] width 39 height 8
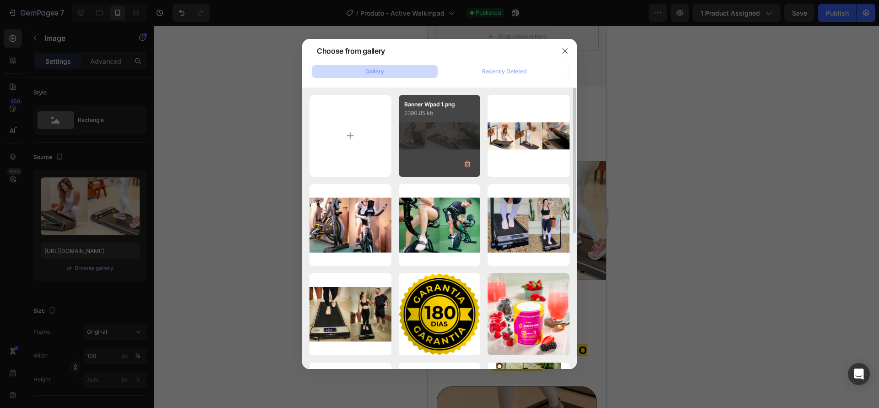
click at [442, 138] on div "Banner Wpad 1.png 2390.85 kb" at bounding box center [440, 136] width 82 height 82
type input "https://cdn.shopify.com/s/files/1/0894/1440/2357/files/gempages_523660391679525…"
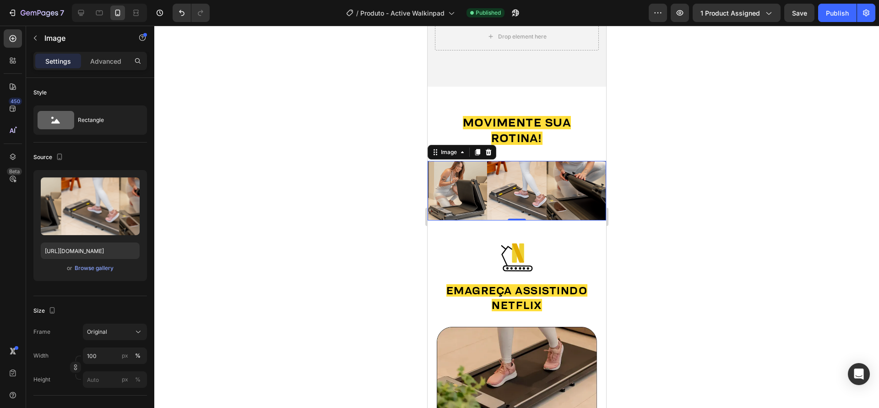
click at [663, 191] on div at bounding box center [516, 217] width 725 height 382
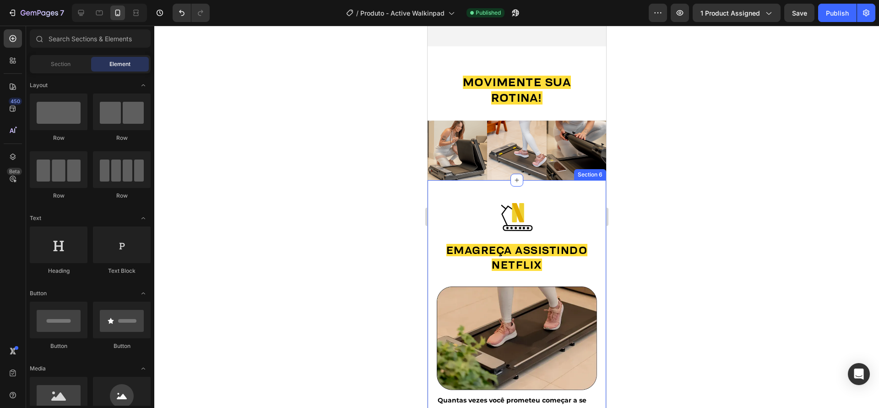
scroll to position [1009, 0]
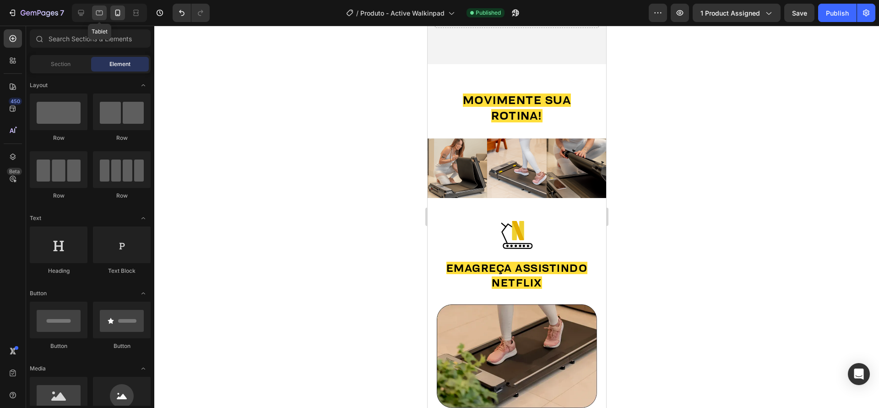
click at [98, 16] on icon at bounding box center [99, 12] width 9 height 9
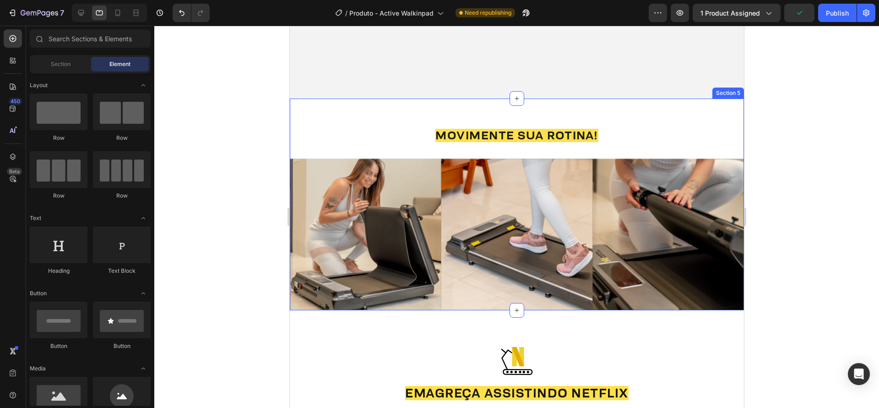
scroll to position [1138, 0]
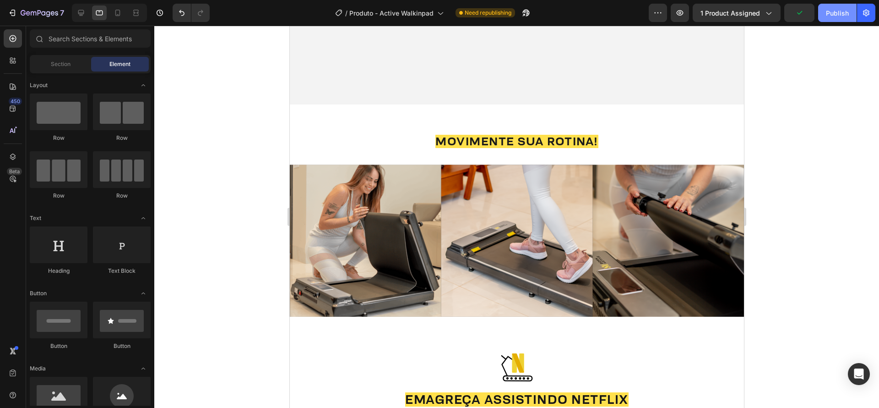
click at [830, 12] on div "Publish" at bounding box center [837, 13] width 23 height 10
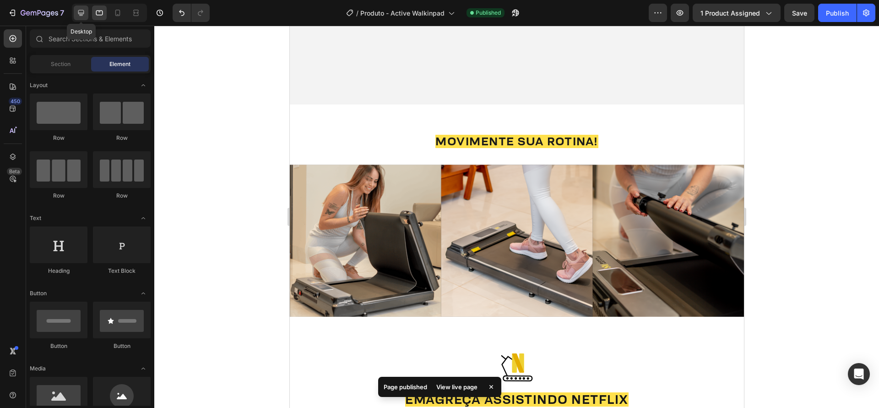
click at [88, 15] on div at bounding box center [81, 12] width 15 height 15
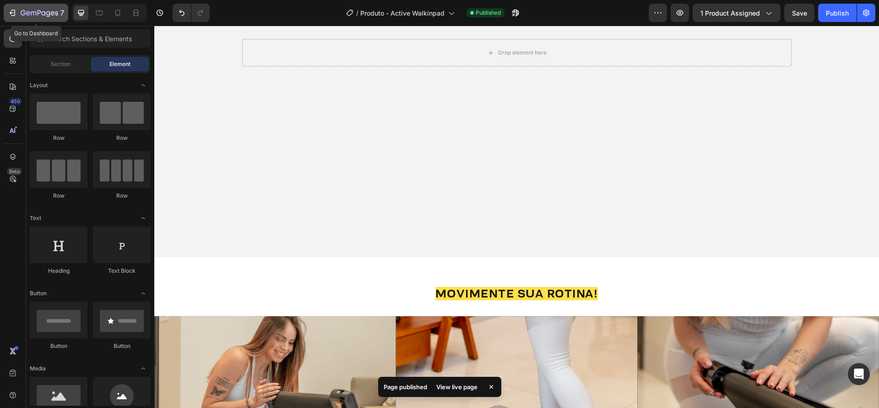
click at [49, 14] on icon "button" at bounding box center [48, 14] width 4 height 6
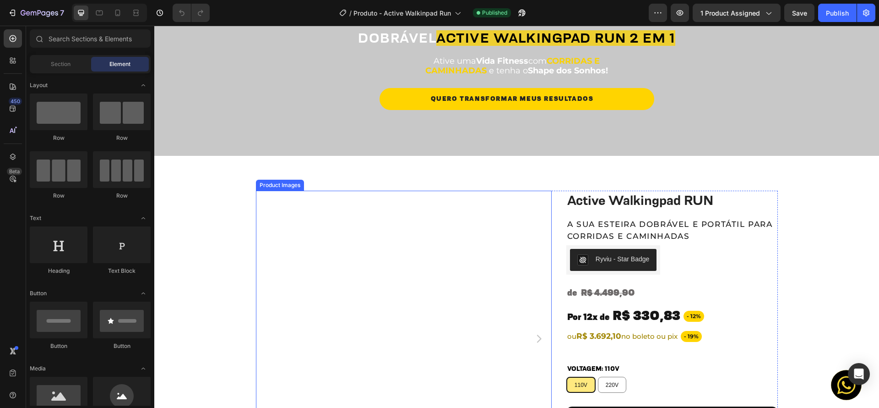
scroll to position [201, 0]
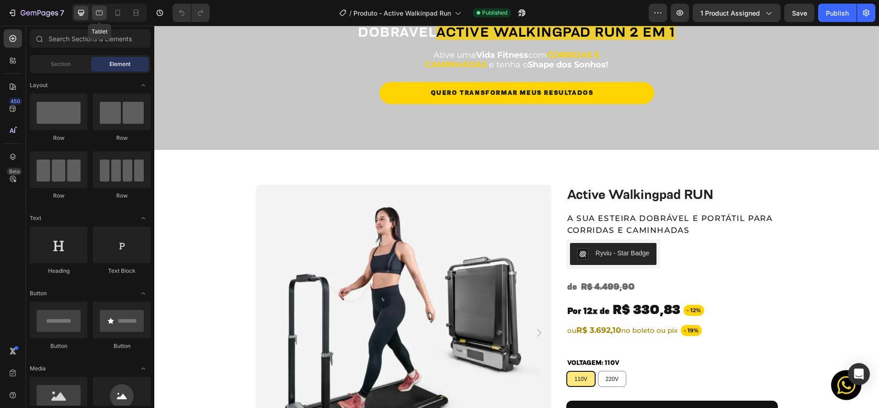
click at [106, 12] on div at bounding box center [99, 12] width 15 height 15
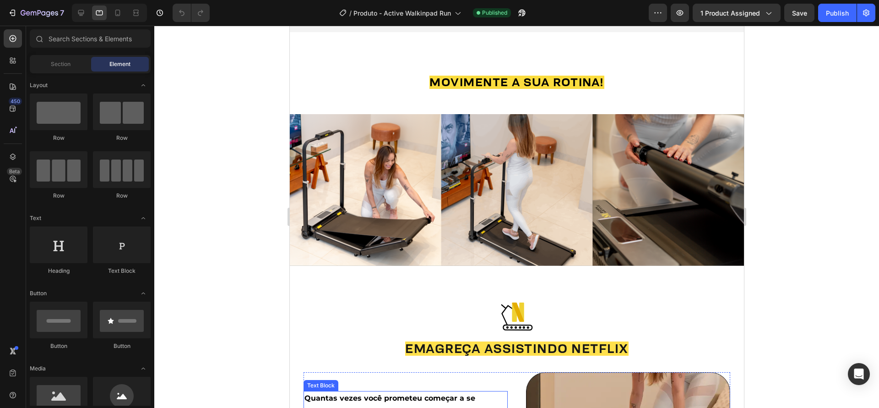
scroll to position [1044, 0]
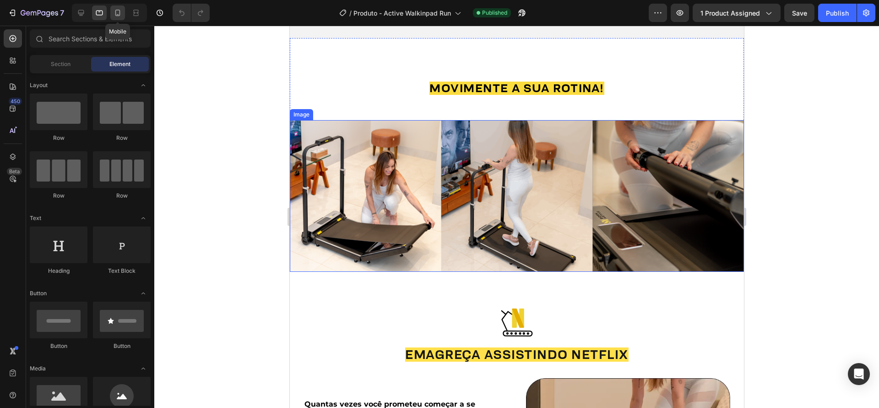
click at [115, 16] on icon at bounding box center [117, 12] width 9 height 9
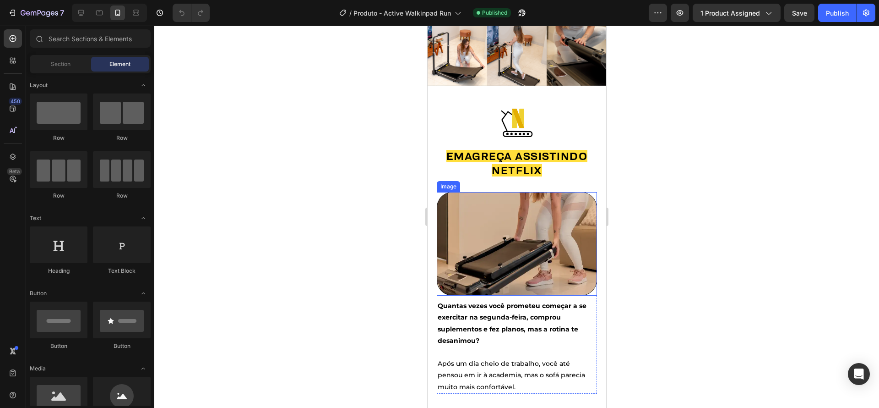
scroll to position [801, 0]
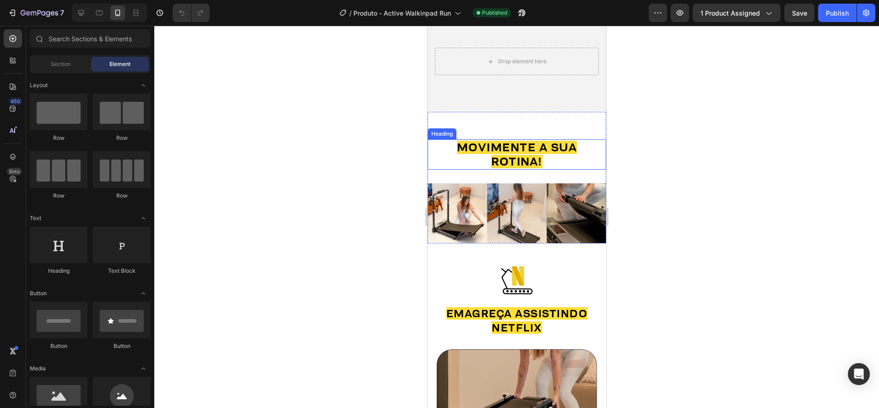
click at [565, 155] on h2 "movimente a sua rotina!" at bounding box center [517, 154] width 160 height 30
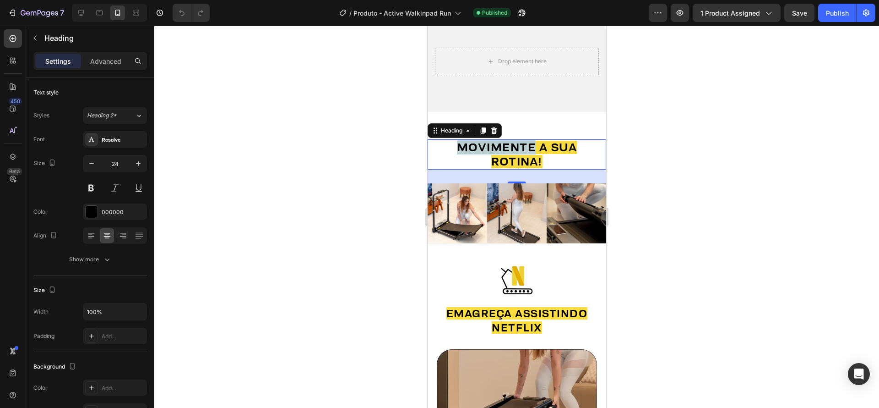
click at [512, 143] on span "movimente a sua rotina!" at bounding box center [517, 154] width 120 height 27
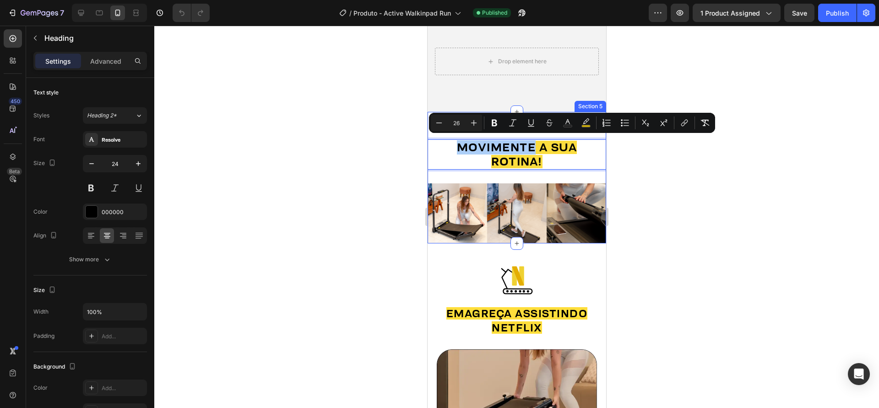
click at [690, 223] on div at bounding box center [516, 217] width 725 height 382
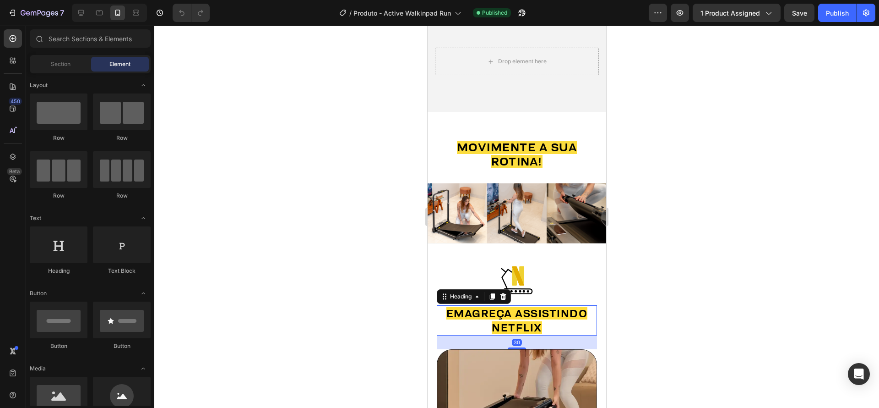
click at [555, 308] on span "Emagreça assistindo Netflix" at bounding box center [517, 320] width 142 height 27
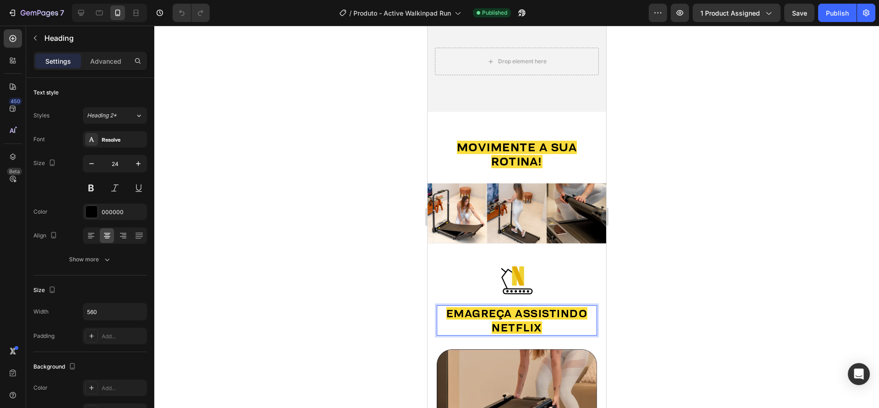
click at [555, 308] on span "Emagreça assistindo Netflix" at bounding box center [517, 320] width 142 height 27
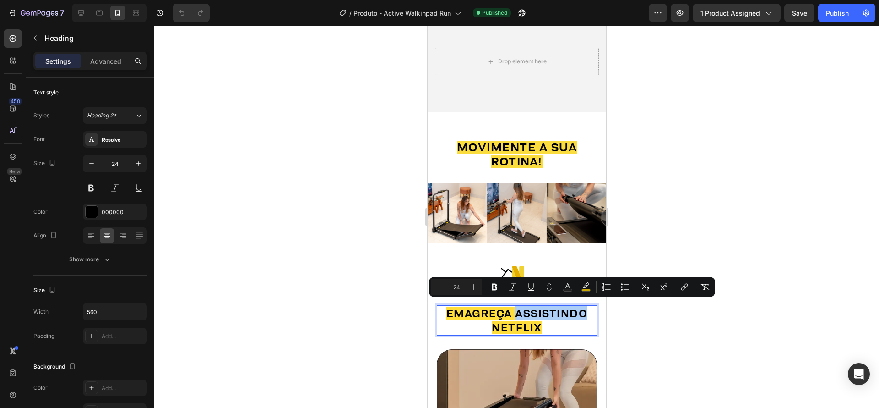
click at [660, 349] on div at bounding box center [516, 217] width 725 height 382
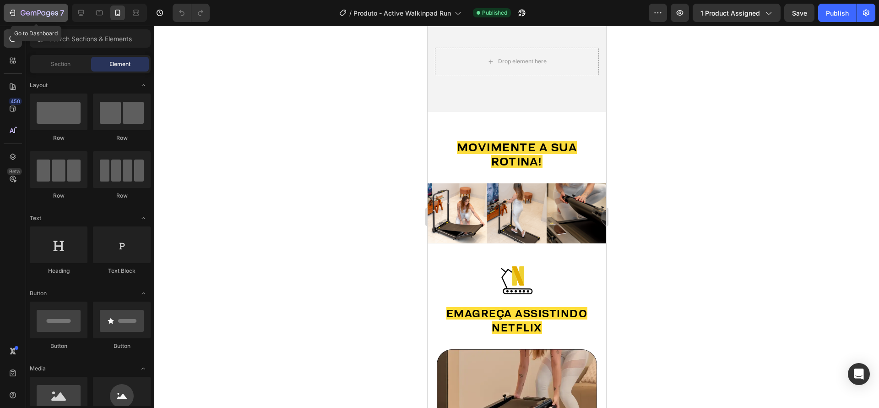
click at [57, 12] on icon "button" at bounding box center [40, 14] width 38 height 8
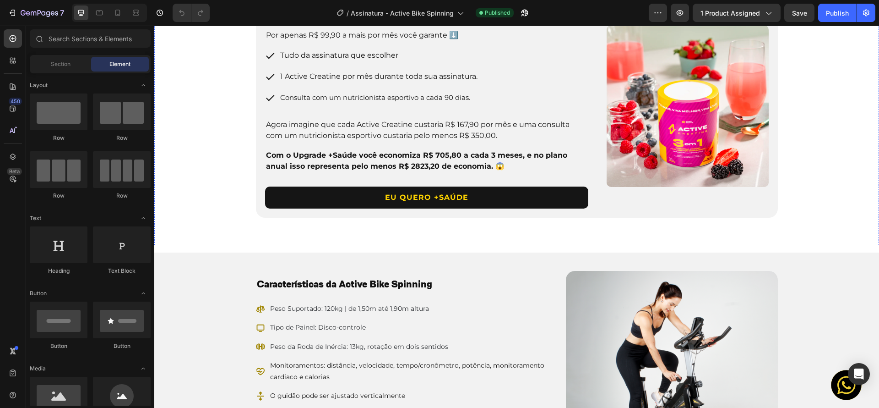
scroll to position [1158, 0]
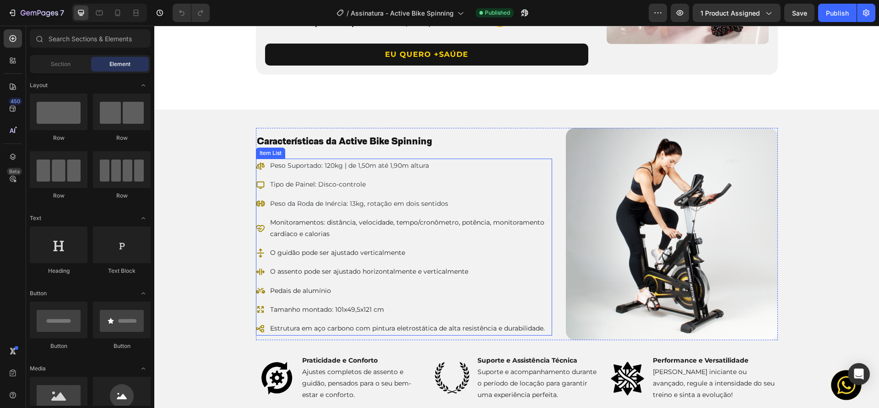
click at [330, 166] on span "Peso Suportado: 120kg | de 1,50m até 1,90m altura" at bounding box center [349, 165] width 159 height 8
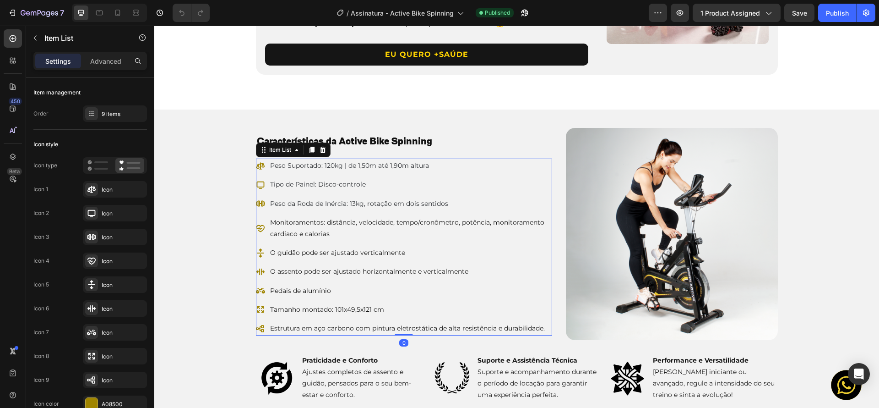
click at [324, 166] on span "Peso Suportado: 120kg | de 1,50m até 1,90m altura" at bounding box center [349, 165] width 159 height 8
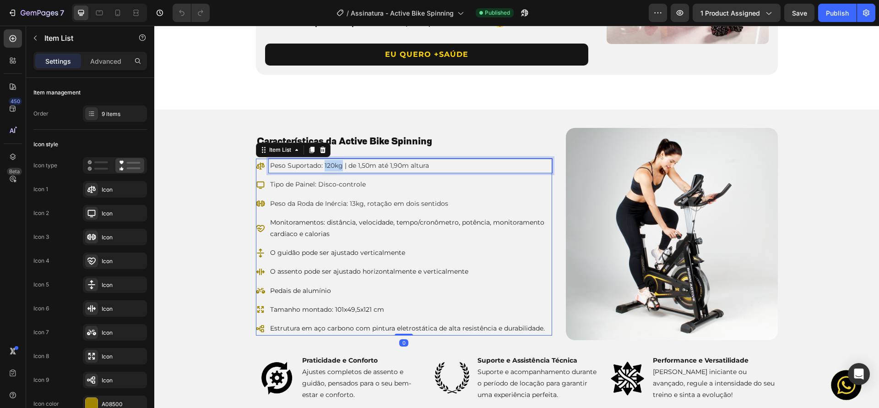
click at [324, 166] on span "Peso Suportado: 120kg | de 1,50m até 1,90m altura" at bounding box center [349, 165] width 159 height 8
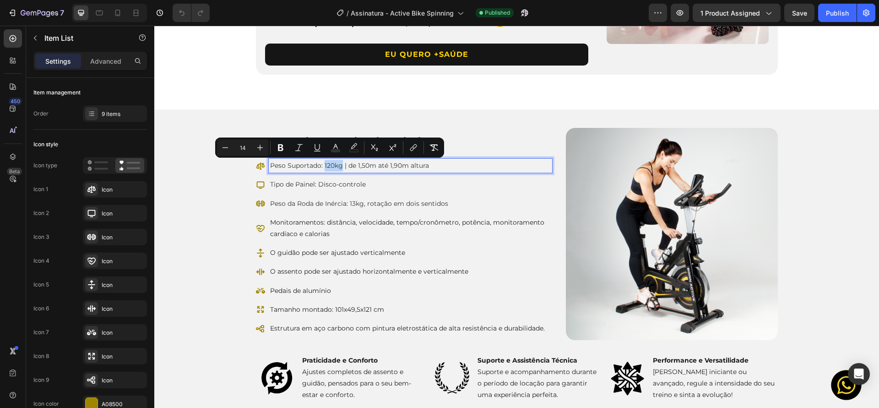
click at [326, 166] on span "Peso Suportado: 120kg | de 1,50m até 1,90m altura" at bounding box center [349, 165] width 159 height 8
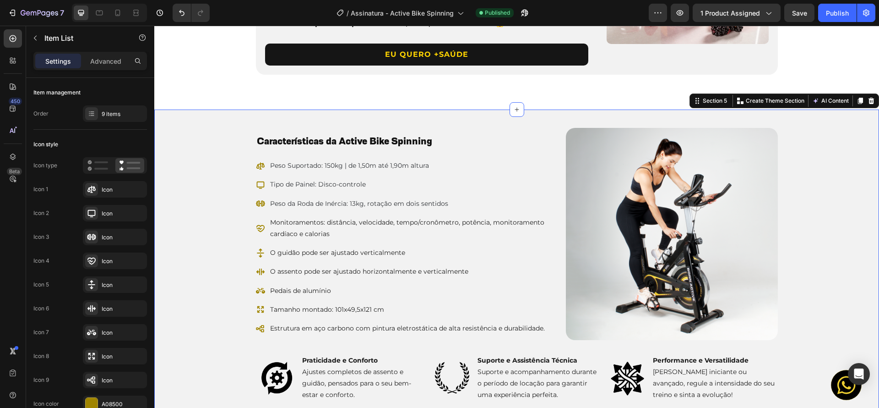
click at [812, 184] on div "Características da Active Bike Spinning Heading Peso Suportado: 150kg | de 1,50…" at bounding box center [516, 264] width 725 height 273
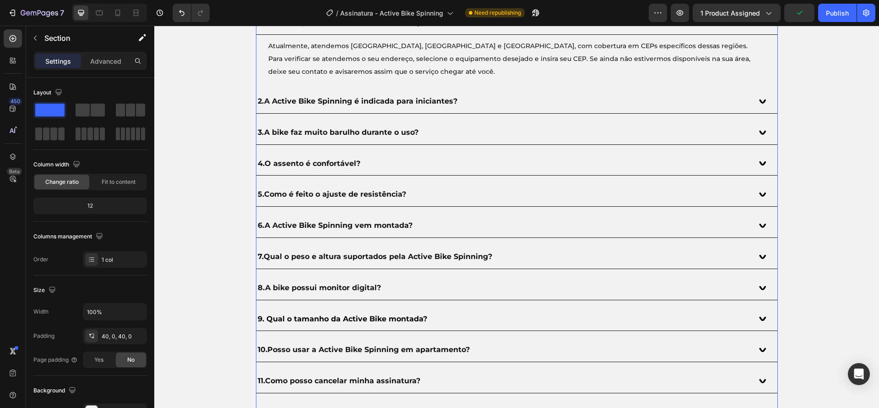
scroll to position [3970, 0]
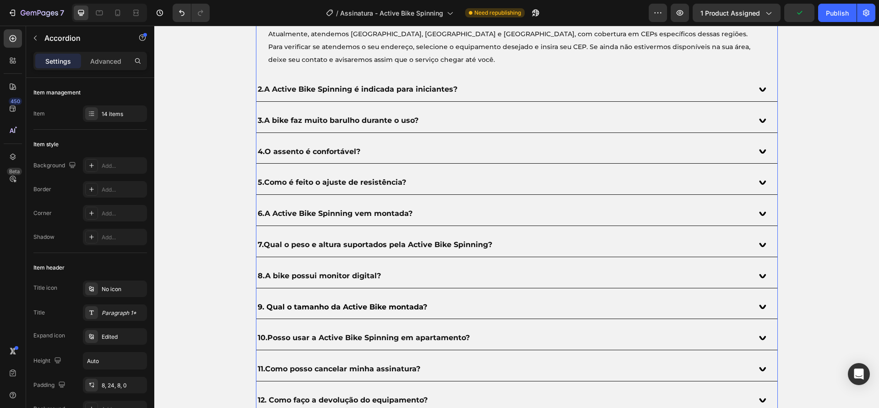
click at [383, 245] on strong "Qual o peso e altura suportados pela Active Bike Spinning?" at bounding box center [378, 244] width 229 height 9
click at [759, 243] on icon at bounding box center [762, 245] width 7 height 4
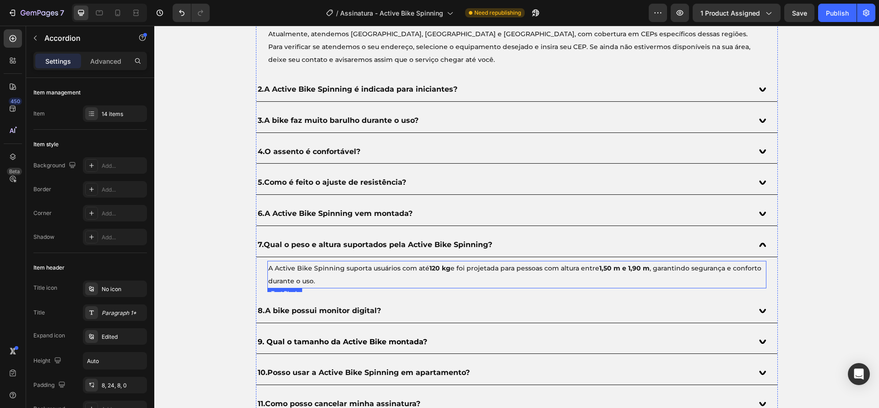
click at [401, 266] on span "A Active Bike Spinning suporta usuários com até 120 kg e foi projetada para pes…" at bounding box center [514, 274] width 493 height 21
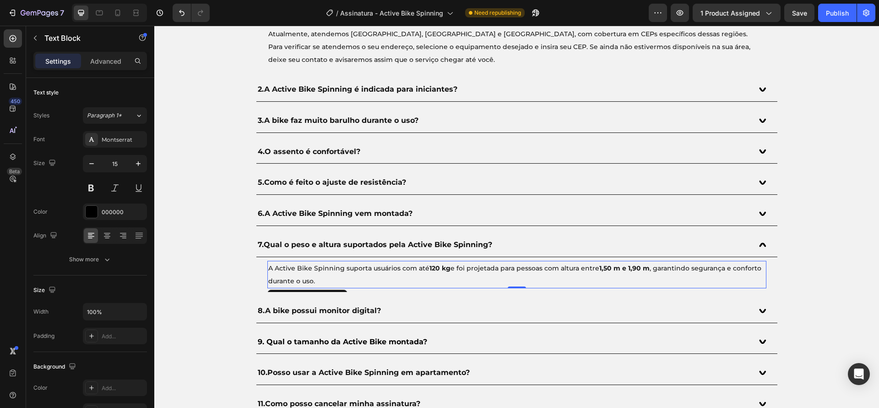
click at [438, 266] on strong "120 kg" at bounding box center [440, 268] width 21 height 8
click at [430, 268] on strong "120 kg" at bounding box center [440, 268] width 21 height 8
click at [816, 223] on div "Perguntas Frequentes Heading Dúvidas? Tiramos todas elas! Text Block 1. Quais a…" at bounding box center [516, 227] width 725 height 563
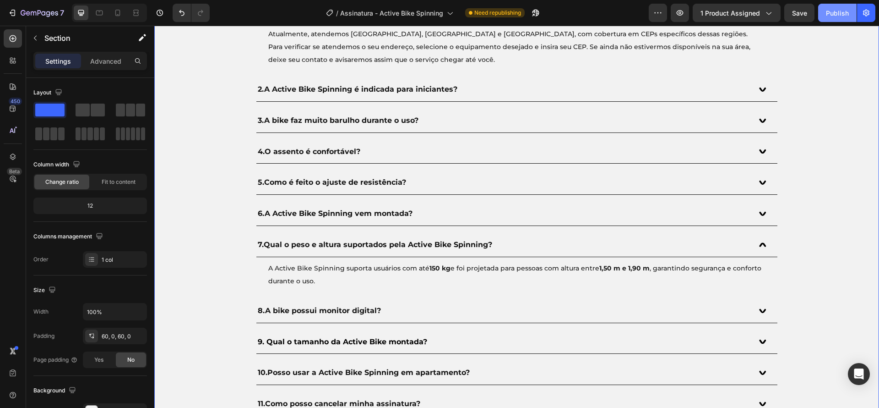
click at [827, 16] on div "Publish" at bounding box center [837, 13] width 23 height 10
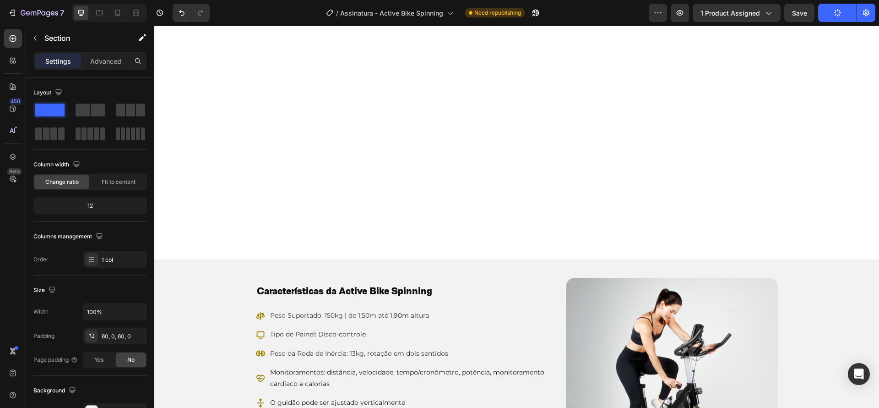
scroll to position [0, 0]
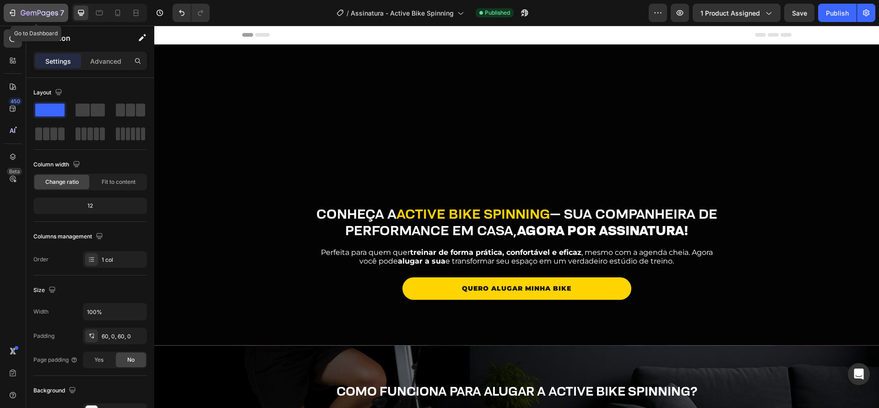
click at [36, 14] on icon "button" at bounding box center [33, 13] width 5 height 4
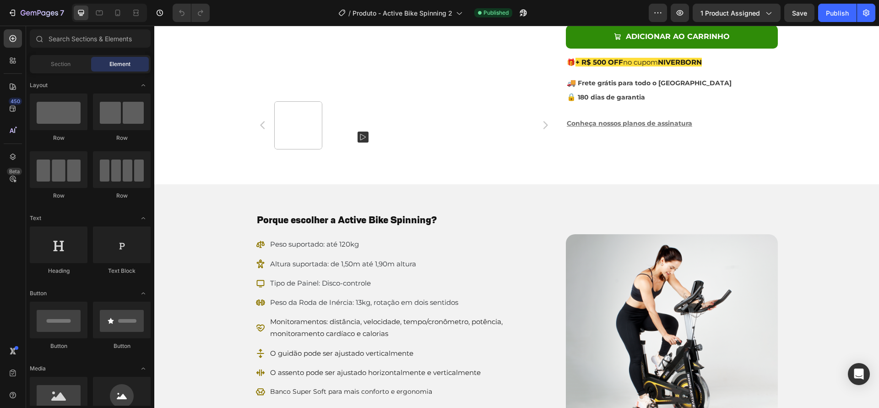
scroll to position [699, 0]
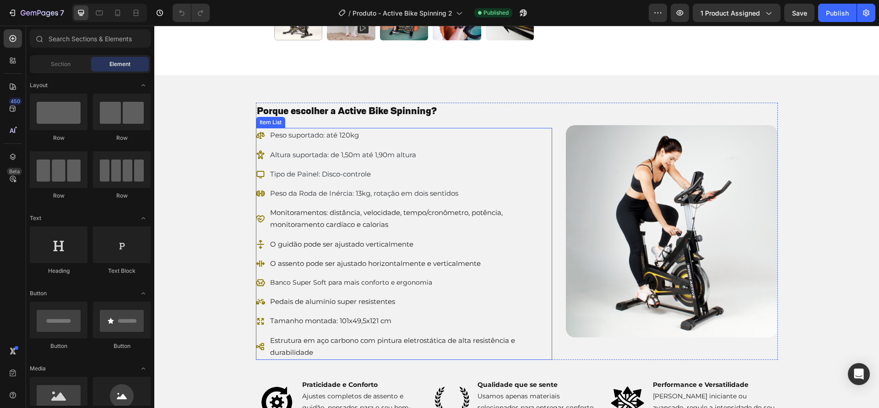
click at [339, 132] on span "Peso suportado: até 120kg" at bounding box center [314, 135] width 89 height 9
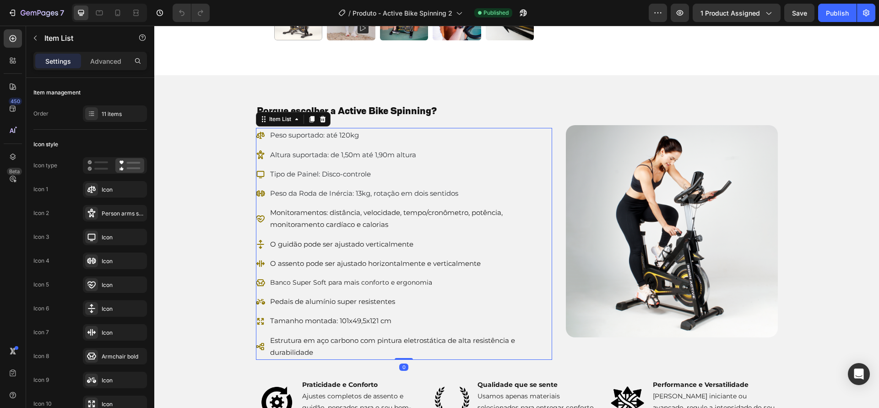
click at [340, 134] on span "Peso suportado: até 120kg" at bounding box center [314, 135] width 89 height 9
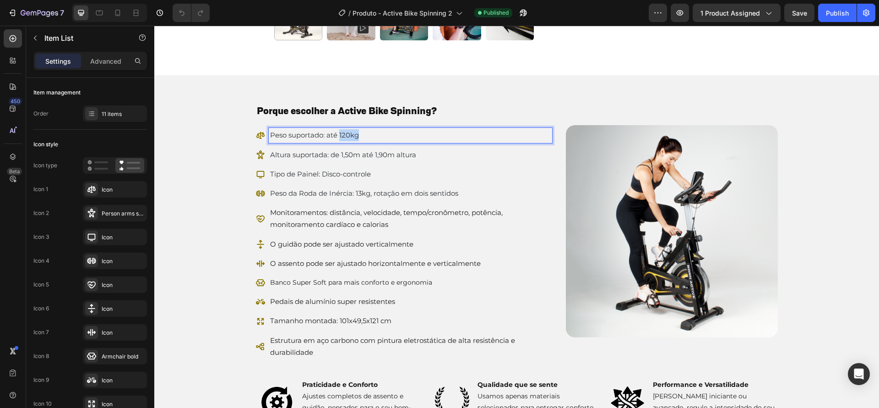
click at [340, 134] on span "Peso suportado: até 120kg" at bounding box center [314, 135] width 89 height 9
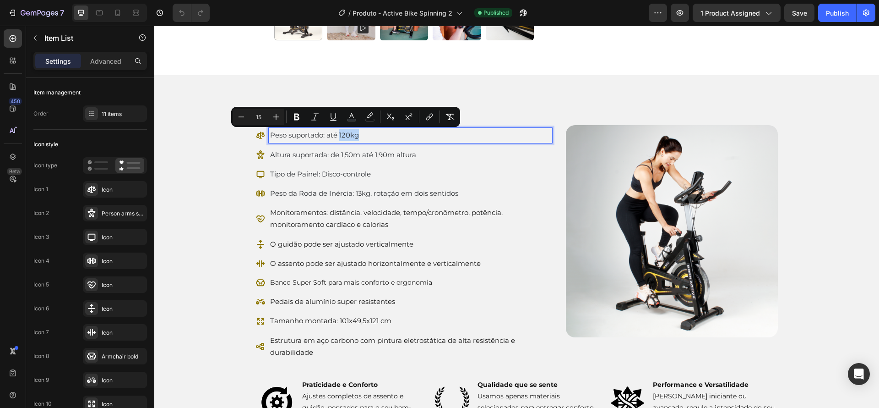
click at [341, 135] on span "Peso suportado: até 120kg" at bounding box center [314, 135] width 89 height 9
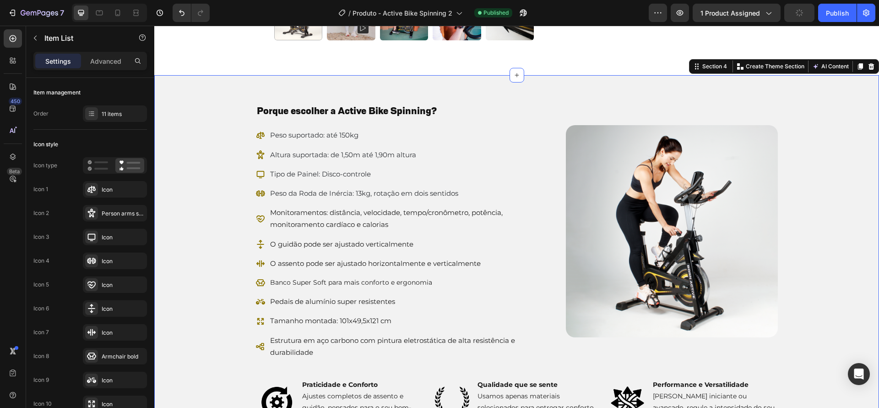
click at [827, 193] on div "Porque escolher a Active Bike Spinning? Heading Peso suportado: até 150kg Altur…" at bounding box center [516, 264] width 725 height 323
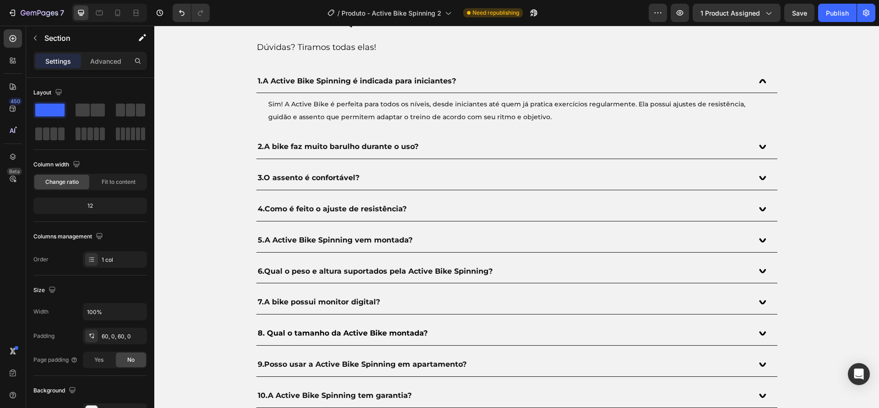
scroll to position [2902, 0]
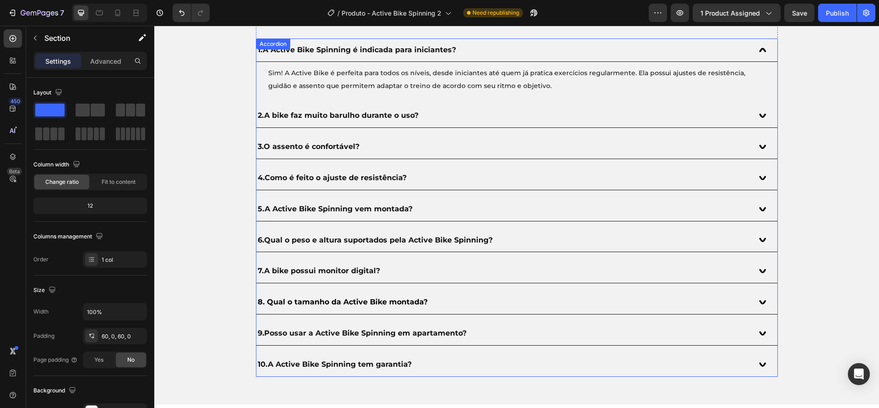
click at [760, 240] on icon at bounding box center [762, 239] width 7 height 5
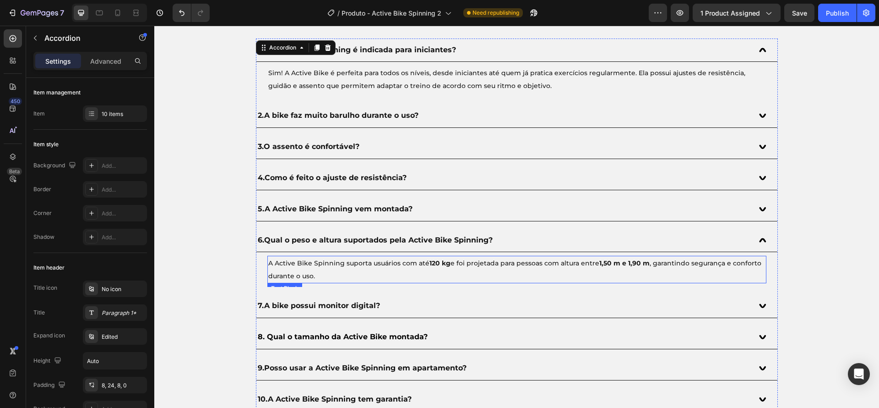
click at [430, 264] on strong "120 kg" at bounding box center [440, 263] width 21 height 8
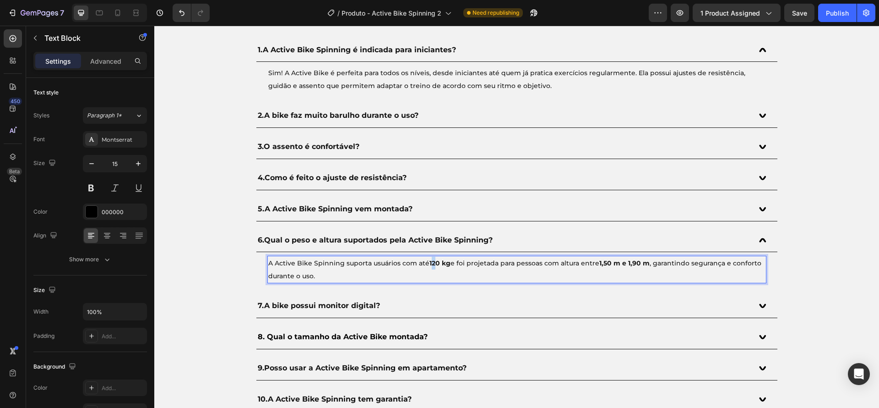
click at [430, 263] on strong "120 kg" at bounding box center [440, 263] width 21 height 8
click at [836, 22] on button "Publish" at bounding box center [838, 13] width 38 height 18
